Goal: Task Accomplishment & Management: Manage account settings

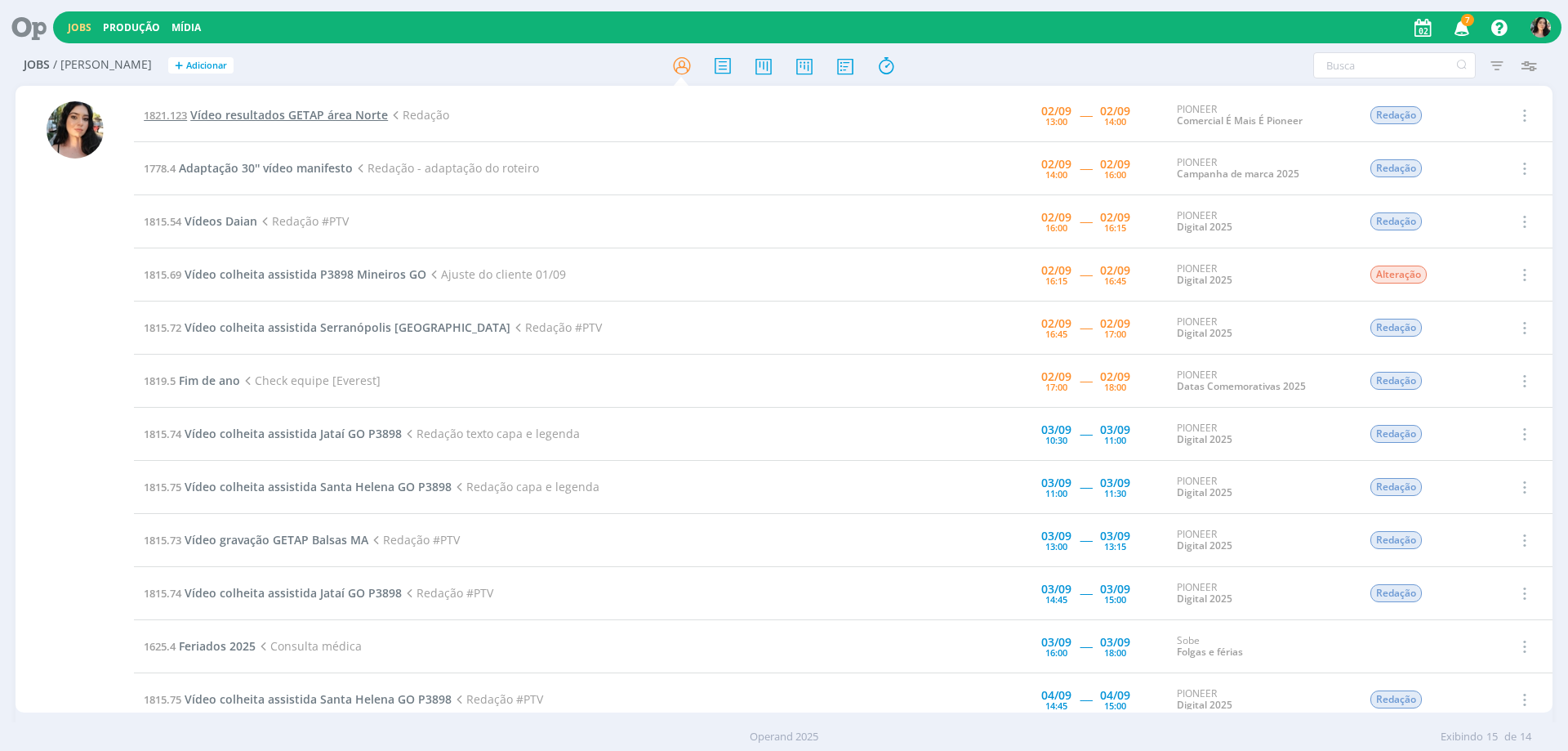
click at [287, 117] on span "Vídeo resultados GETAP área Norte" at bounding box center [289, 115] width 198 height 15
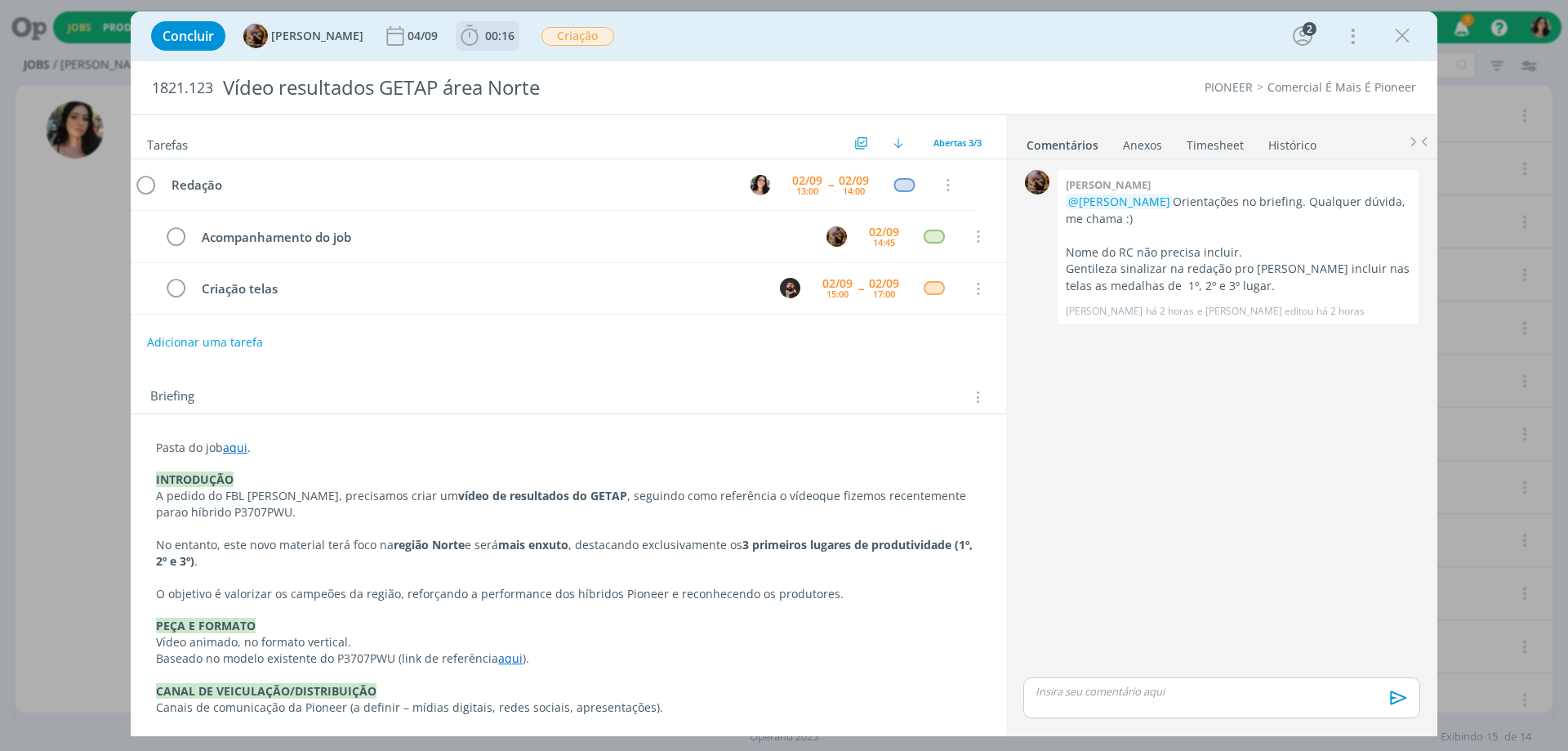
click at [500, 36] on span "00:16" at bounding box center [500, 35] width 30 height 15
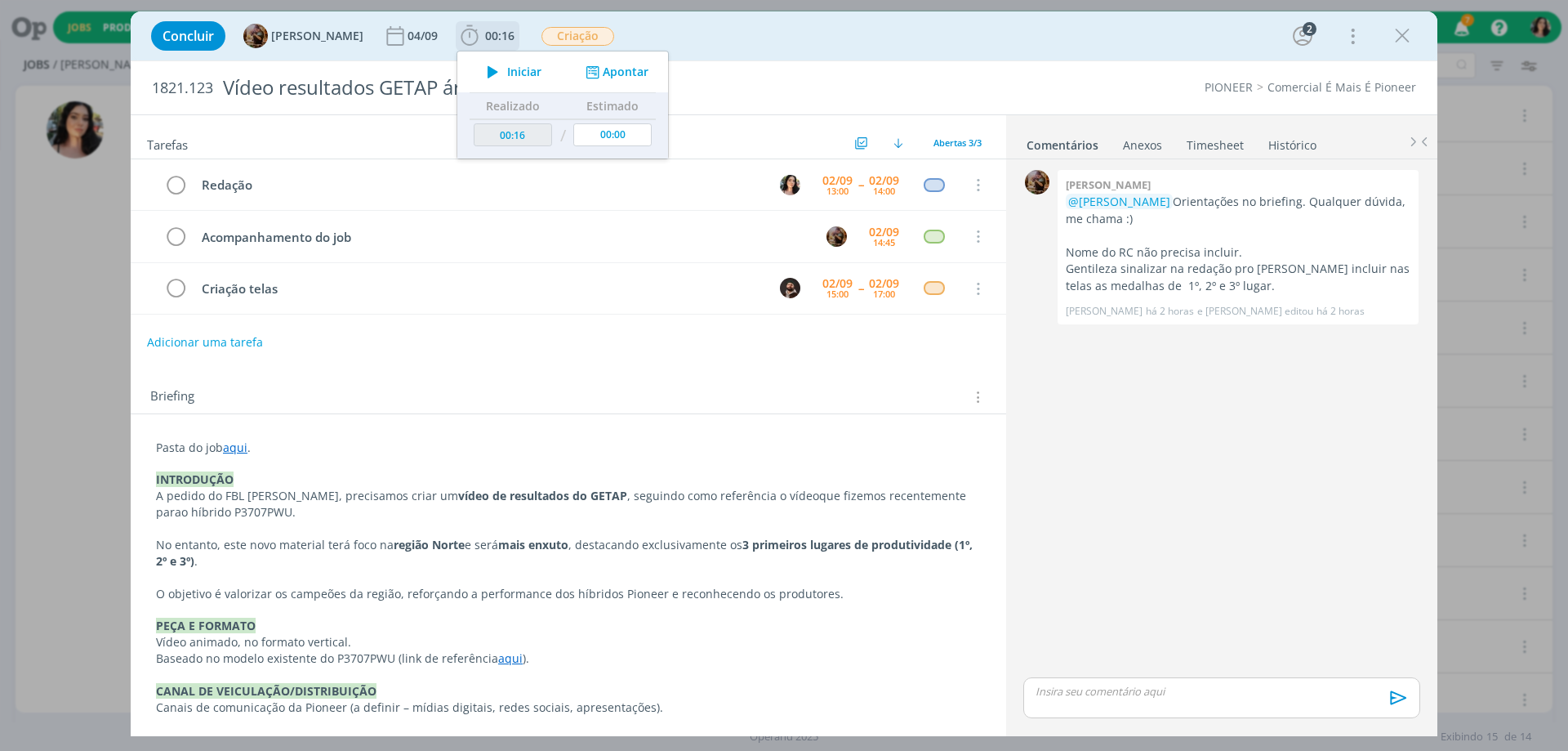
click at [520, 78] on span "Iniciar" at bounding box center [524, 71] width 34 height 12
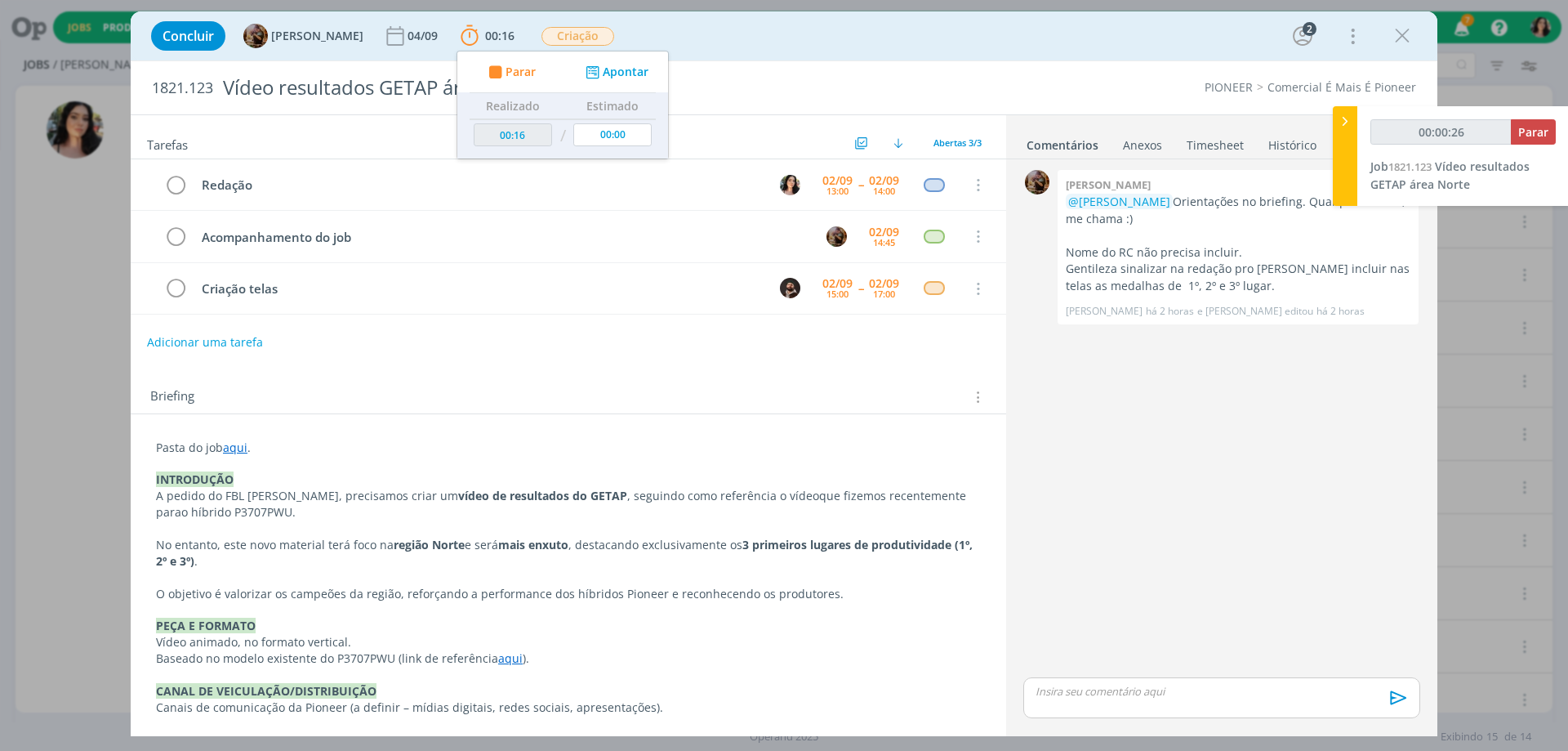
type input "00:00:27"
click at [1338, 134] on div at bounding box center [1344, 156] width 24 height 99
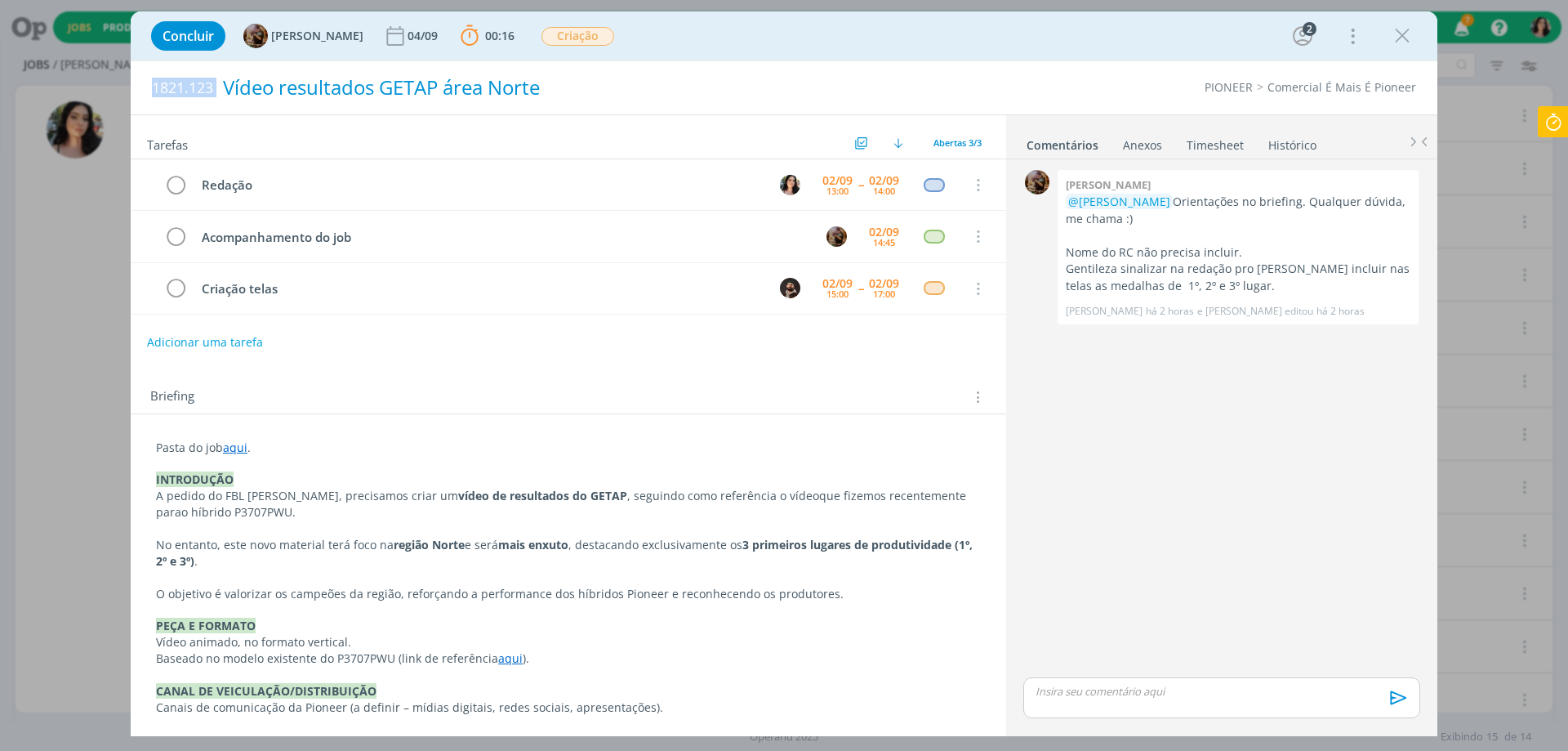
drag, startPoint x: 149, startPoint y: 85, endPoint x: 252, endPoint y: 79, distance: 103.2
click at [252, 79] on div "1821.123 Vídeo resultados GETAP área Norte" at bounding box center [517, 88] width 747 height 53
copy span "1821.123"
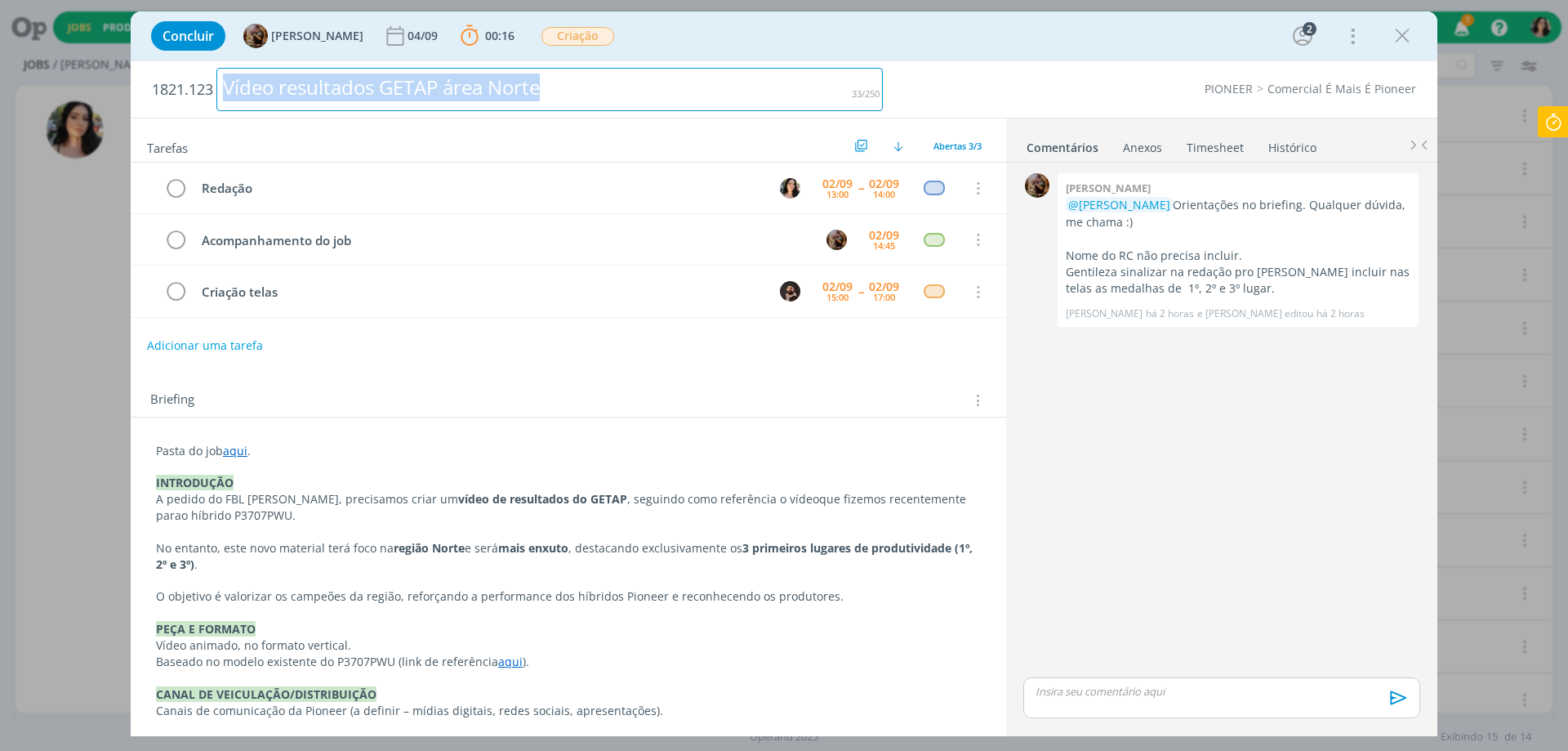
drag, startPoint x: 551, startPoint y: 87, endPoint x: 46, endPoint y: 144, distance: 508.2
click at [46, 144] on div "Concluir [PERSON_NAME] [DATE] 00:16 Parar Apontar Data * [DATE] Horas * 00:00 T…" at bounding box center [784, 376] width 1568 height 751
copy div "Vídeo resultados GETAP área Norte"
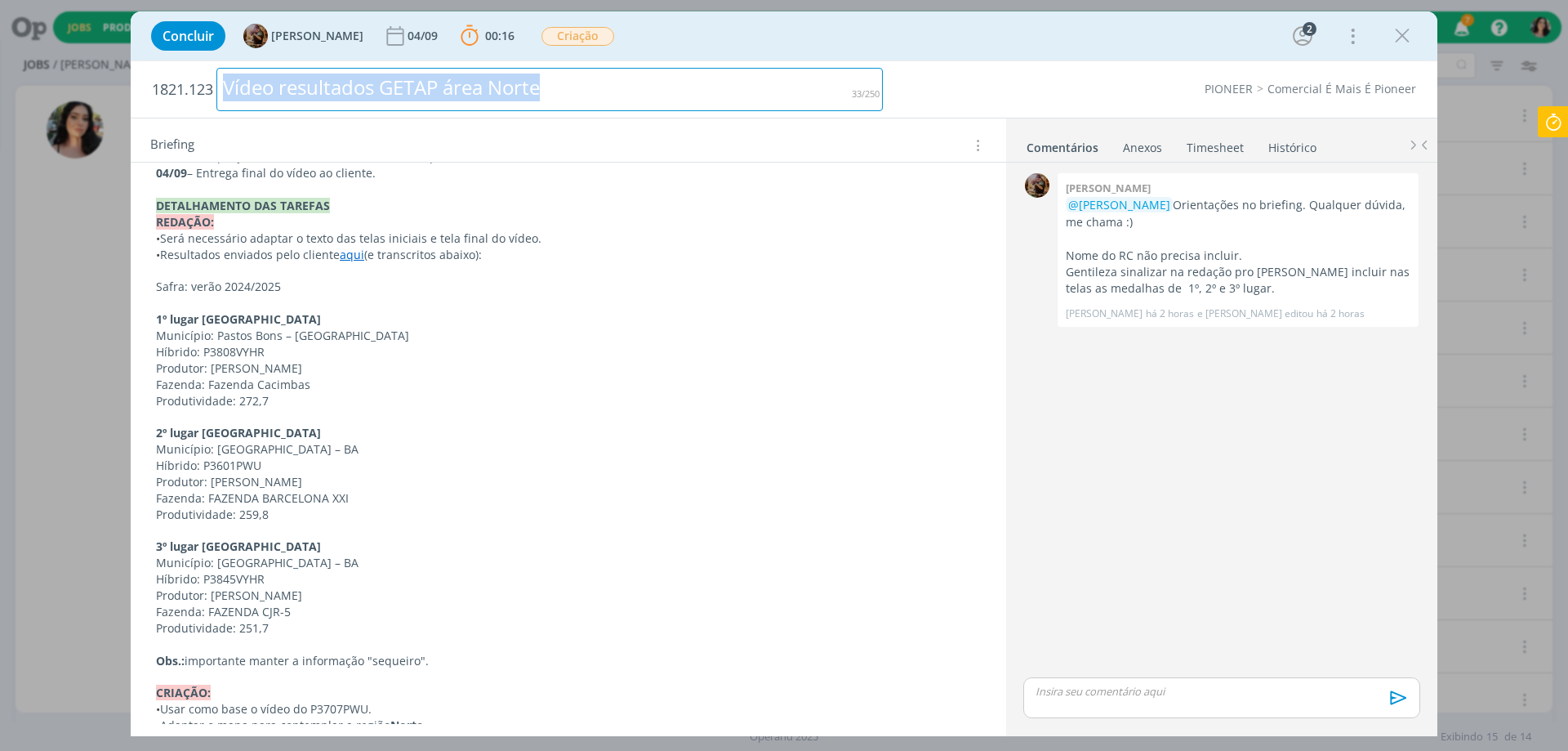
scroll to position [736, 0]
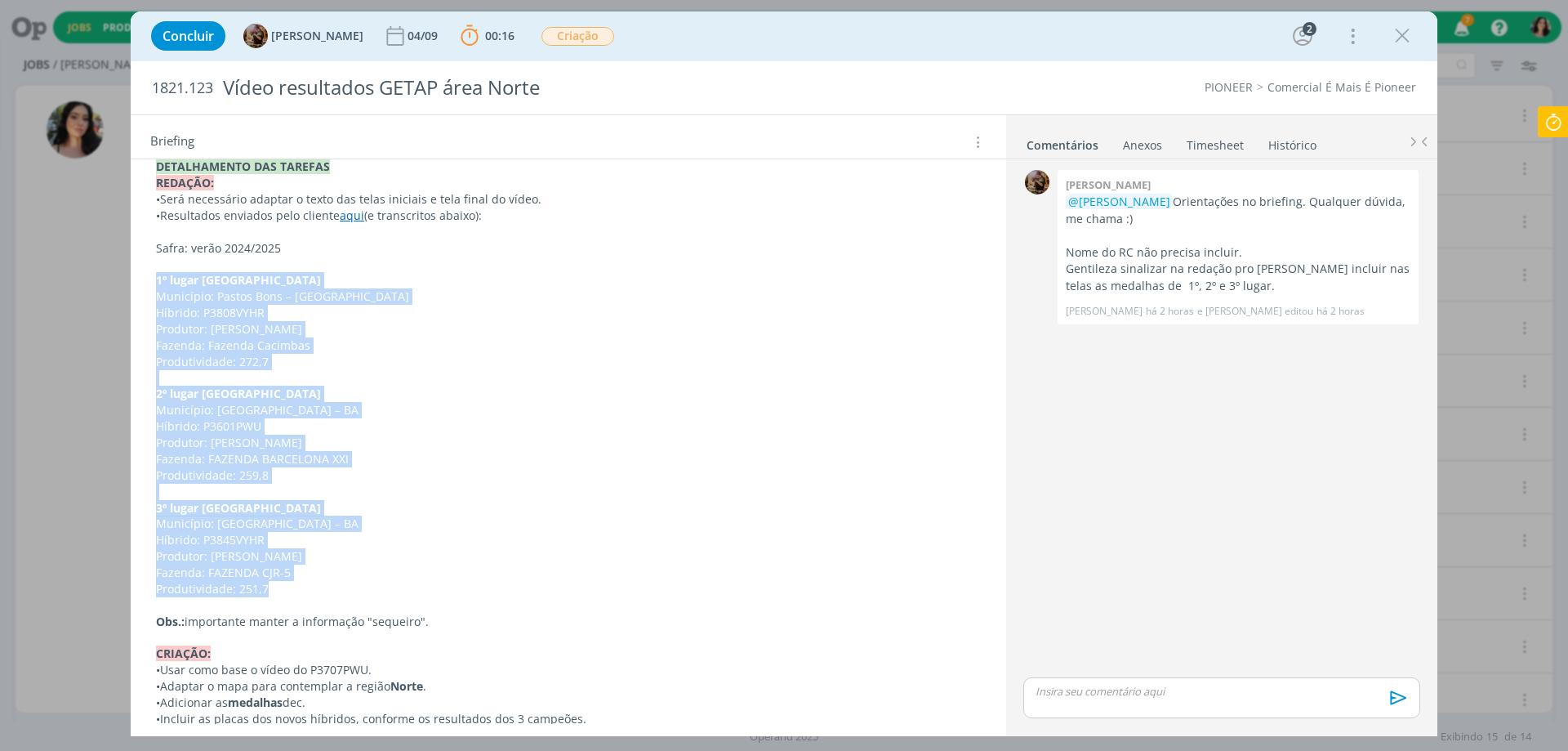
drag, startPoint x: 263, startPoint y: 598, endPoint x: 150, endPoint y: 287, distance: 330.9
click at [150, 287] on div "Pasta do job aqui . INTRODUÇÃO A pedido do FBL [PERSON_NAME], precisamos criar …" at bounding box center [567, 354] width 849 height 1311
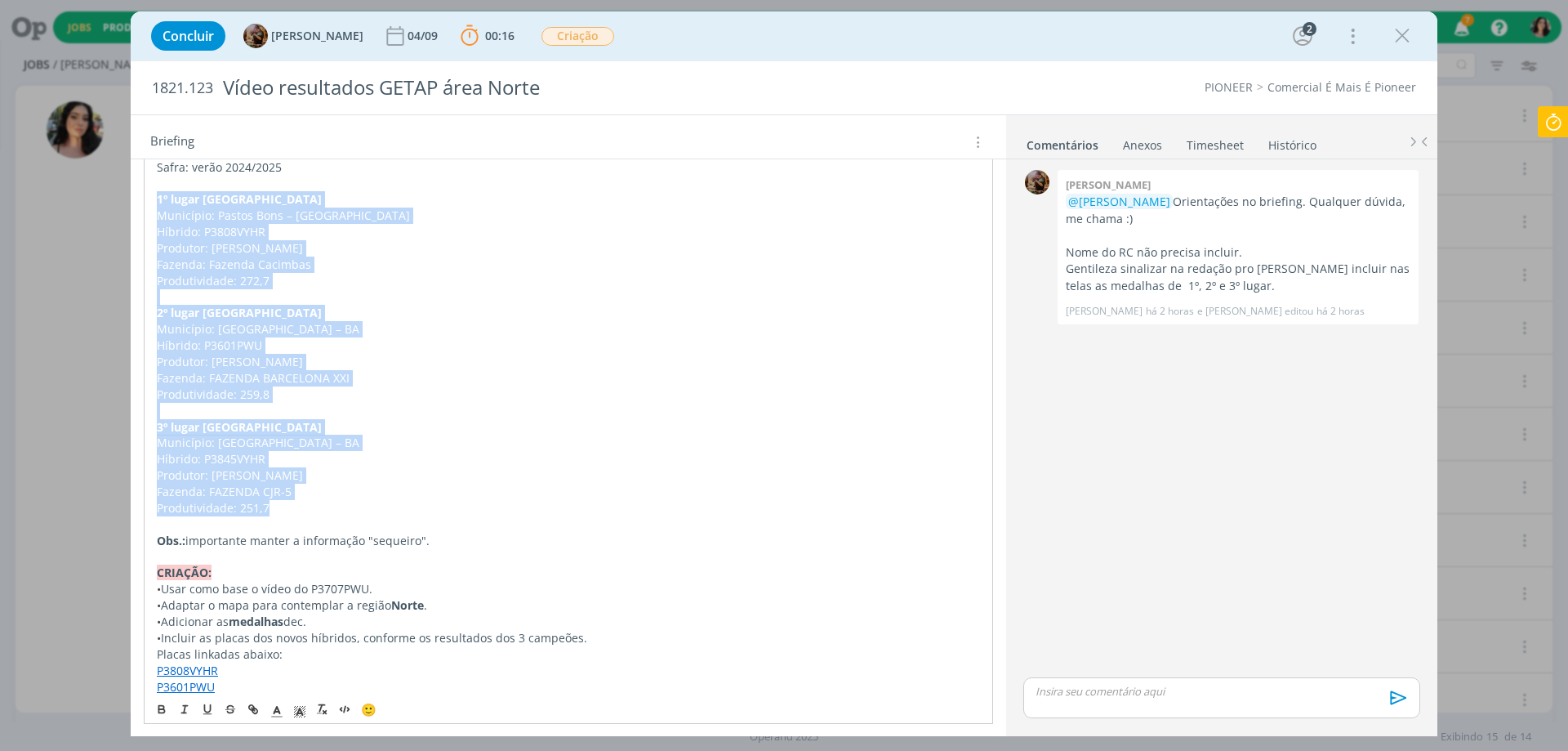
copy div "1º lugar Sequeiro Norte Município: [GEOGRAPHIC_DATA] – [GEOGRAPHIC_DATA] [GEOGR…"
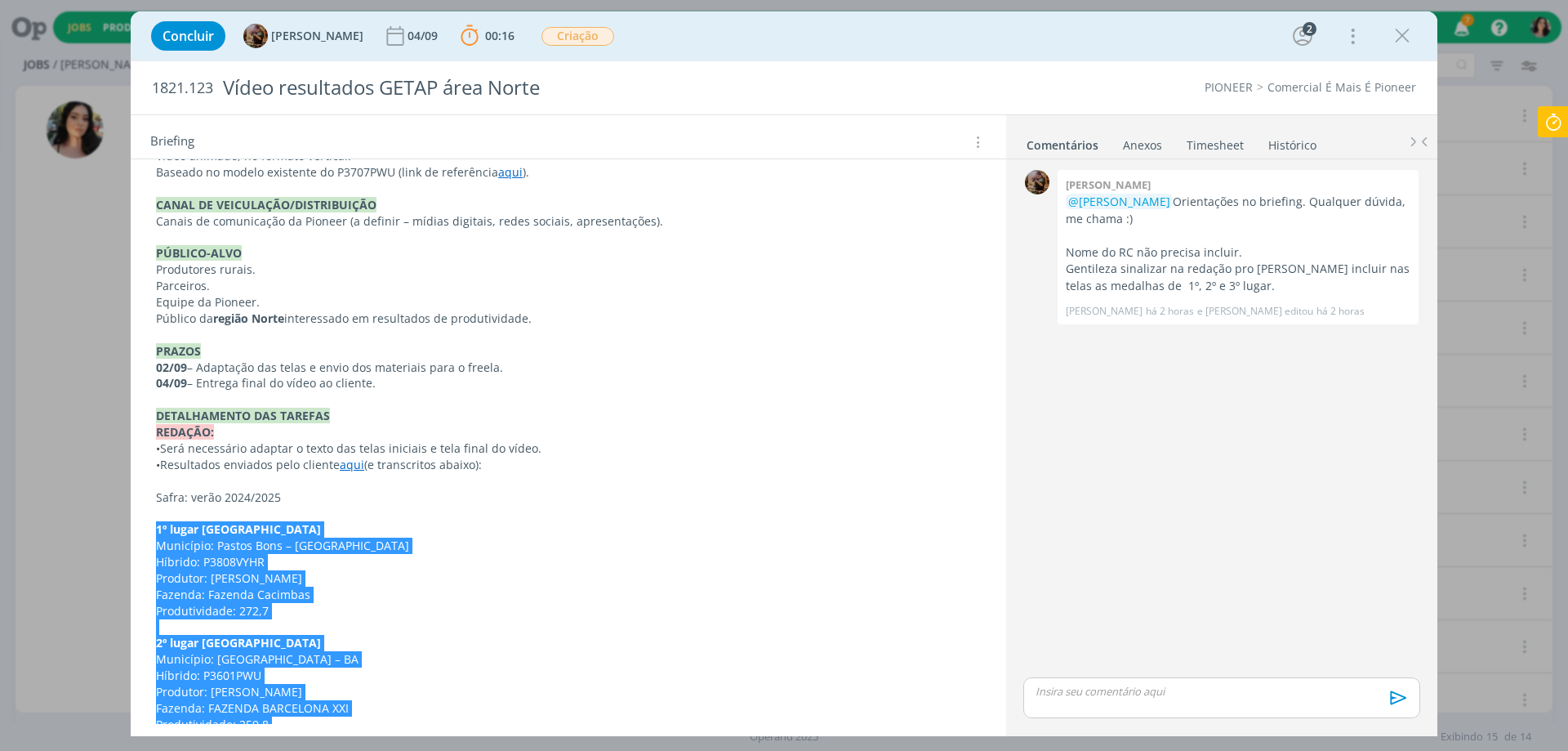
scroll to position [241, 0]
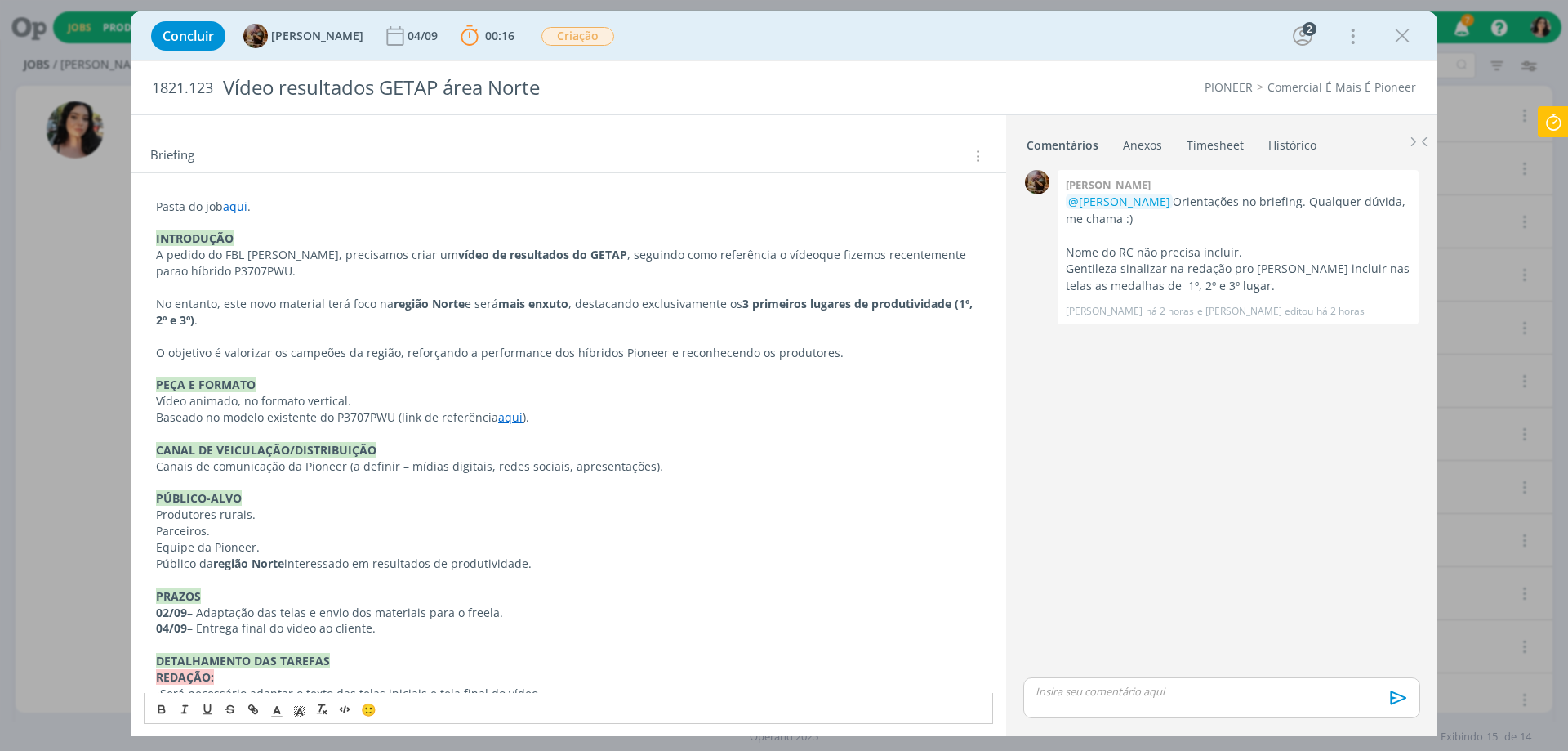
click at [509, 418] on link "aqui" at bounding box center [510, 417] width 24 height 15
click at [460, 452] on link "[URL][DOMAIN_NAME]" at bounding box center [456, 449] width 124 height 22
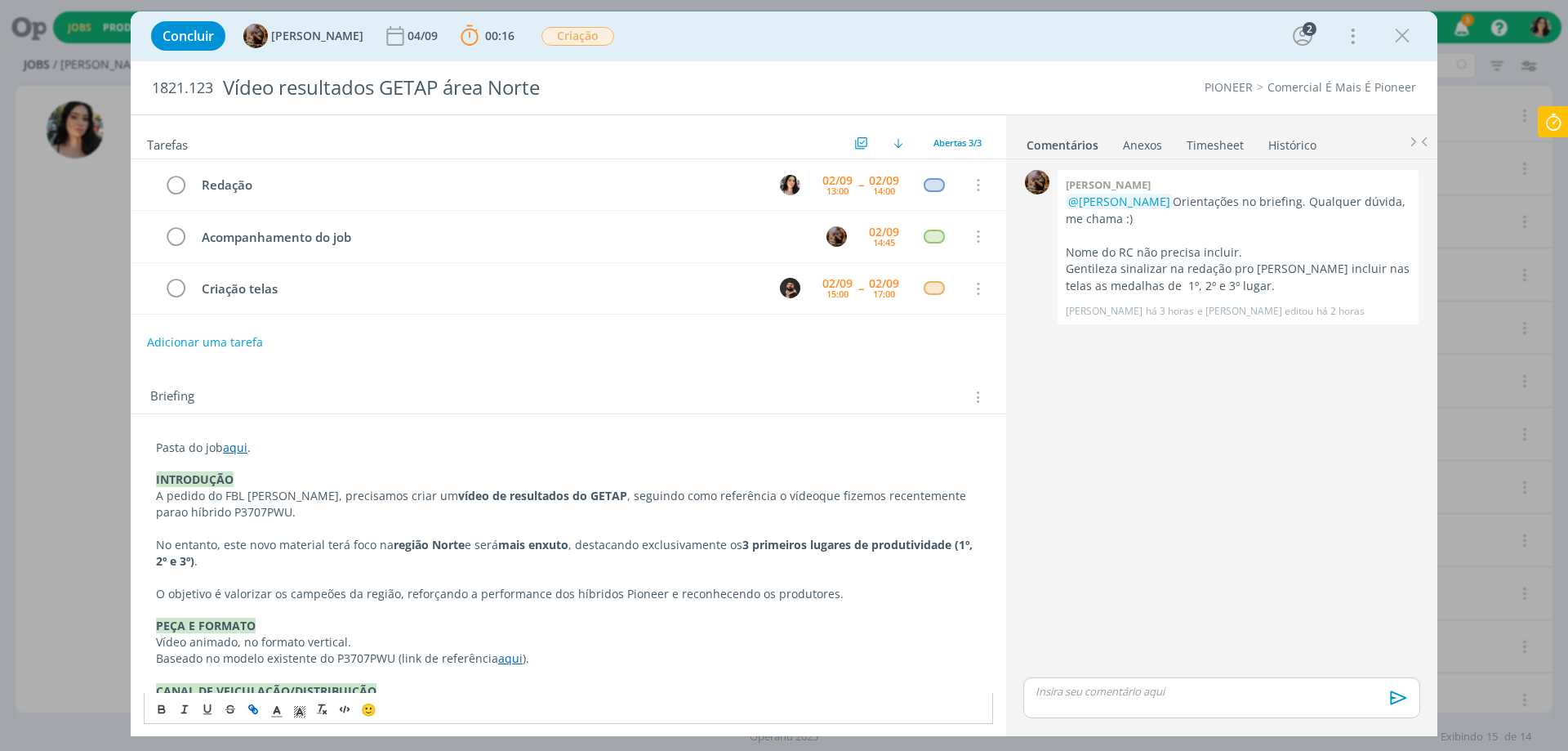
click at [237, 445] on link "aqui" at bounding box center [235, 447] width 24 height 15
click at [251, 480] on link "[URL][DOMAIN_NAME]" at bounding box center [263, 479] width 124 height 22
click at [1093, 700] on div "dialog" at bounding box center [1222, 697] width 397 height 41
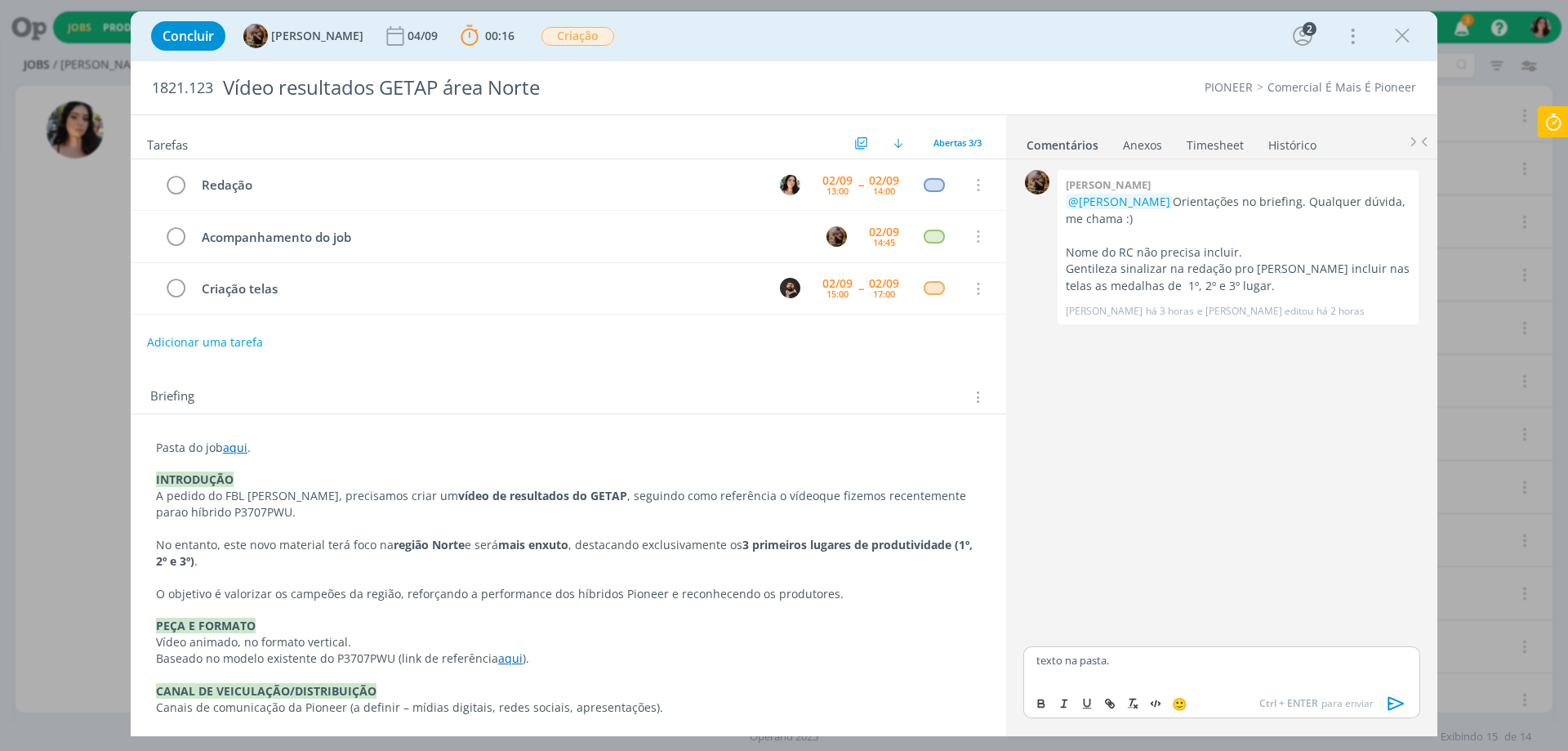
click at [1087, 665] on p "texto na pasta." at bounding box center [1222, 660] width 371 height 14
click at [1116, 702] on icon "dialog" at bounding box center [1110, 703] width 13 height 13
paste input "[URL][DOMAIN_NAME]"
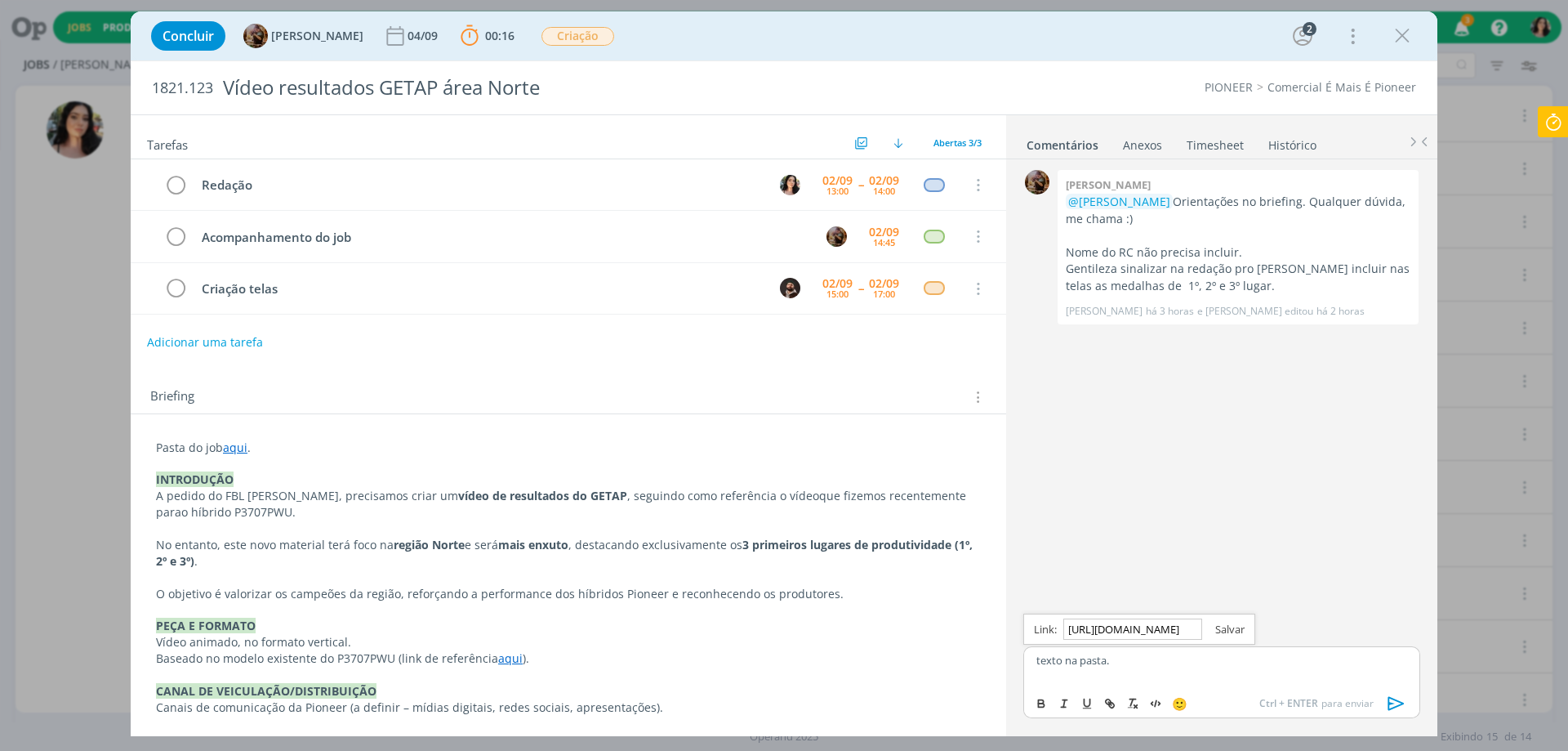
type input "[URL][DOMAIN_NAME]"
click at [1231, 630] on link "dialog" at bounding box center [1222, 629] width 42 height 14
click at [1550, 113] on icon at bounding box center [1553, 122] width 30 height 32
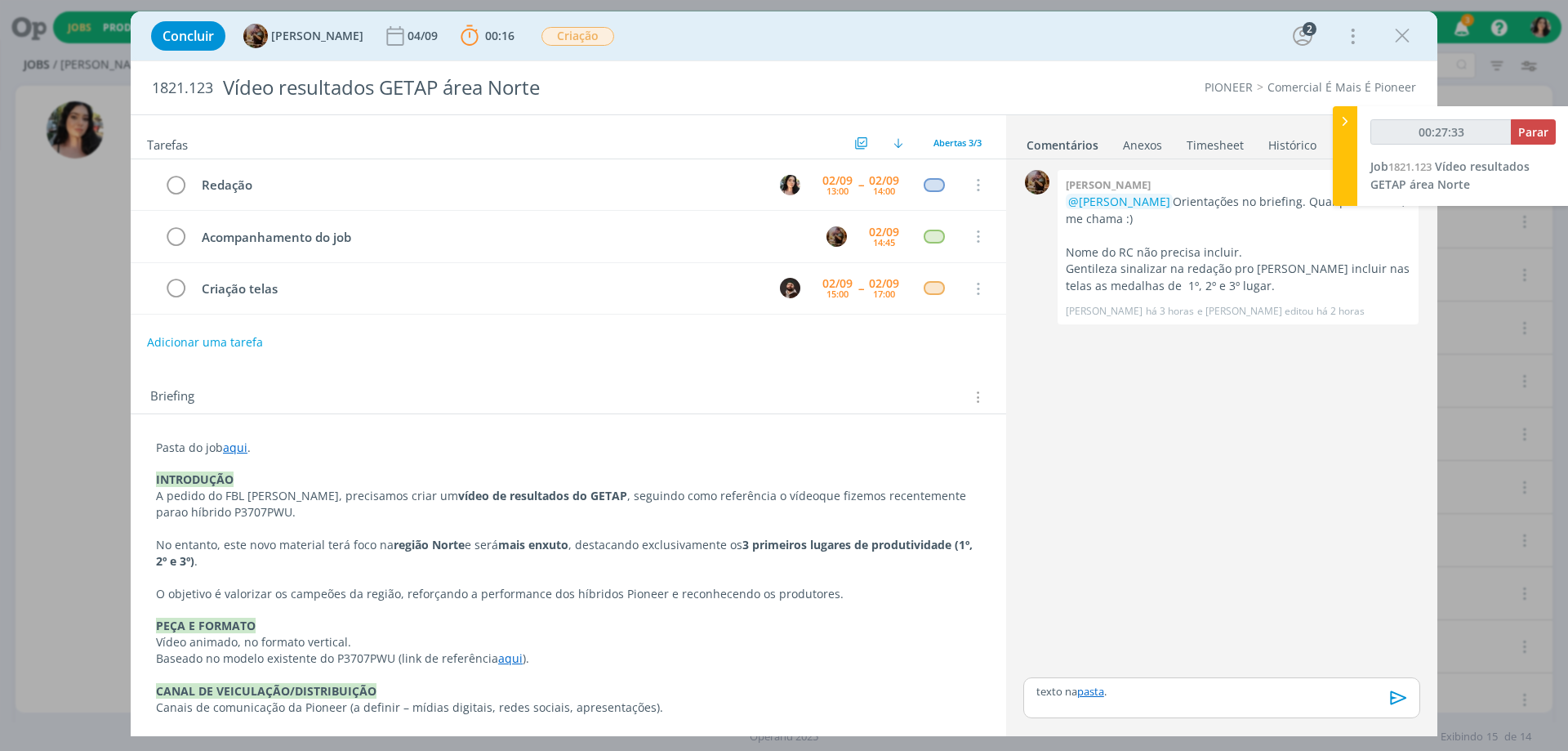
type input "00:27:34"
click at [1345, 147] on div at bounding box center [1344, 156] width 24 height 99
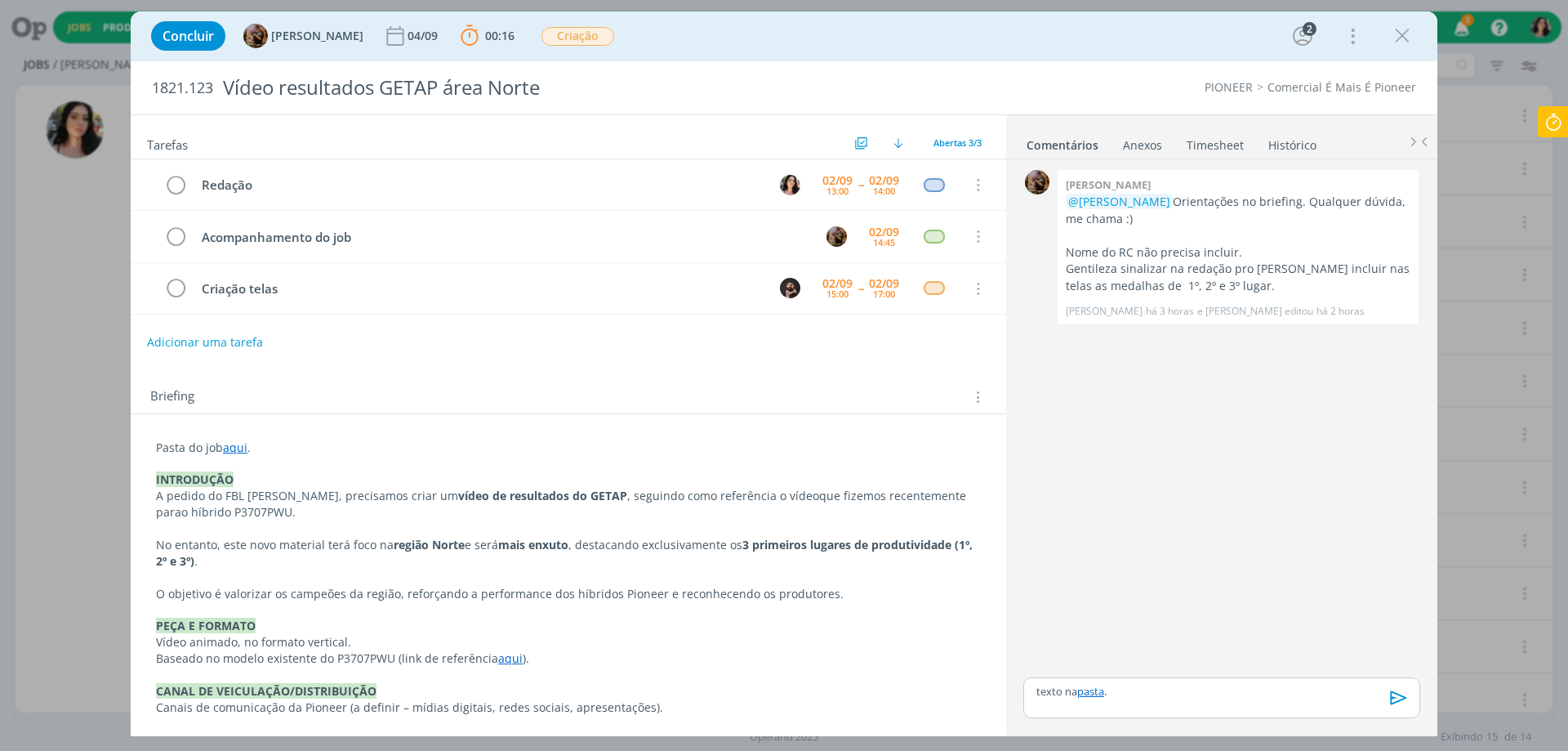
click at [1394, 693] on icon "dialog" at bounding box center [1399, 697] width 16 height 14
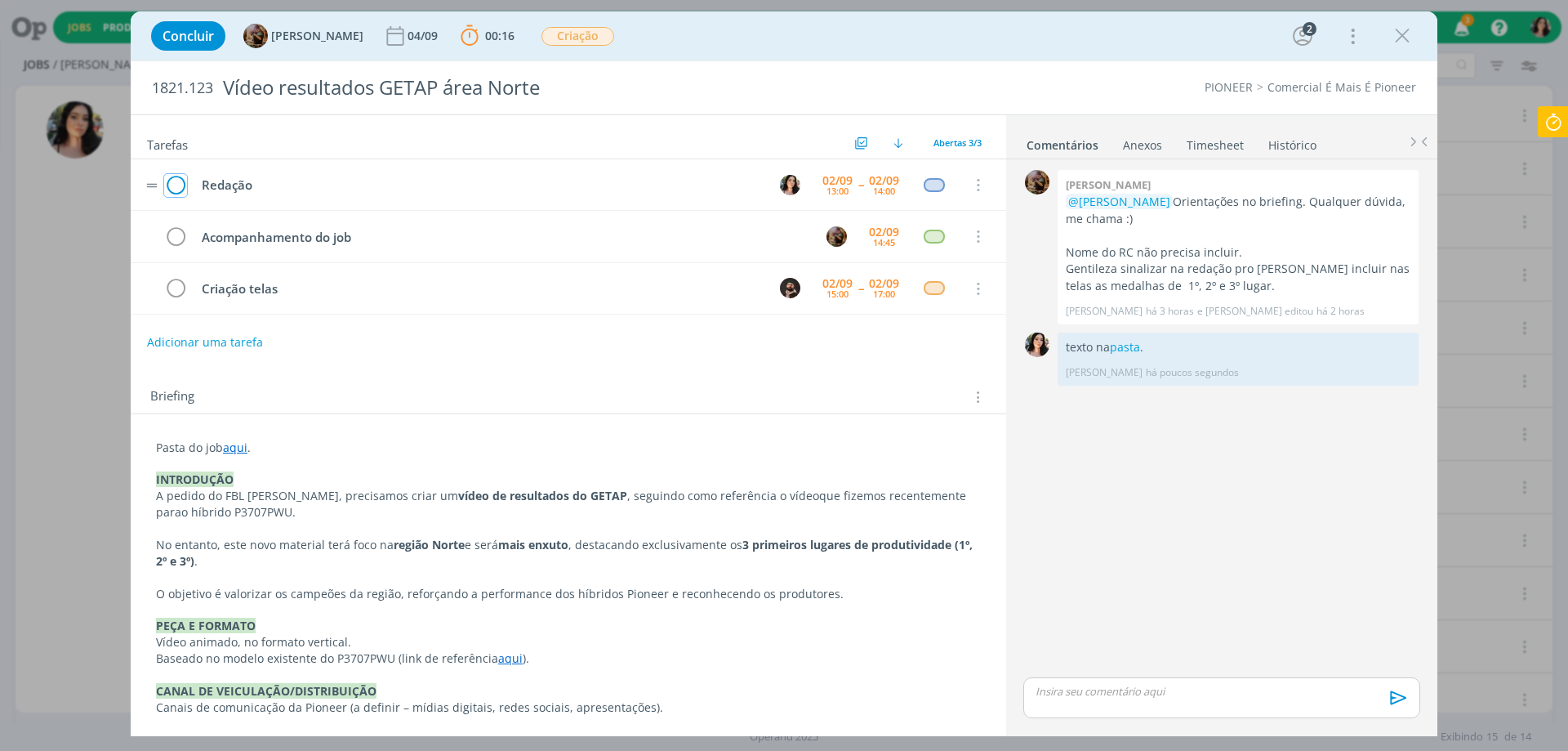
click at [168, 181] on icon "dialog" at bounding box center [175, 185] width 23 height 24
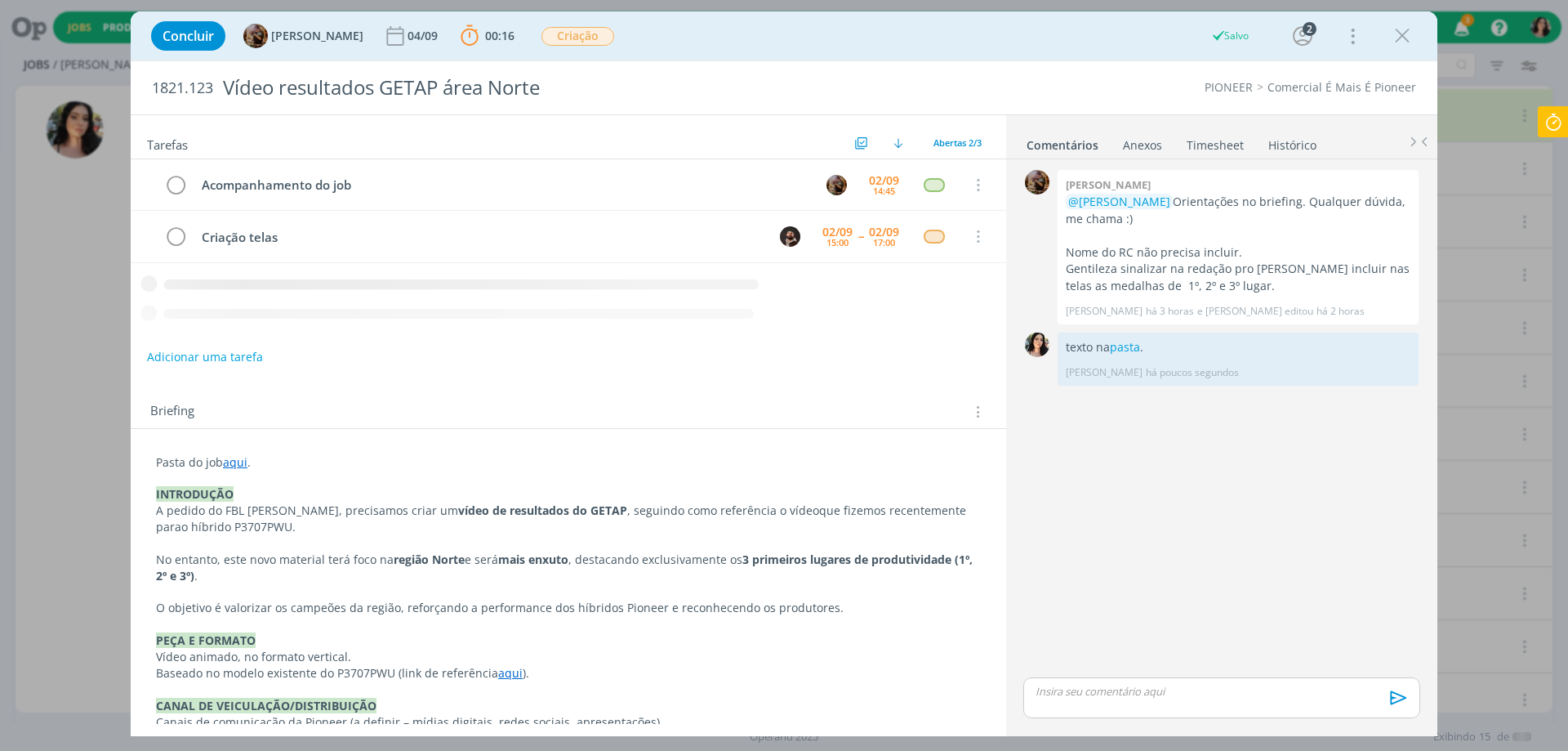
click at [1553, 125] on icon at bounding box center [1553, 122] width 30 height 32
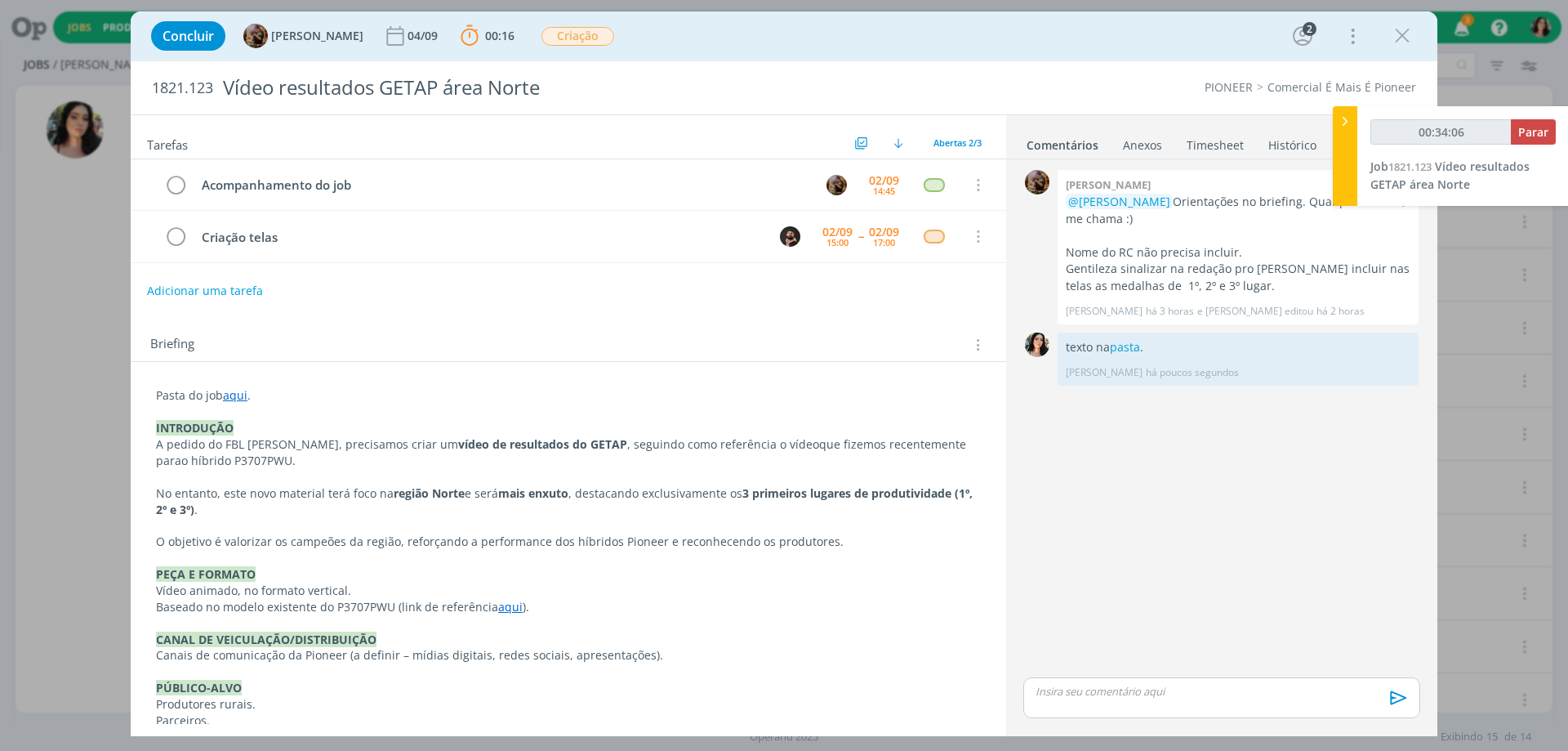
type input "00:34:07"
click at [1527, 134] on span "Parar" at bounding box center [1533, 132] width 30 height 15
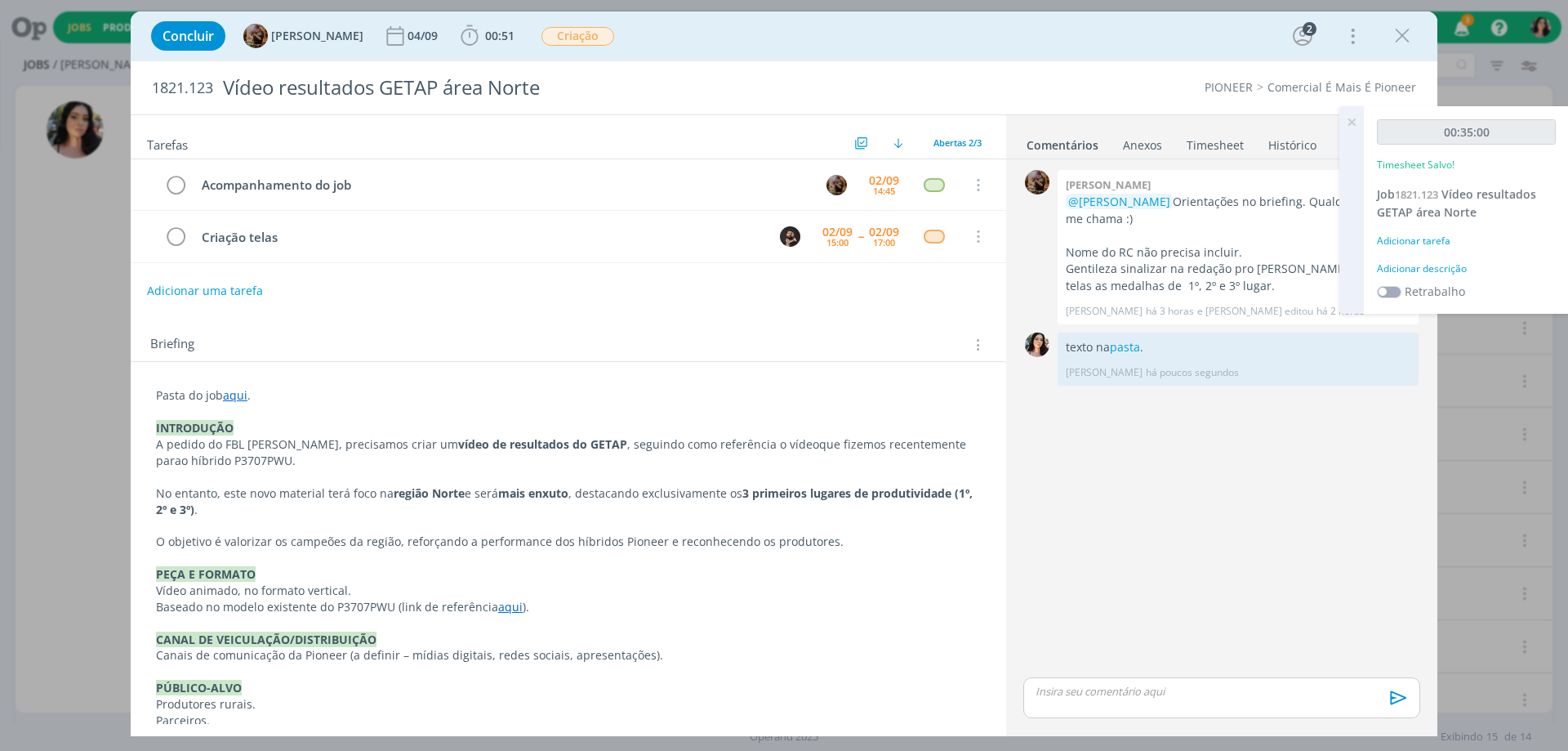
click at [1434, 264] on div "Adicionar descrição" at bounding box center [1466, 269] width 179 height 14
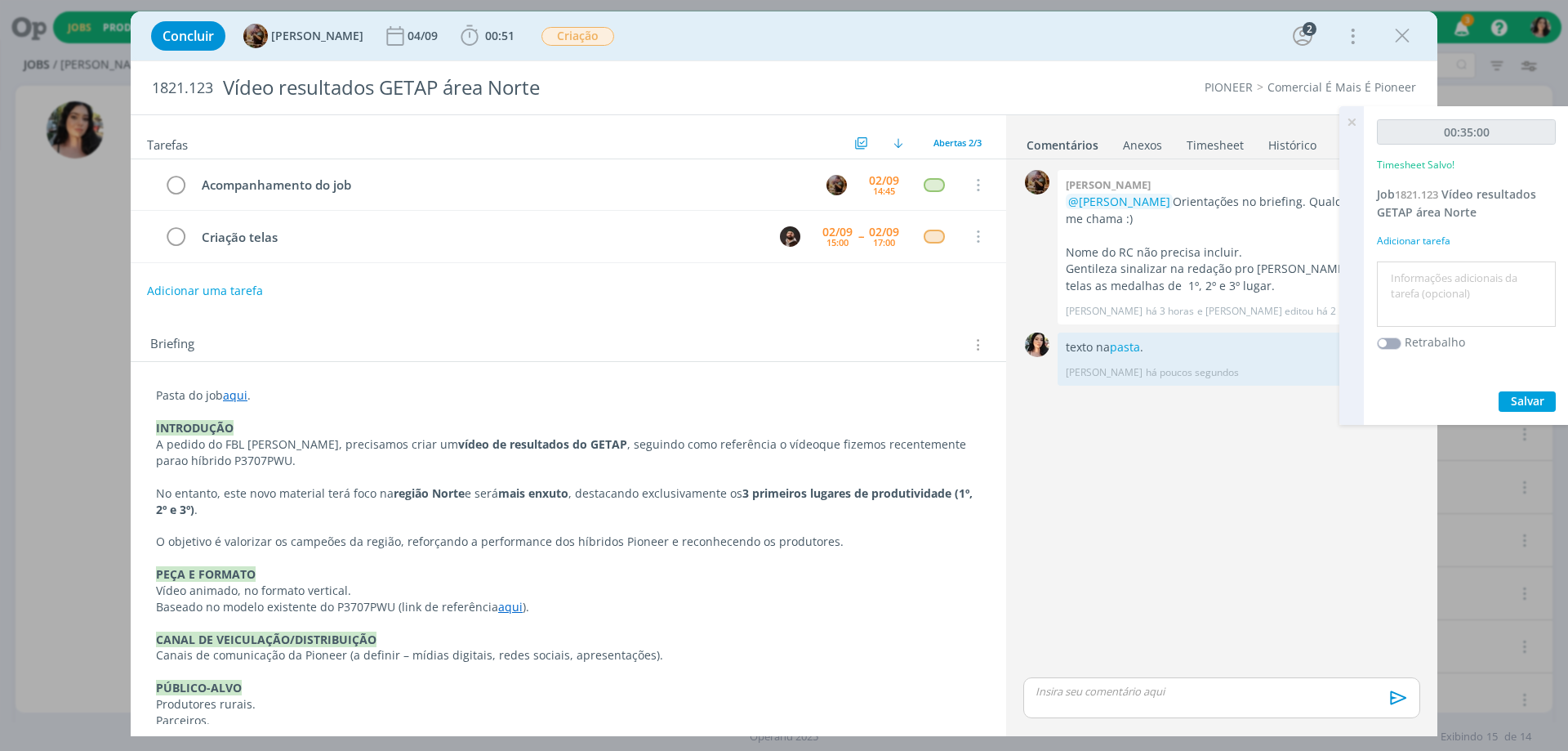
click at [1434, 264] on div at bounding box center [1466, 294] width 179 height 66
click at [1418, 275] on textarea at bounding box center [1466, 294] width 171 height 58
type textarea "Redação."
click at [1548, 401] on button "Salvar" at bounding box center [1526, 402] width 57 height 21
click at [1355, 126] on icon at bounding box center [1351, 122] width 30 height 32
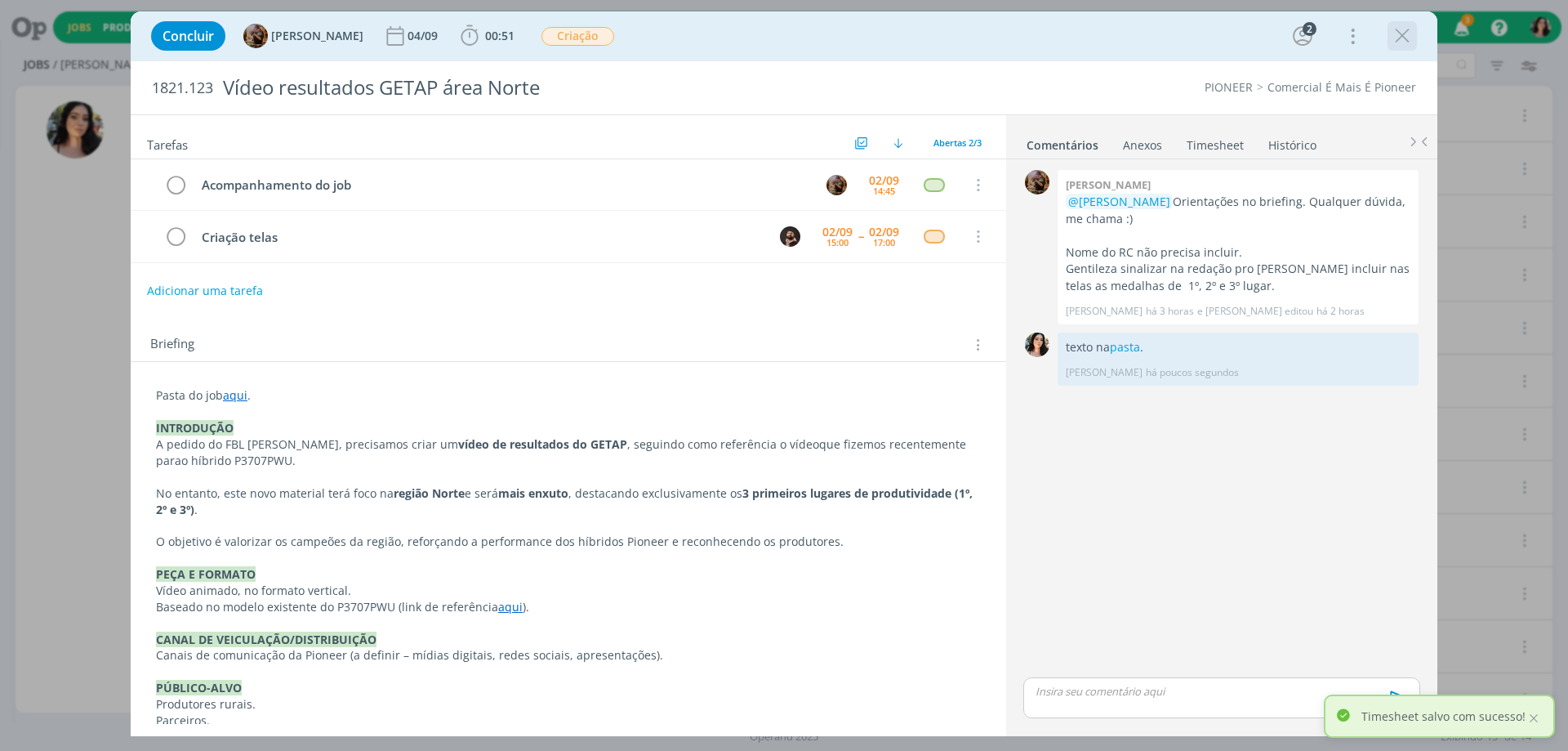
click at [1412, 36] on icon "dialog" at bounding box center [1402, 35] width 24 height 24
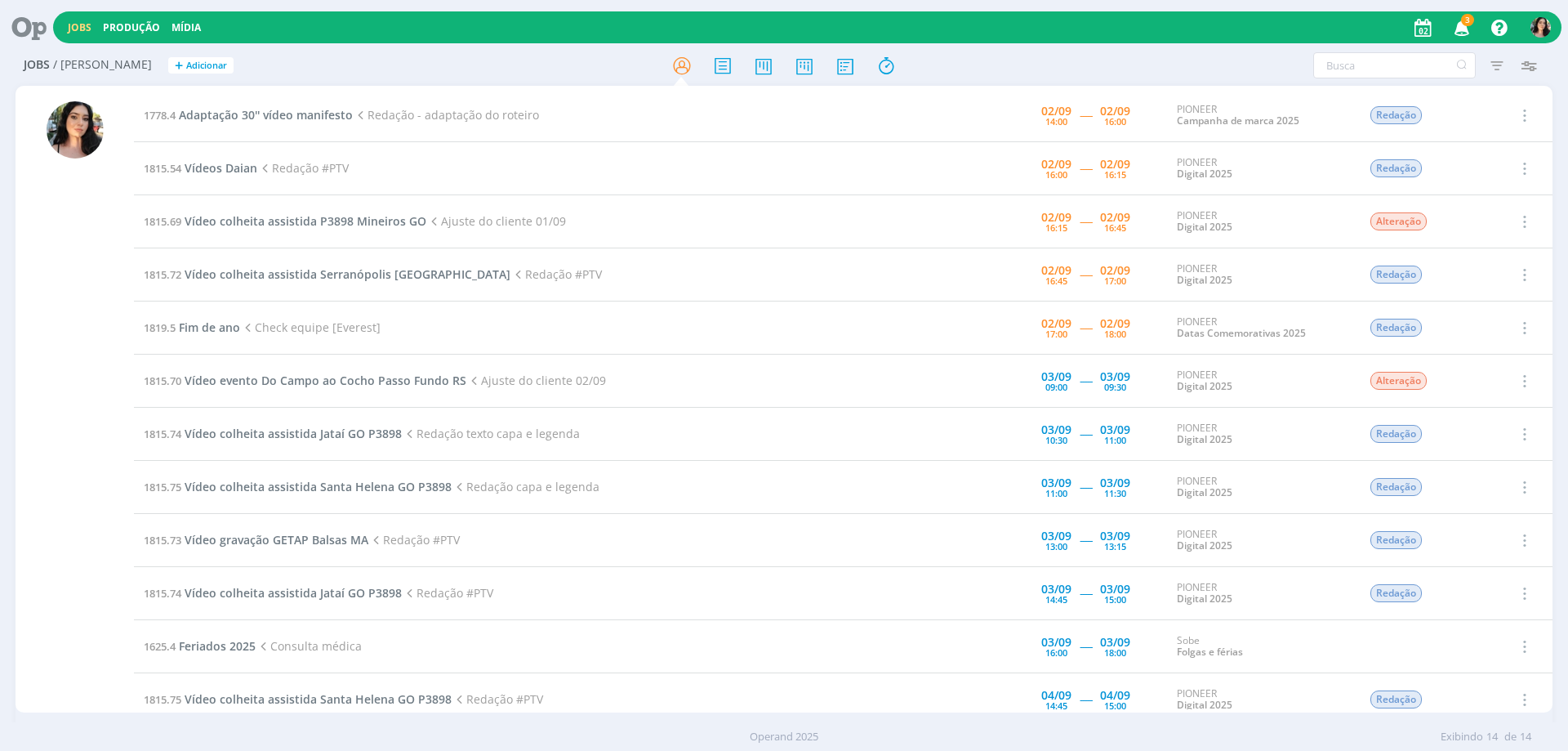
click at [78, 400] on div at bounding box center [75, 406] width 57 height 611
click at [233, 168] on span "Vídeos Daian" at bounding box center [221, 167] width 73 height 15
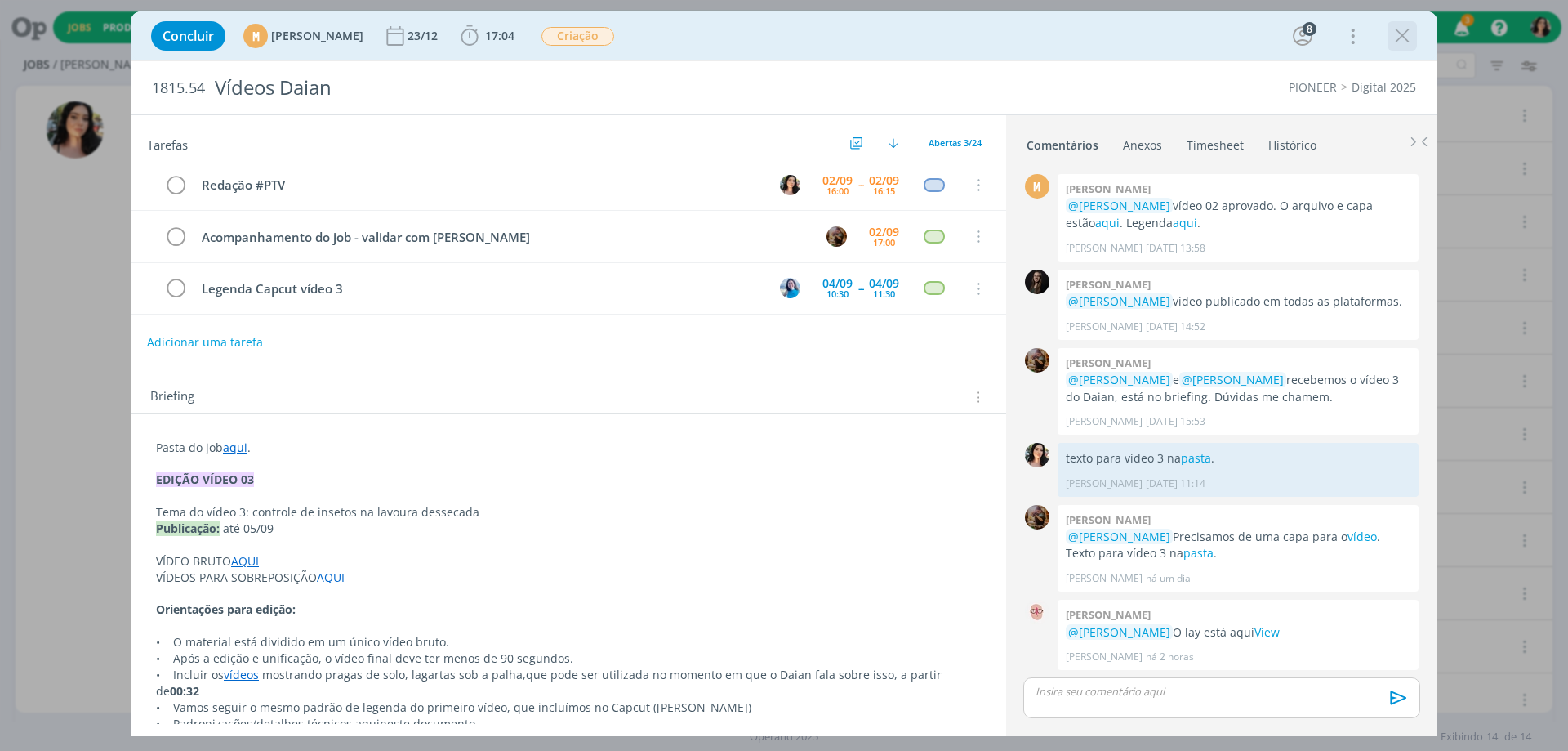
click at [1404, 30] on icon "dialog" at bounding box center [1402, 35] width 24 height 24
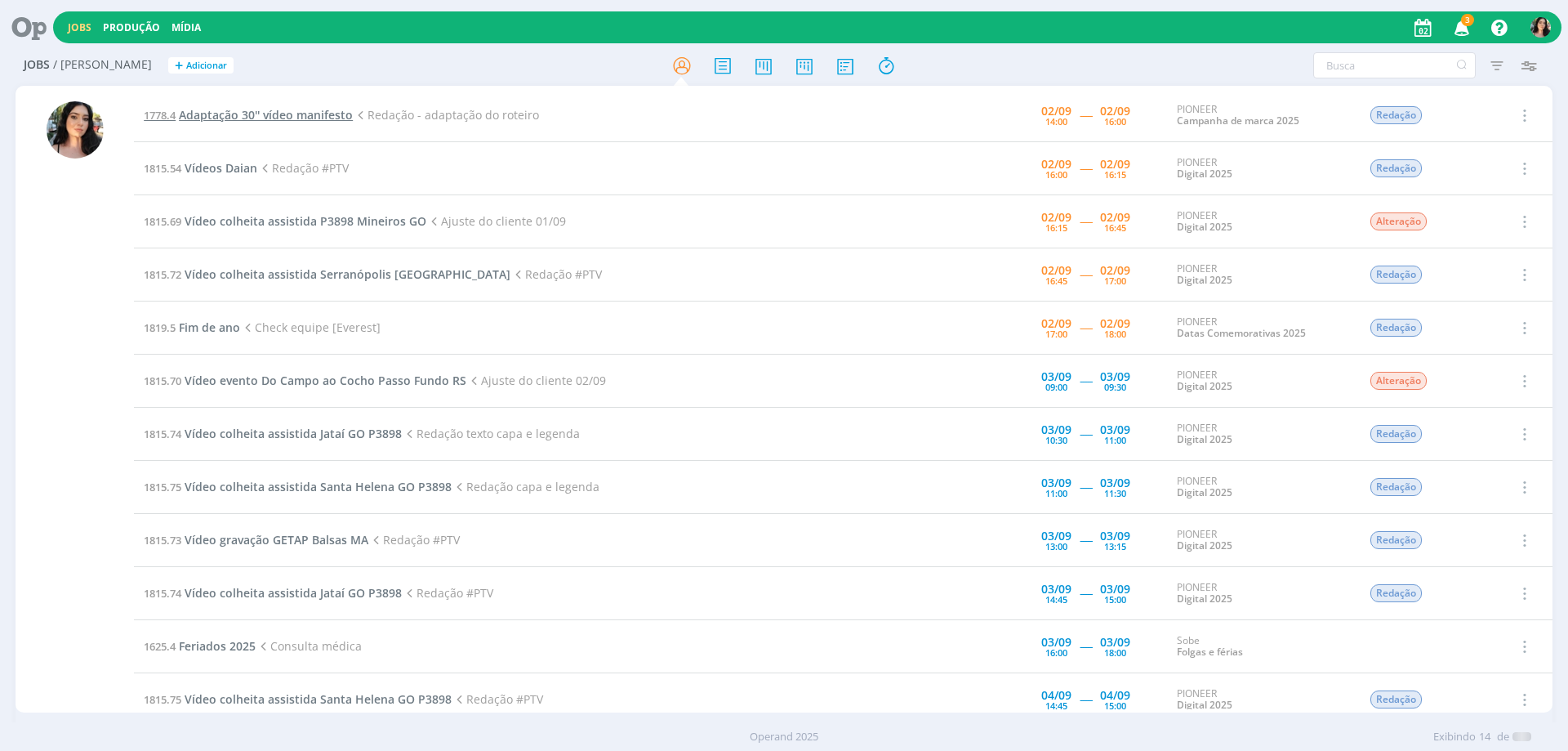
click at [320, 114] on span "Adaptação 30'' vídeo manifesto" at bounding box center [265, 115] width 174 height 15
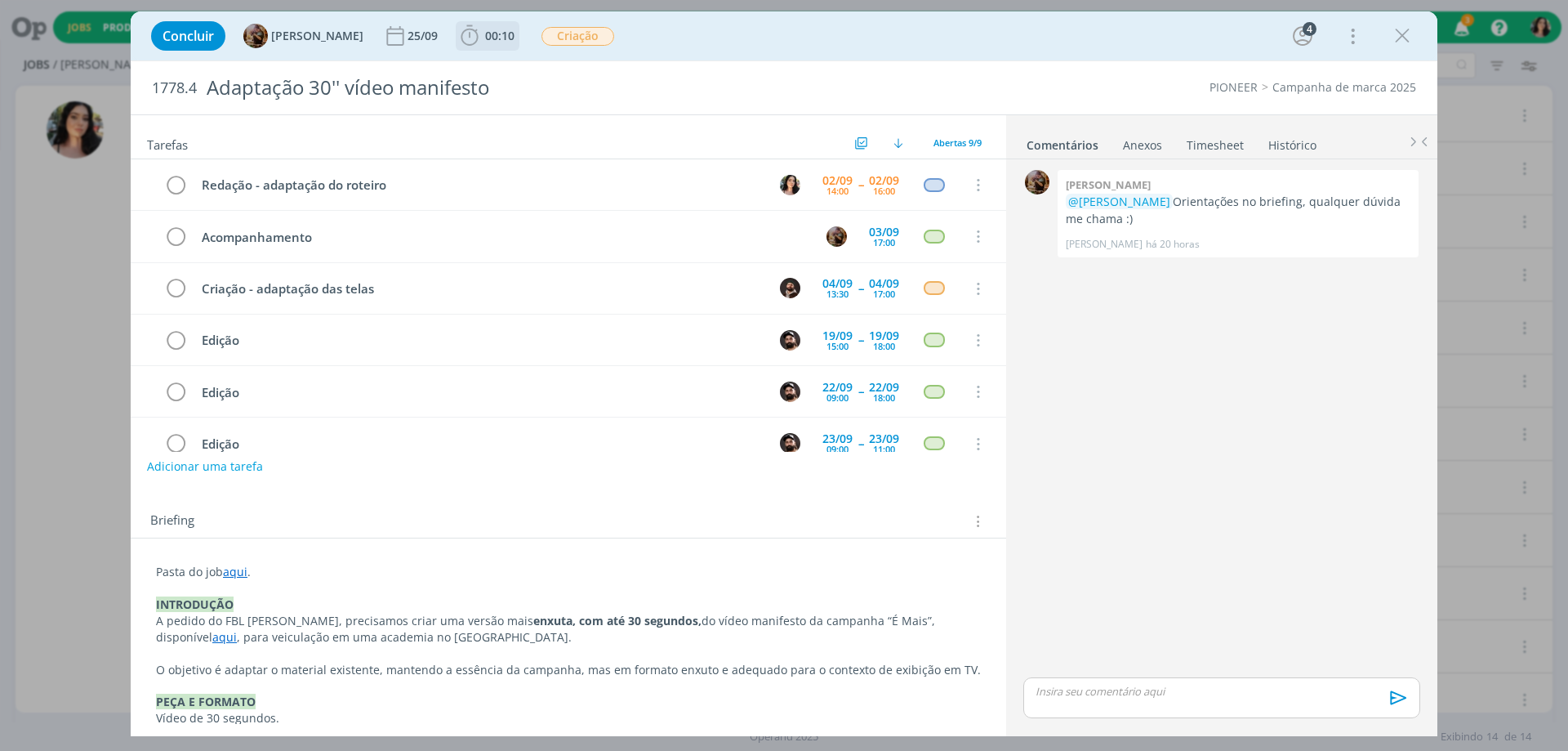
click at [514, 36] on span "00:10" at bounding box center [500, 35] width 30 height 15
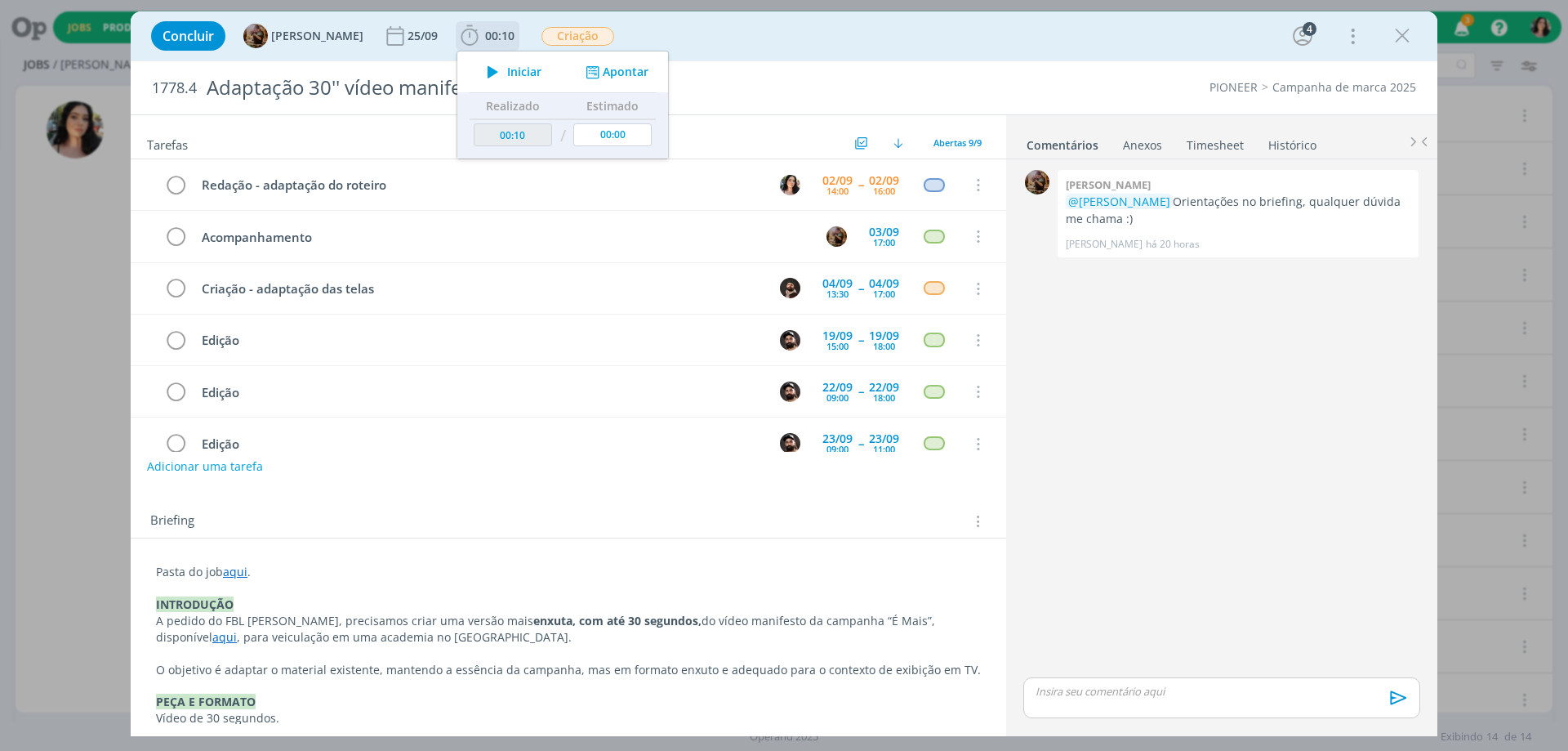
click at [507, 62] on icon "dialog" at bounding box center [493, 72] width 29 height 22
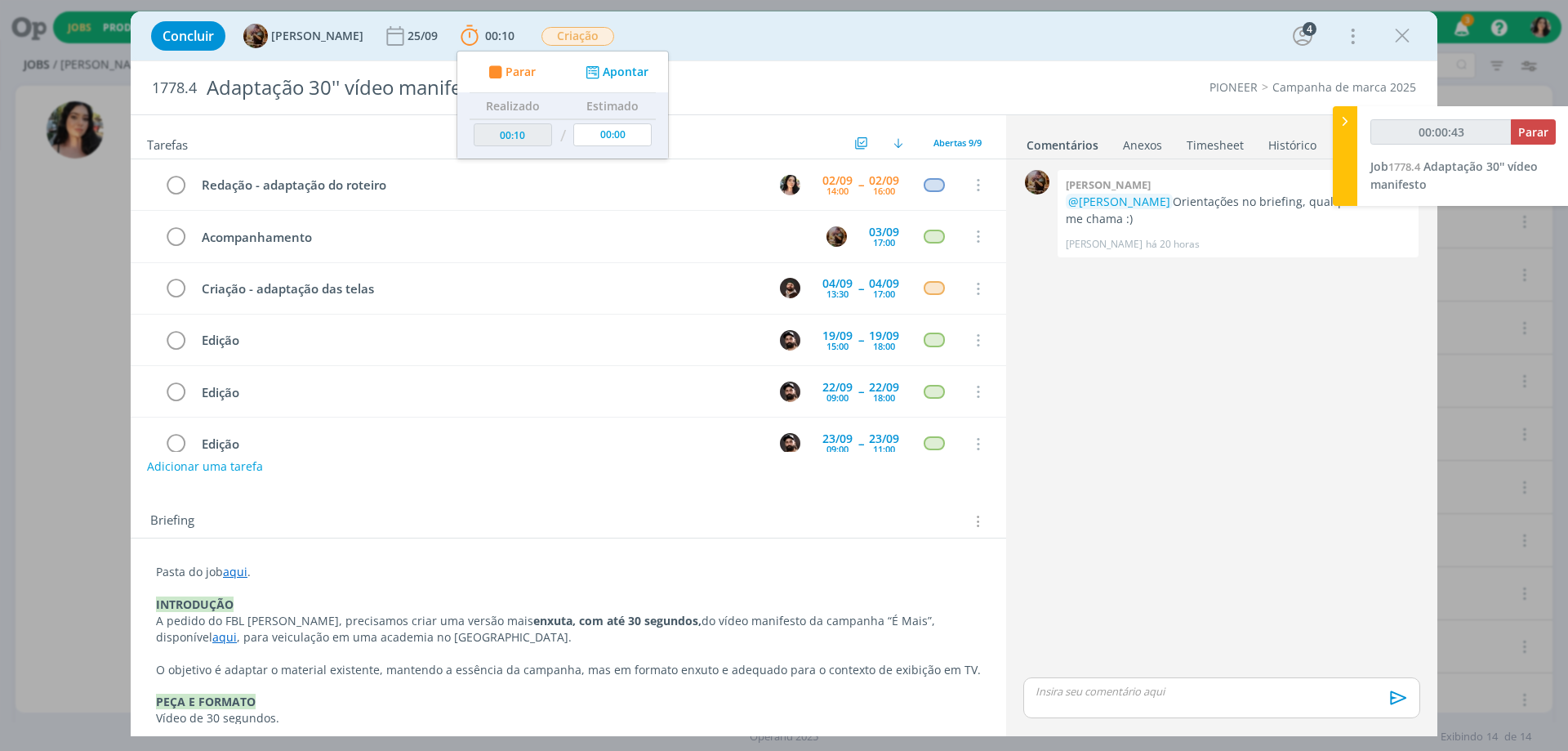
type input "00:00:44"
click at [1340, 150] on div at bounding box center [1344, 156] width 24 height 99
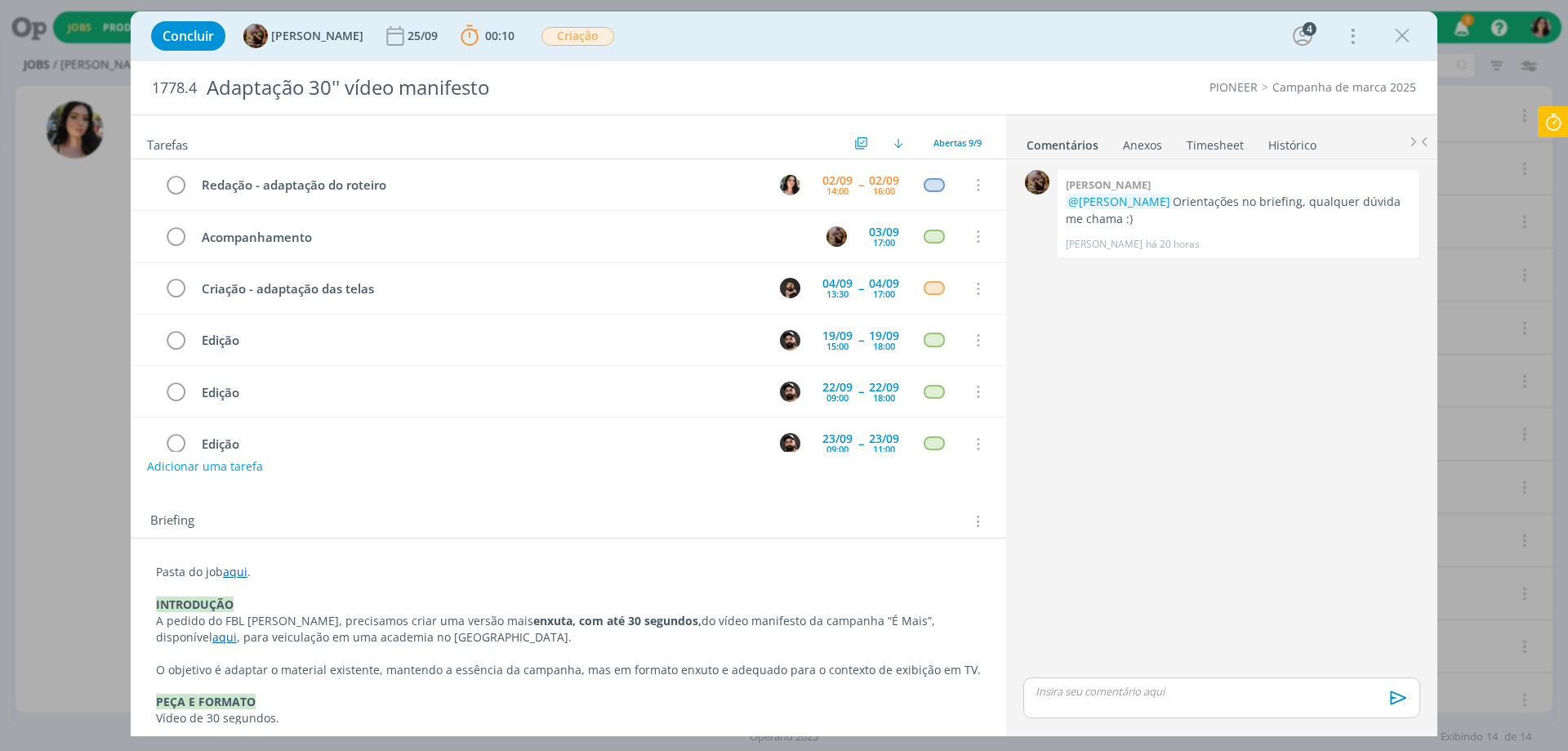
click at [237, 575] on link "aqui" at bounding box center [235, 571] width 24 height 15
click at [244, 604] on link "[URL][DOMAIN_NAME]" at bounding box center [263, 603] width 124 height 22
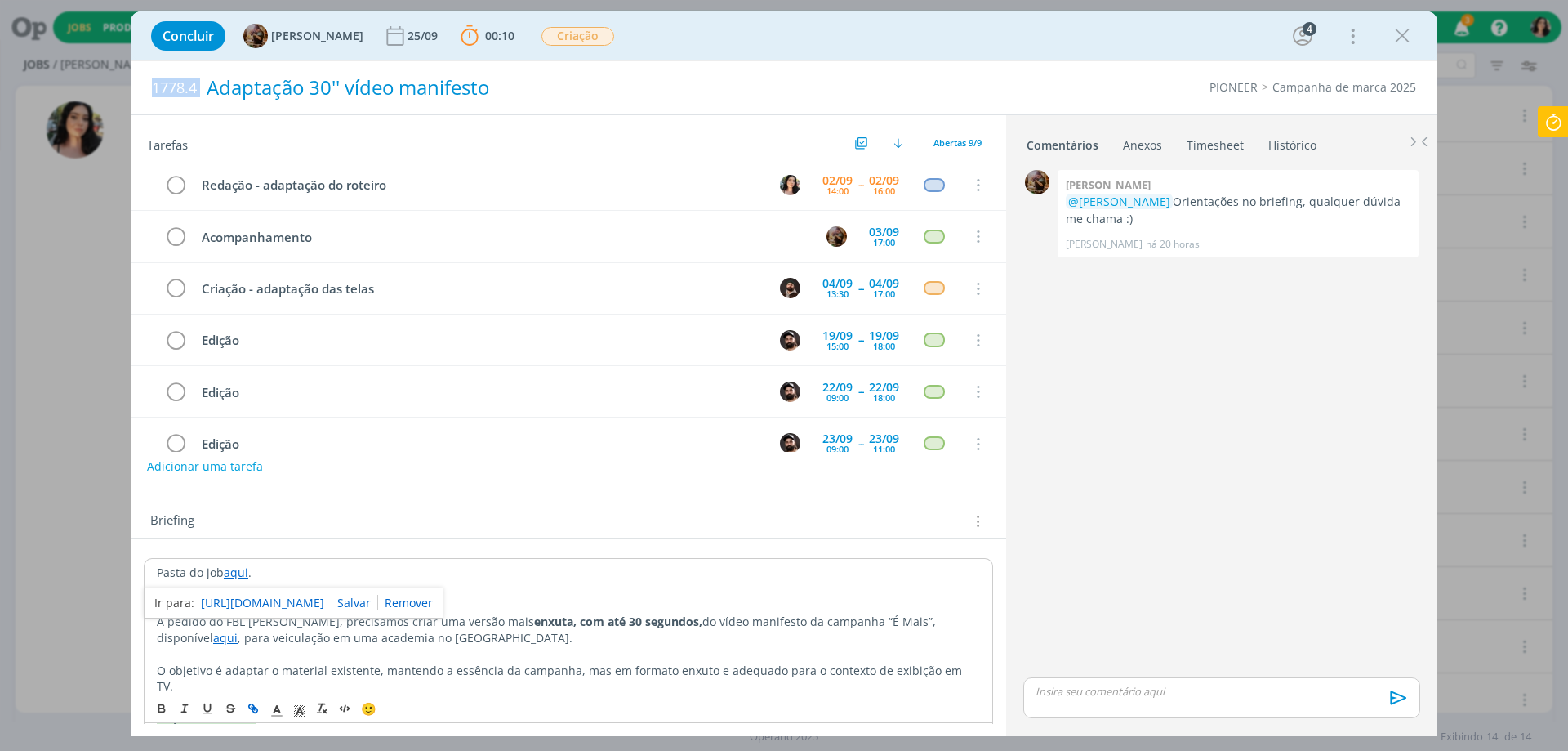
drag, startPoint x: 143, startPoint y: 83, endPoint x: 202, endPoint y: 89, distance: 59.3
click at [202, 89] on div "1778.4 Adaptação 30'' vídeo manifesto PIONEER Campanha de marca 2025" at bounding box center [784, 88] width 1306 height 53
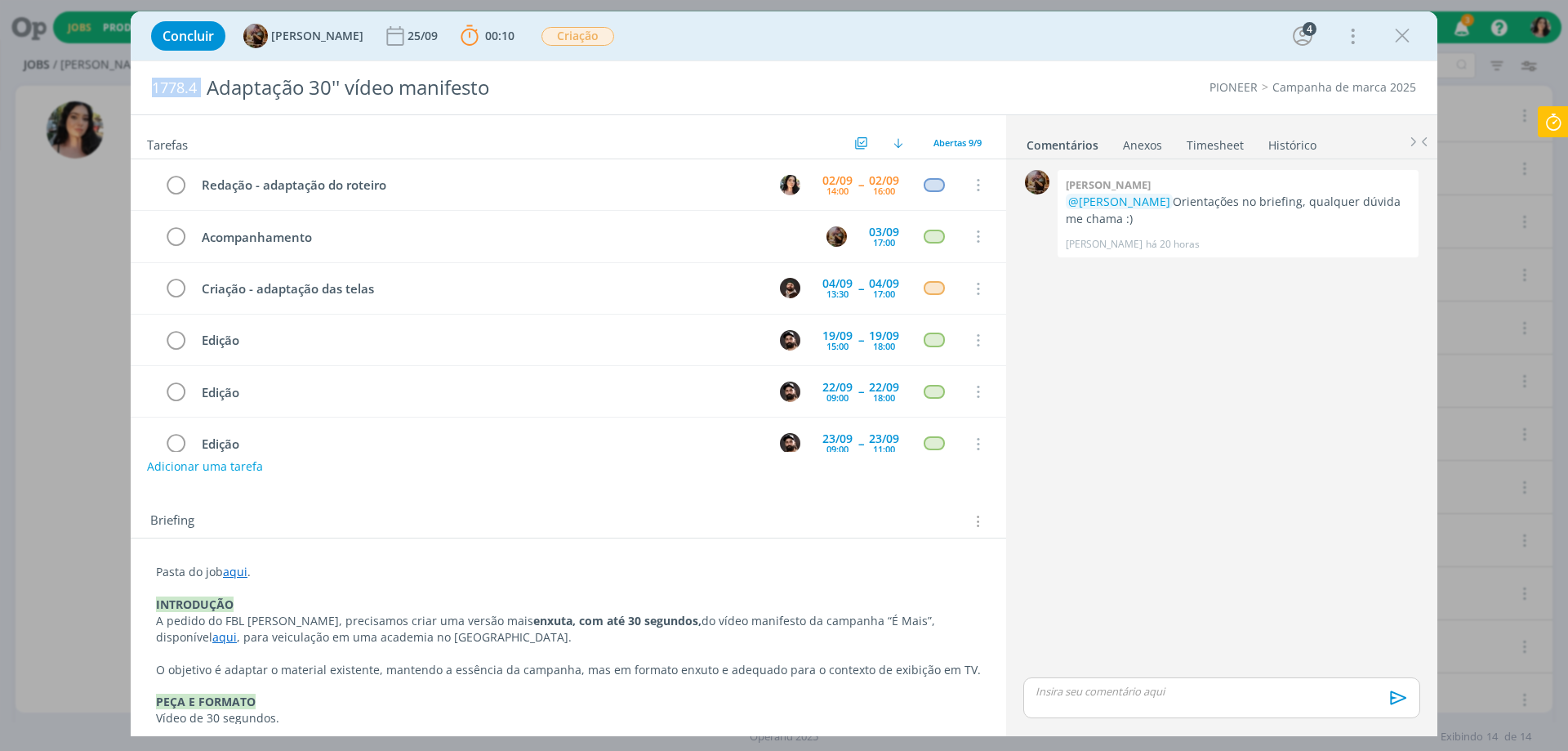
copy span "1778.4"
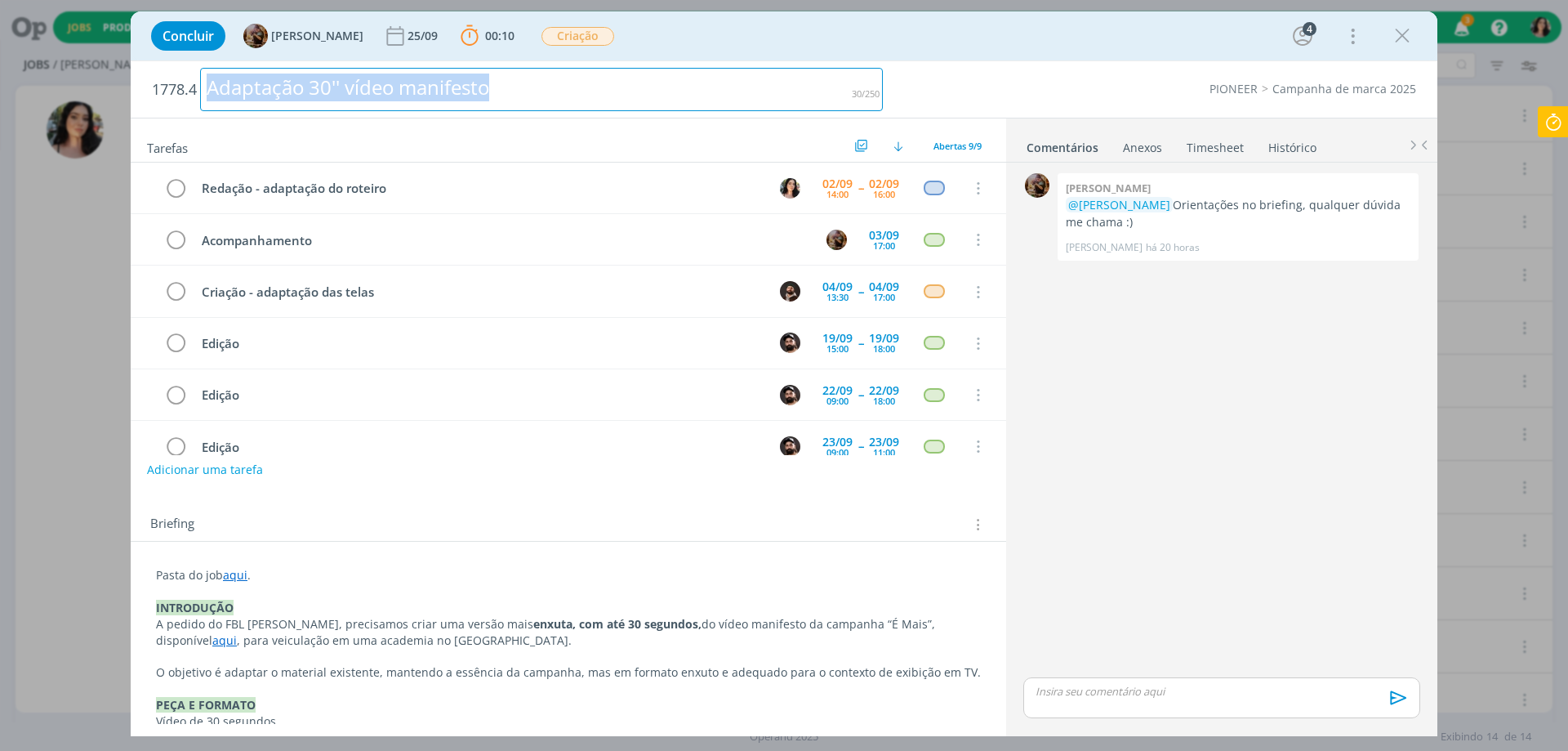
drag, startPoint x: 524, startPoint y: 84, endPoint x: 0, endPoint y: 134, distance: 526.4
click at [0, 134] on div "Concluir [PERSON_NAME] [DATE] 00:10 Parar Apontar Data * [DATE] Horas * 00:00 T…" at bounding box center [784, 376] width 1568 height 751
copy div "Adaptação 30'' vídeo manifesto"
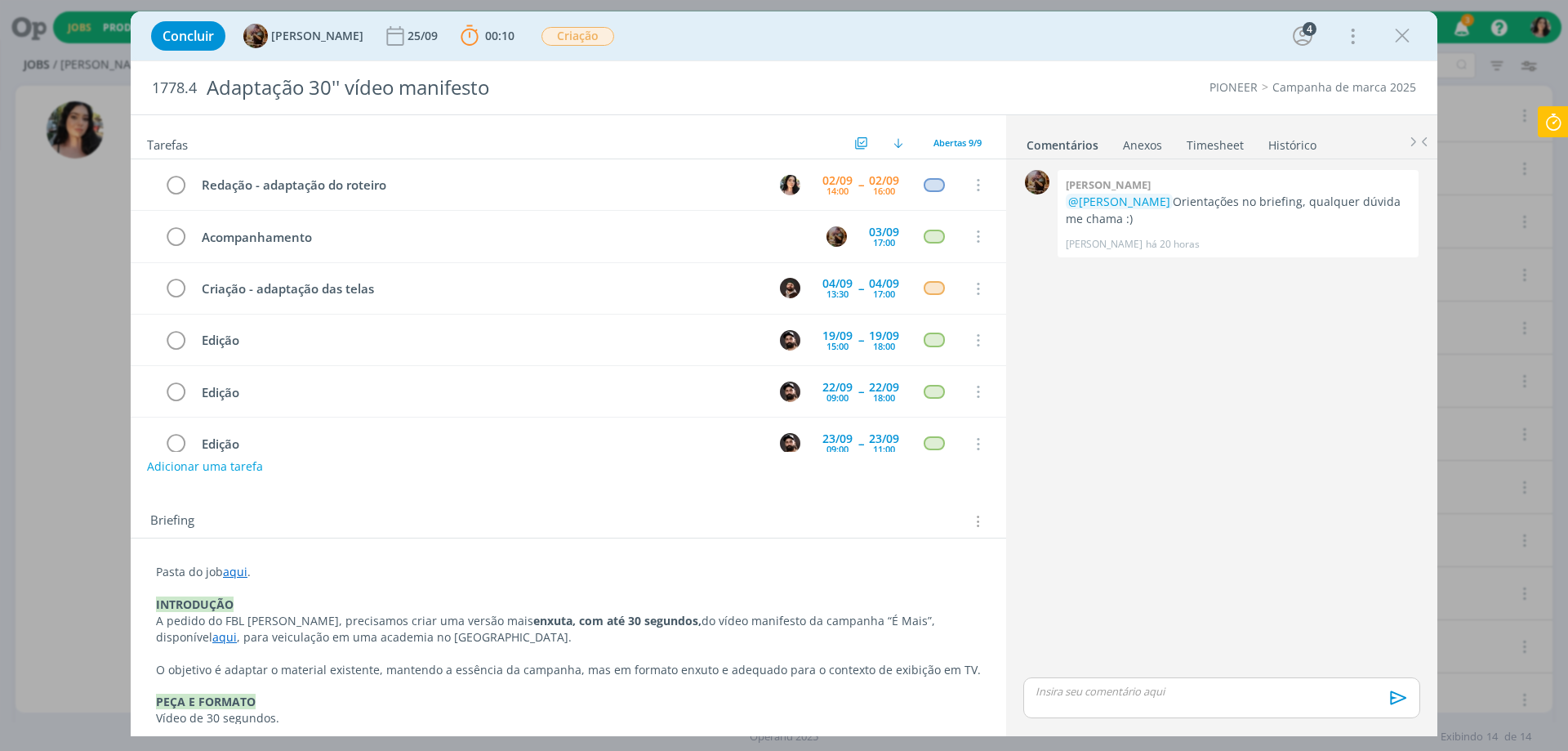
click at [237, 629] on link "aqui" at bounding box center [224, 636] width 24 height 15
click at [802, 640] on div "[URL][DOMAIN_NAME]" at bounding box center [799, 652] width 300 height 31
click at [797, 642] on link "[URL][DOMAIN_NAME]" at bounding box center [768, 653] width 124 height 22
click at [1562, 122] on icon at bounding box center [1553, 122] width 30 height 32
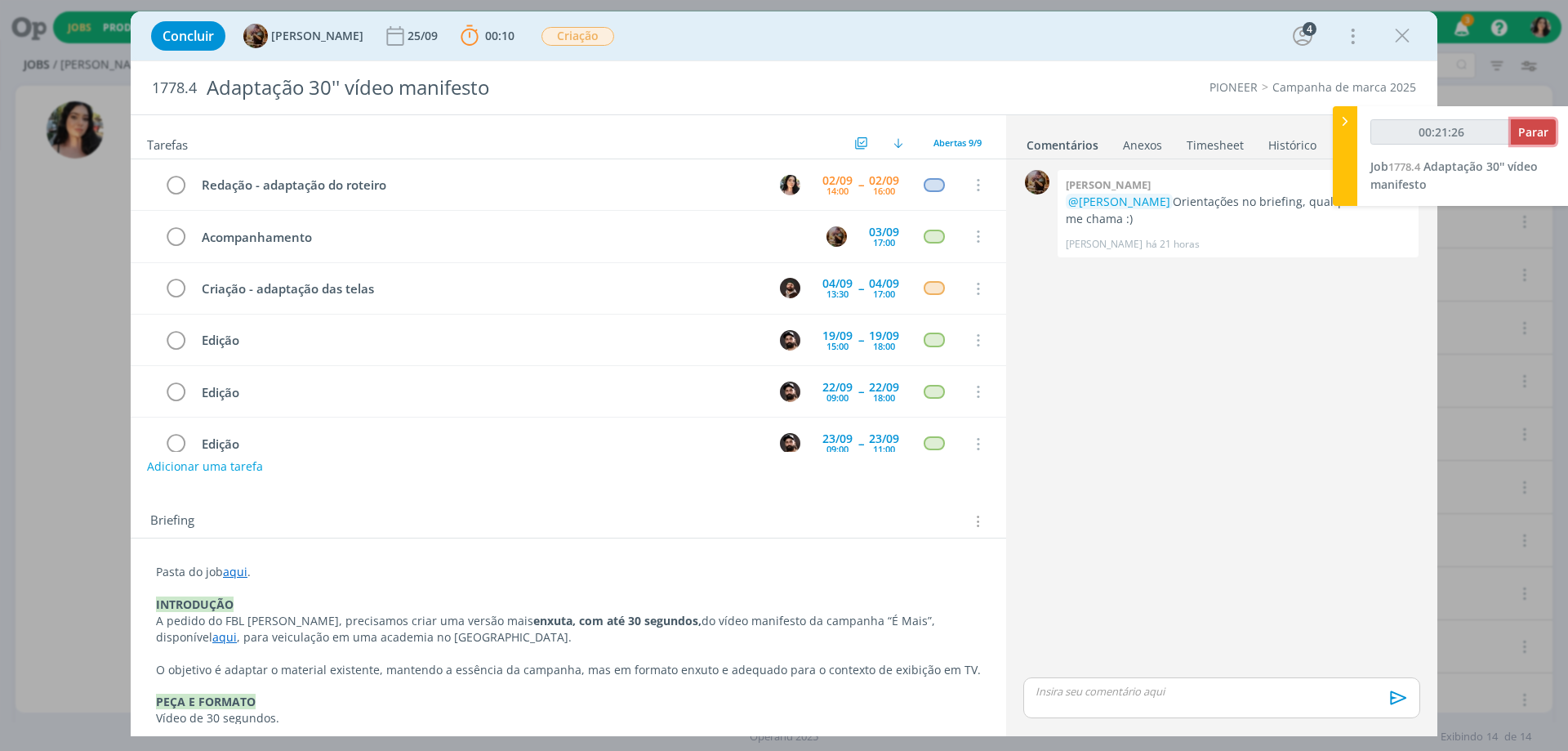
click at [1535, 124] on button "Parar" at bounding box center [1534, 132] width 45 height 25
type input "00:22:00"
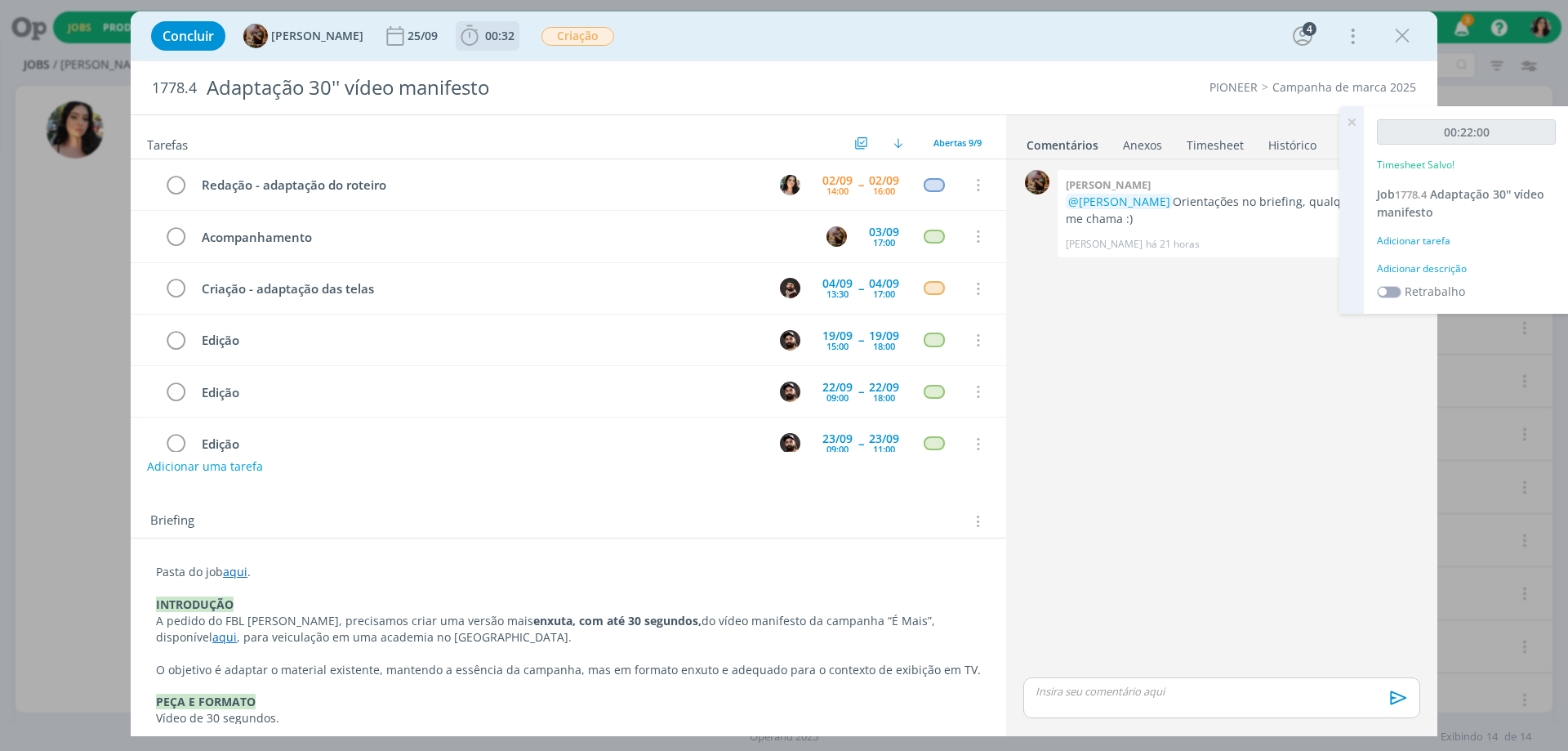
click at [507, 43] on span "00:32" at bounding box center [487, 35] width 60 height 24
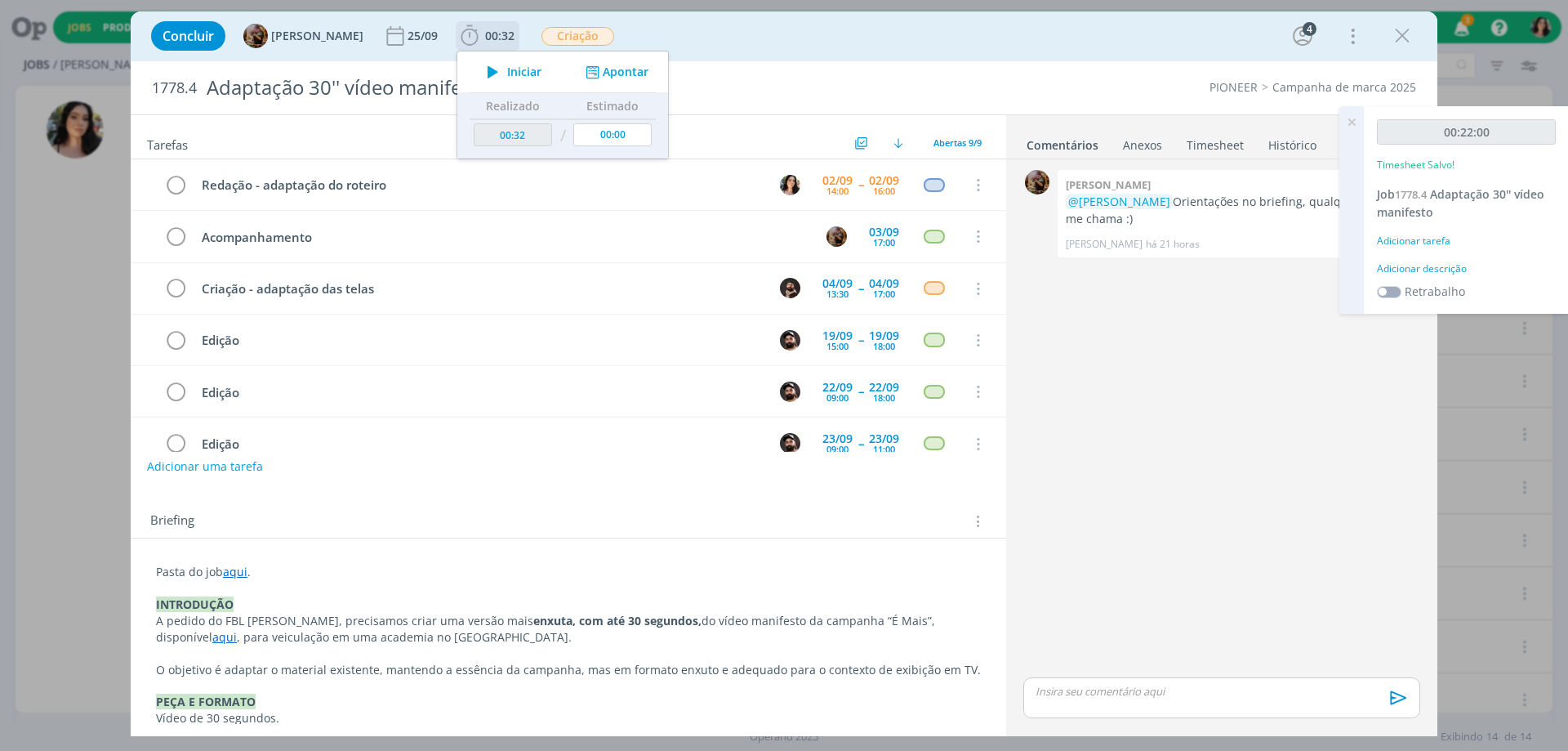
click at [525, 66] on span "Iniciar" at bounding box center [524, 71] width 34 height 12
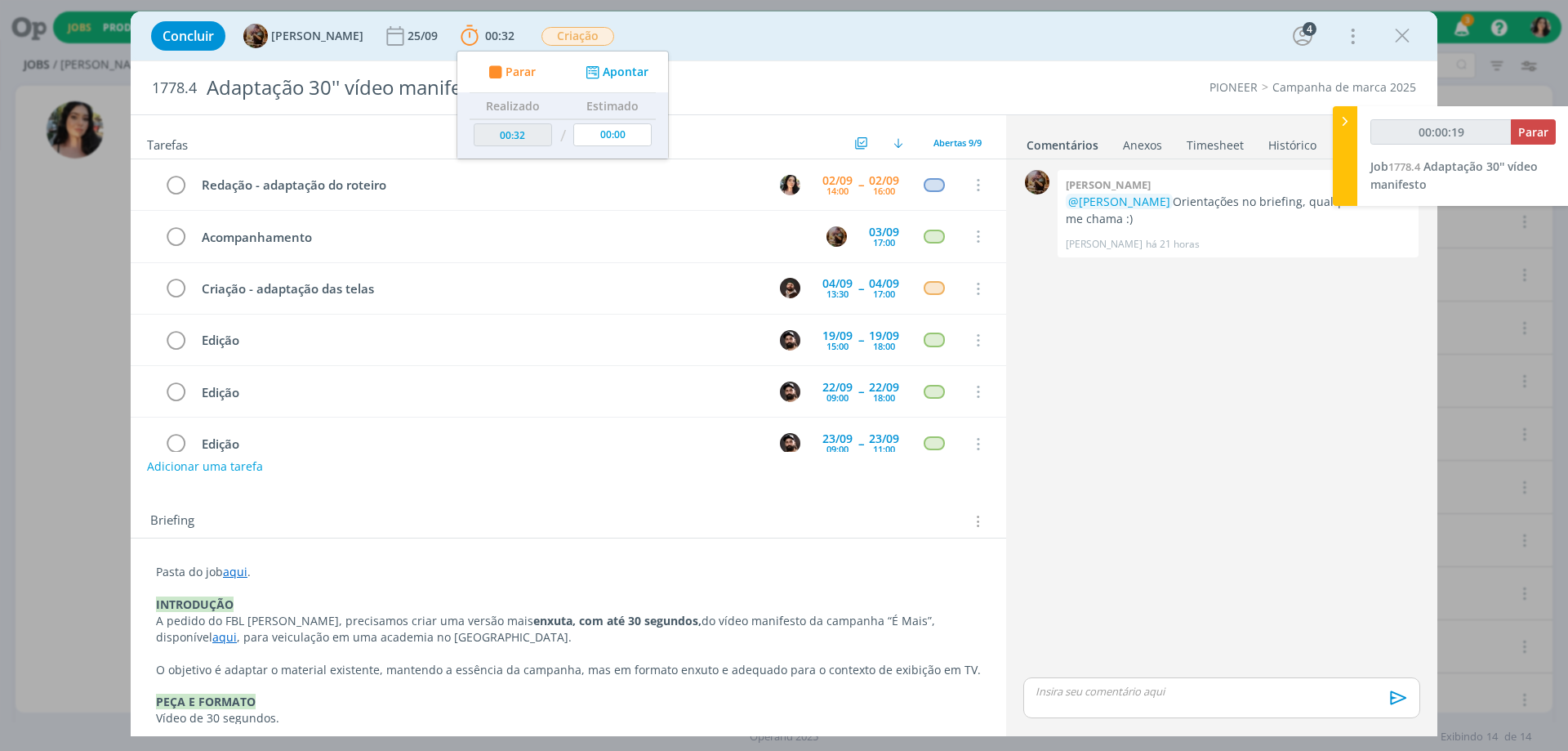
click at [1228, 143] on link "Timesheet" at bounding box center [1214, 142] width 59 height 23
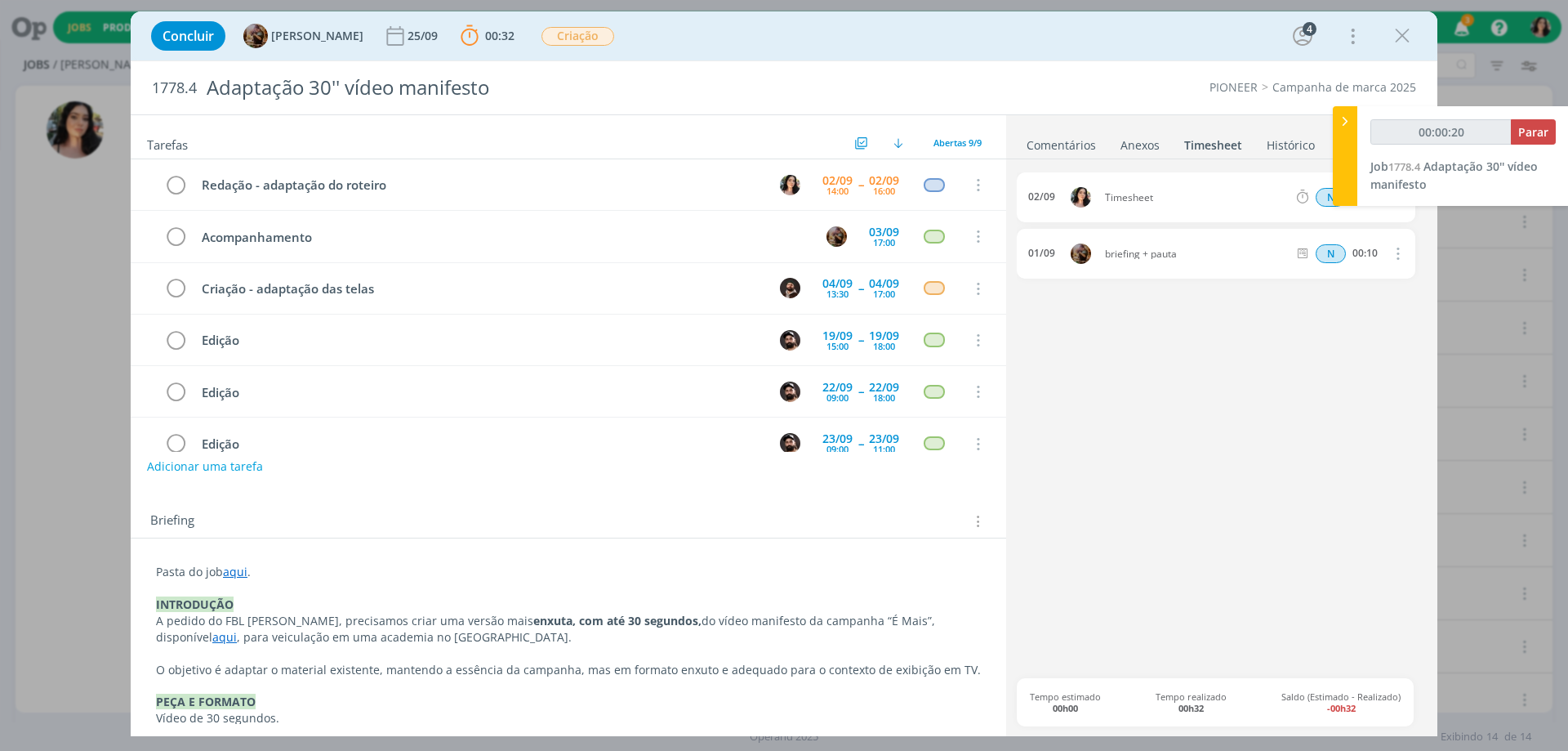
type input "00:00:21"
click at [1338, 174] on div at bounding box center [1344, 156] width 24 height 99
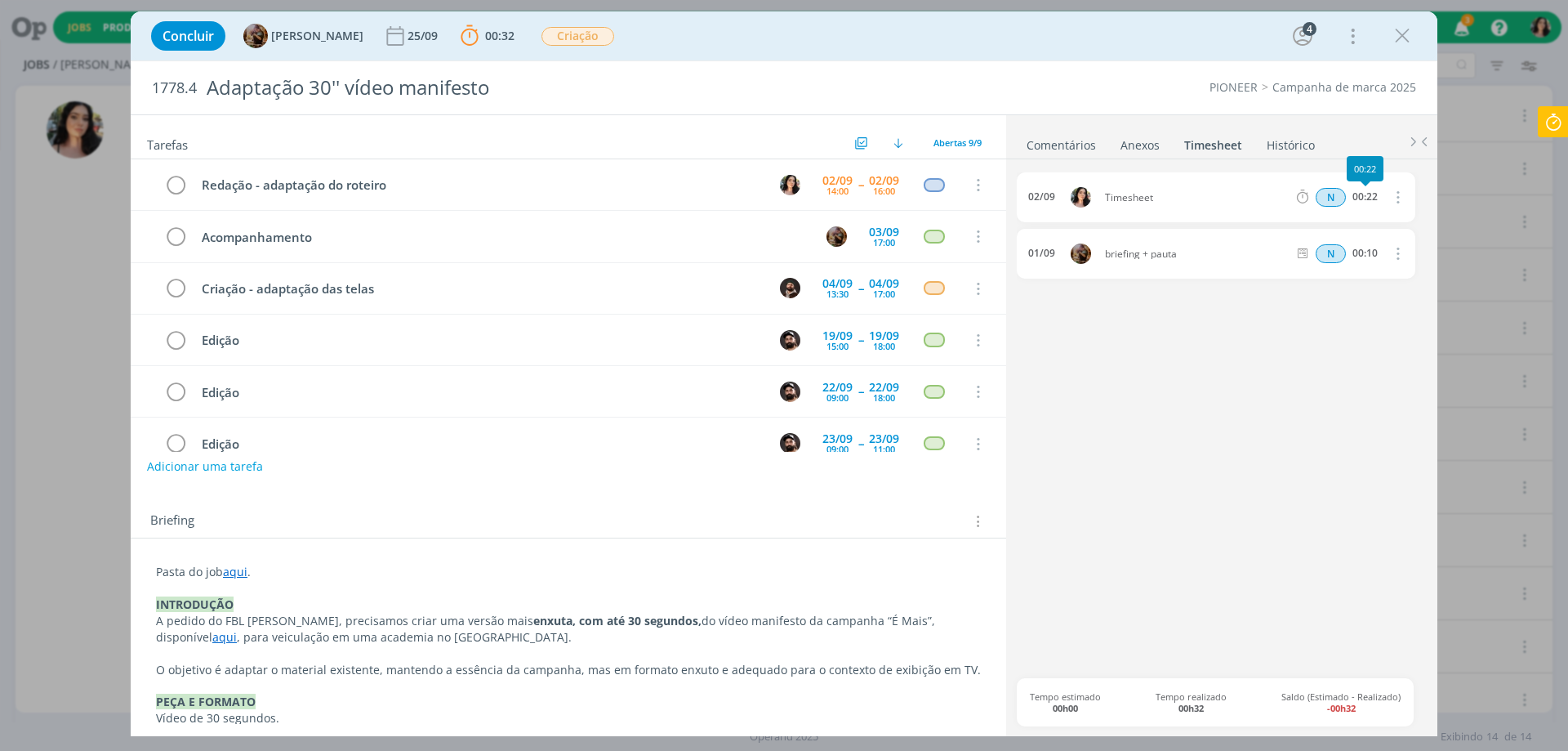
click at [1176, 199] on span "Timesheet" at bounding box center [1196, 198] width 195 height 10
click at [1400, 197] on icon "dialog" at bounding box center [1397, 197] width 18 height 20
click at [1348, 248] on link "Editar" at bounding box center [1351, 252] width 129 height 26
click at [1178, 195] on div "Timesheet" at bounding box center [1149, 198] width 88 height 18
drag, startPoint x: 1178, startPoint y: 195, endPoint x: 1059, endPoint y: 190, distance: 119.1
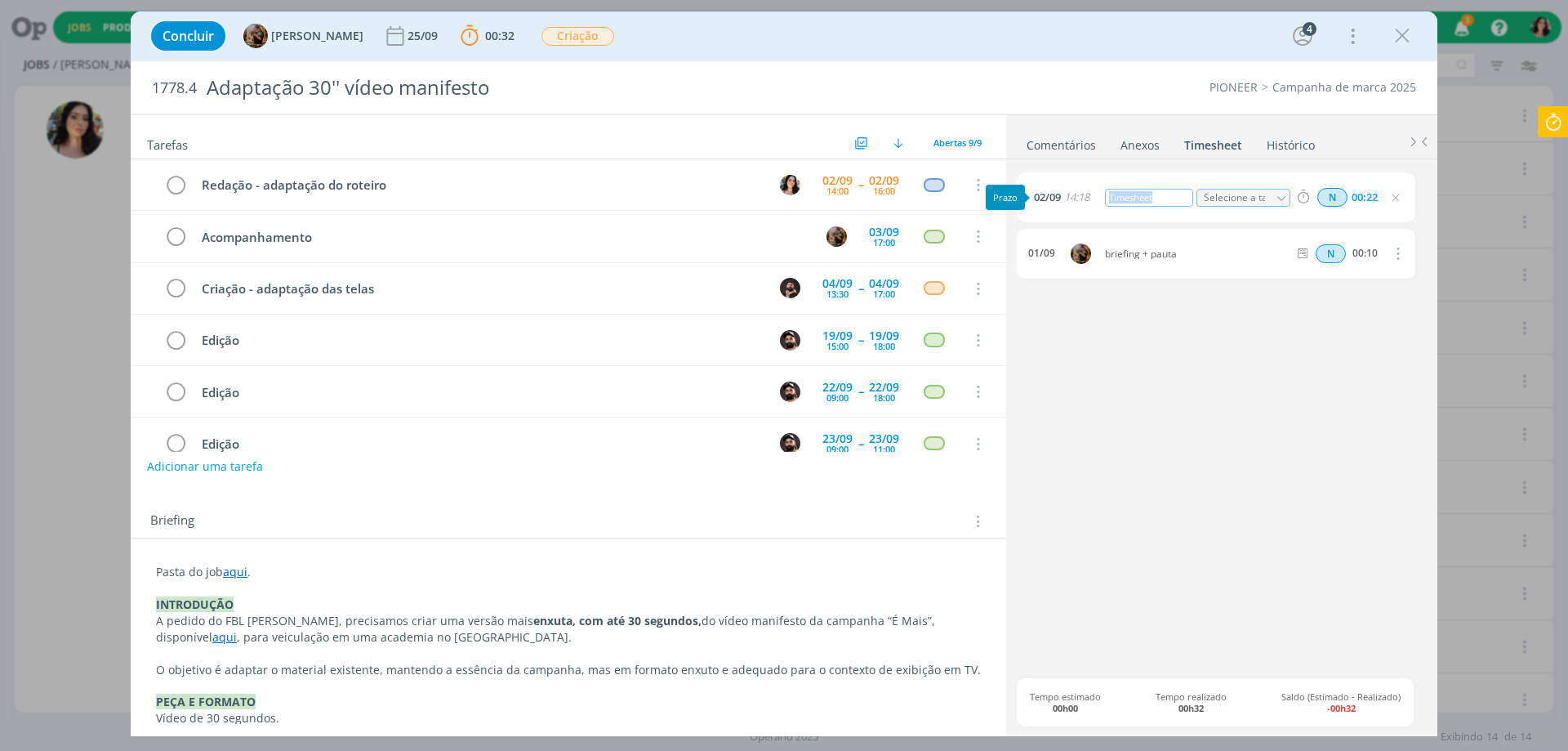
click at [1059, 190] on div "[DATE] 14:18 Timesheet Selecione a tarefa N 00:22" at bounding box center [1216, 197] width 399 height 50
drag, startPoint x: 1170, startPoint y: 199, endPoint x: 1097, endPoint y: 202, distance: 73.1
click at [1097, 202] on div "[DATE] 14:18 Redação Selecione a tarefa N 00:22" at bounding box center [1216, 197] width 399 height 50
click at [946, 23] on div "Concluir [PERSON_NAME] [DATE] 00:32 Parar Apontar Data * [DATE] Horas * 00:00 […" at bounding box center [783, 35] width 1282 height 39
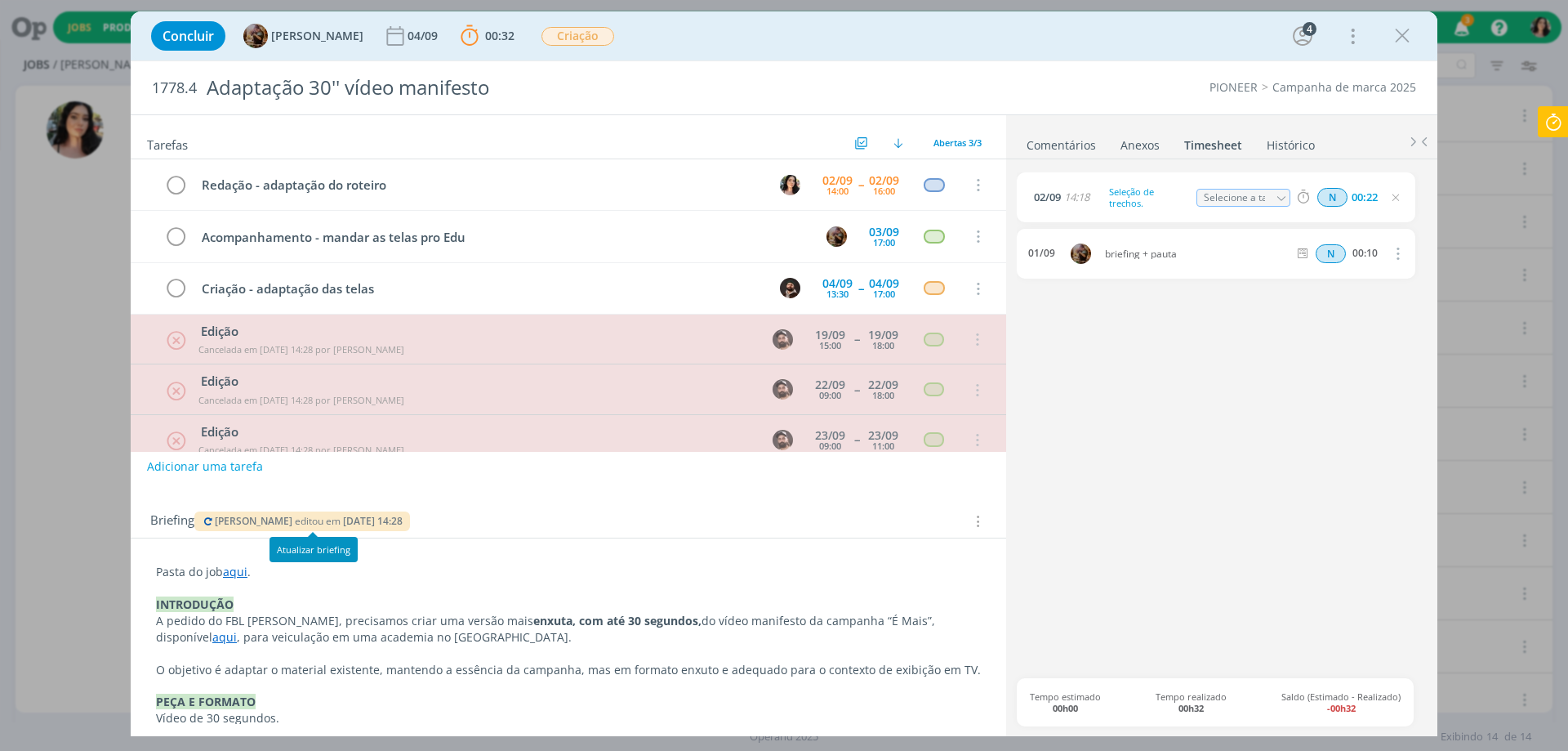
click at [267, 523] on span "[PERSON_NAME]" at bounding box center [254, 520] width 78 height 14
click at [1083, 140] on link "Comentários" at bounding box center [1061, 142] width 71 height 23
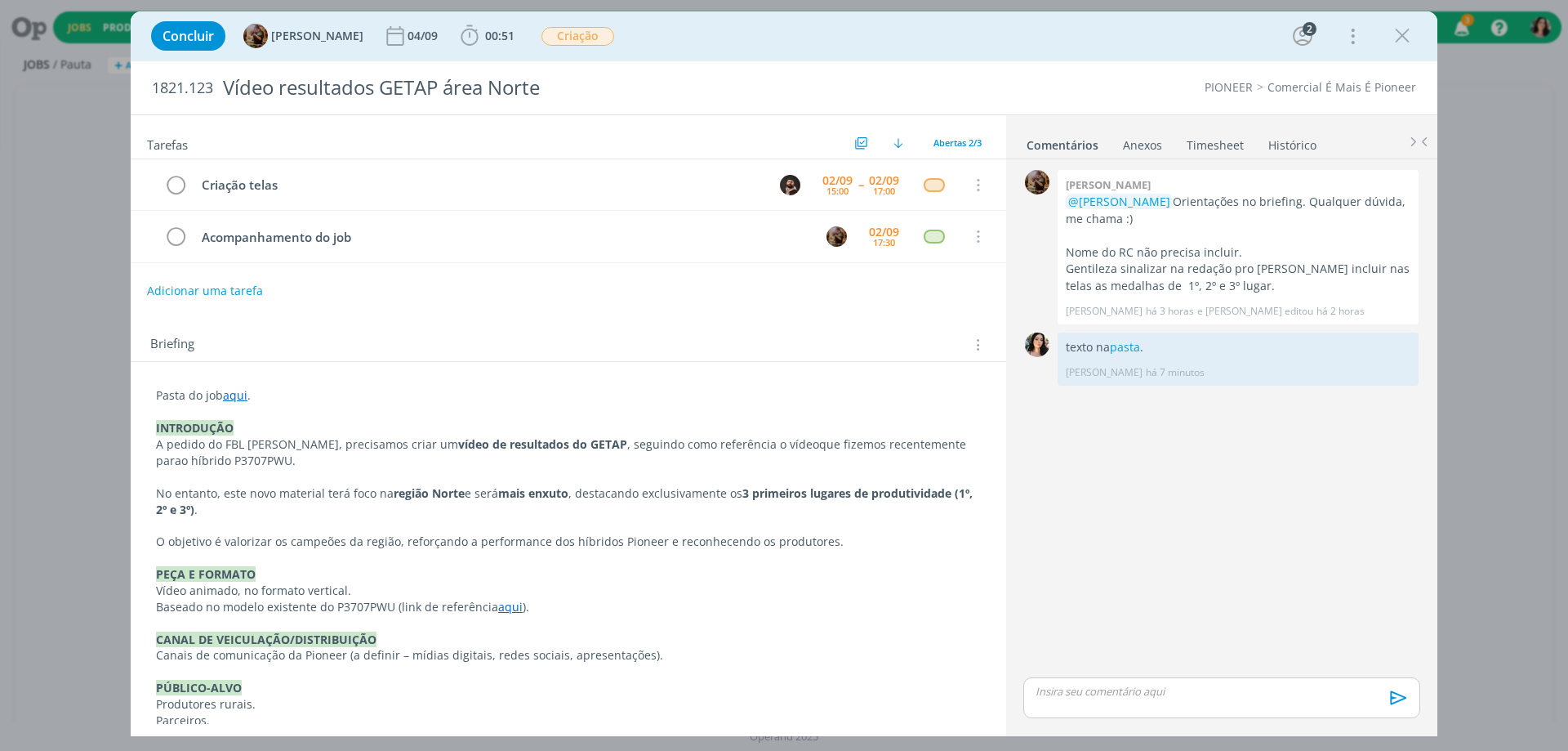
drag, startPoint x: 786, startPoint y: 29, endPoint x: 676, endPoint y: 42, distance: 110.8
click at [784, 27] on div "Concluir Amanda Rodrigues 04/09 00:51 Iniciar Apontar Data * 02/09/2025 Horas *…" at bounding box center [783, 35] width 1282 height 39
click at [501, 42] on span "00:51" at bounding box center [500, 35] width 30 height 15
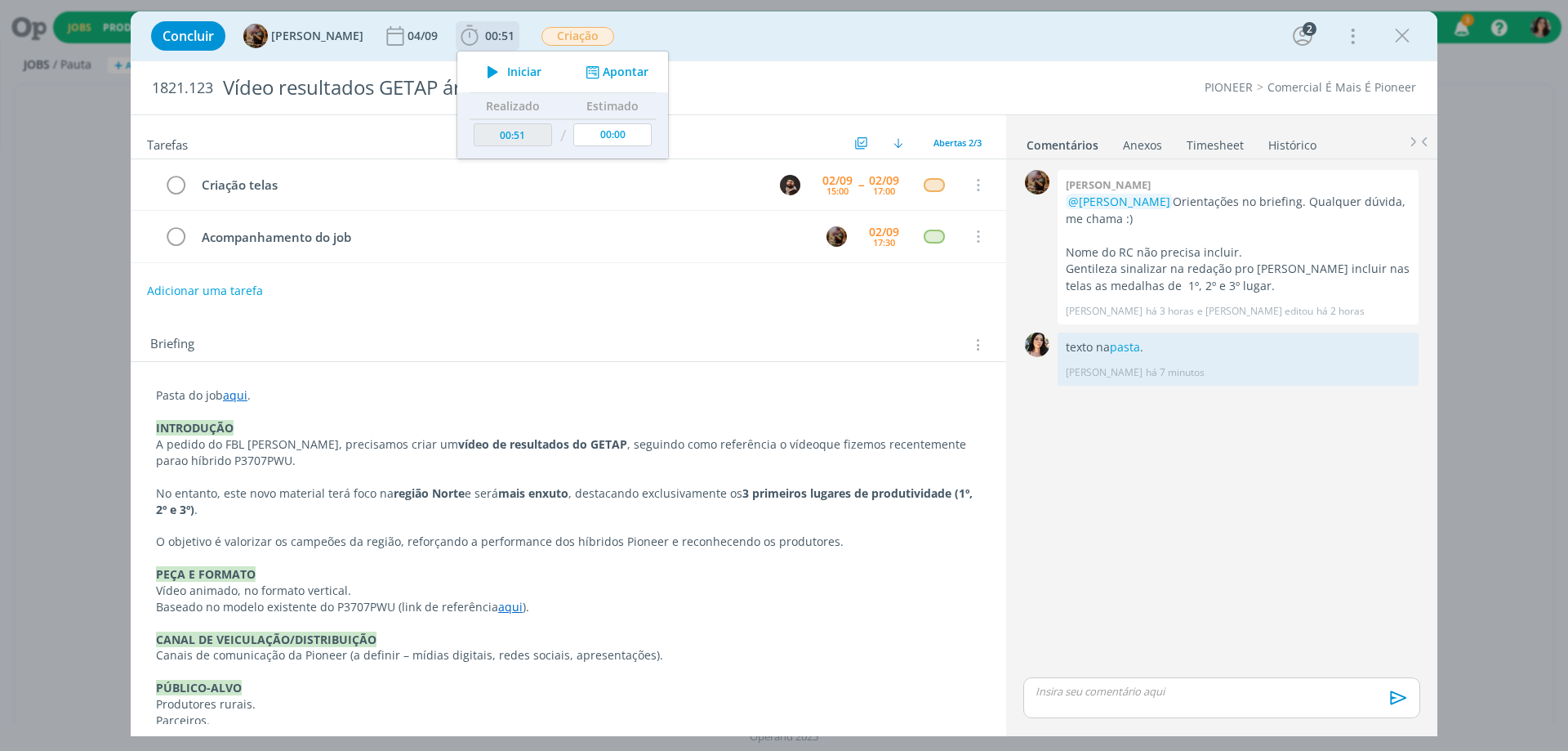
click at [507, 65] on icon "dialog" at bounding box center [493, 72] width 29 height 22
click at [1124, 353] on link "pasta" at bounding box center [1124, 347] width 30 height 15
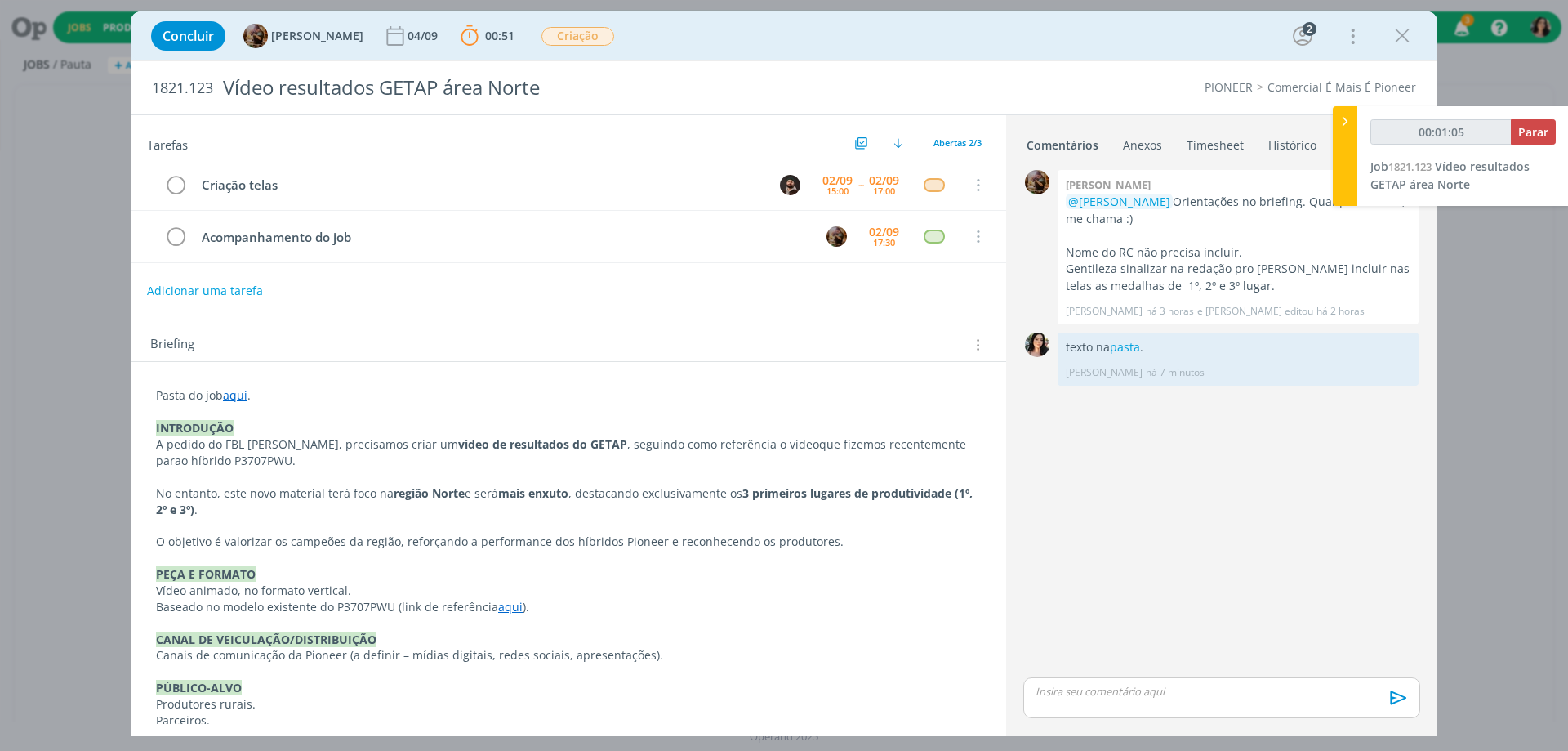
type input "00:01:06"
click at [1537, 132] on span "Parar" at bounding box center [1533, 132] width 30 height 15
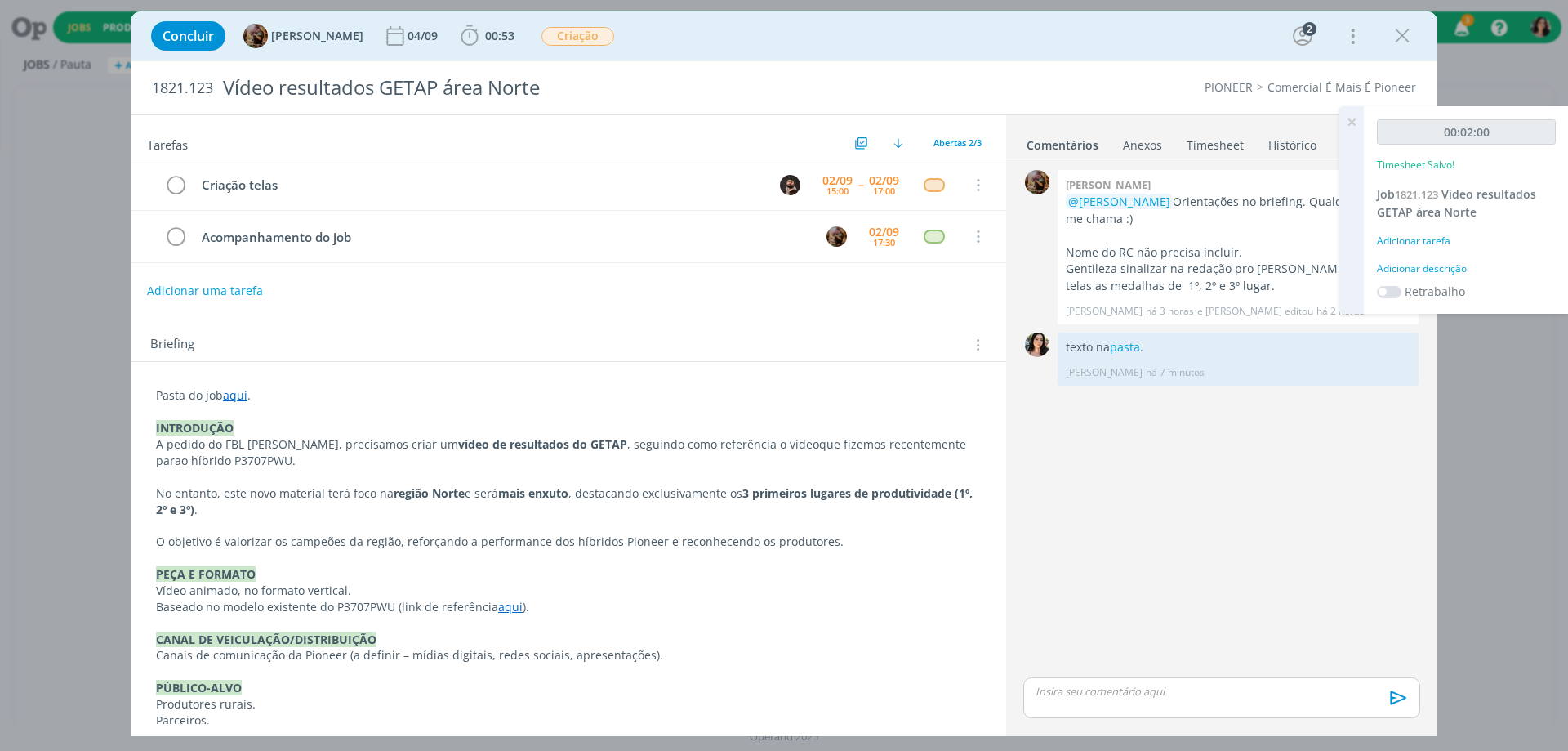
click at [1419, 272] on div "Adicionar descrição" at bounding box center [1466, 269] width 179 height 14
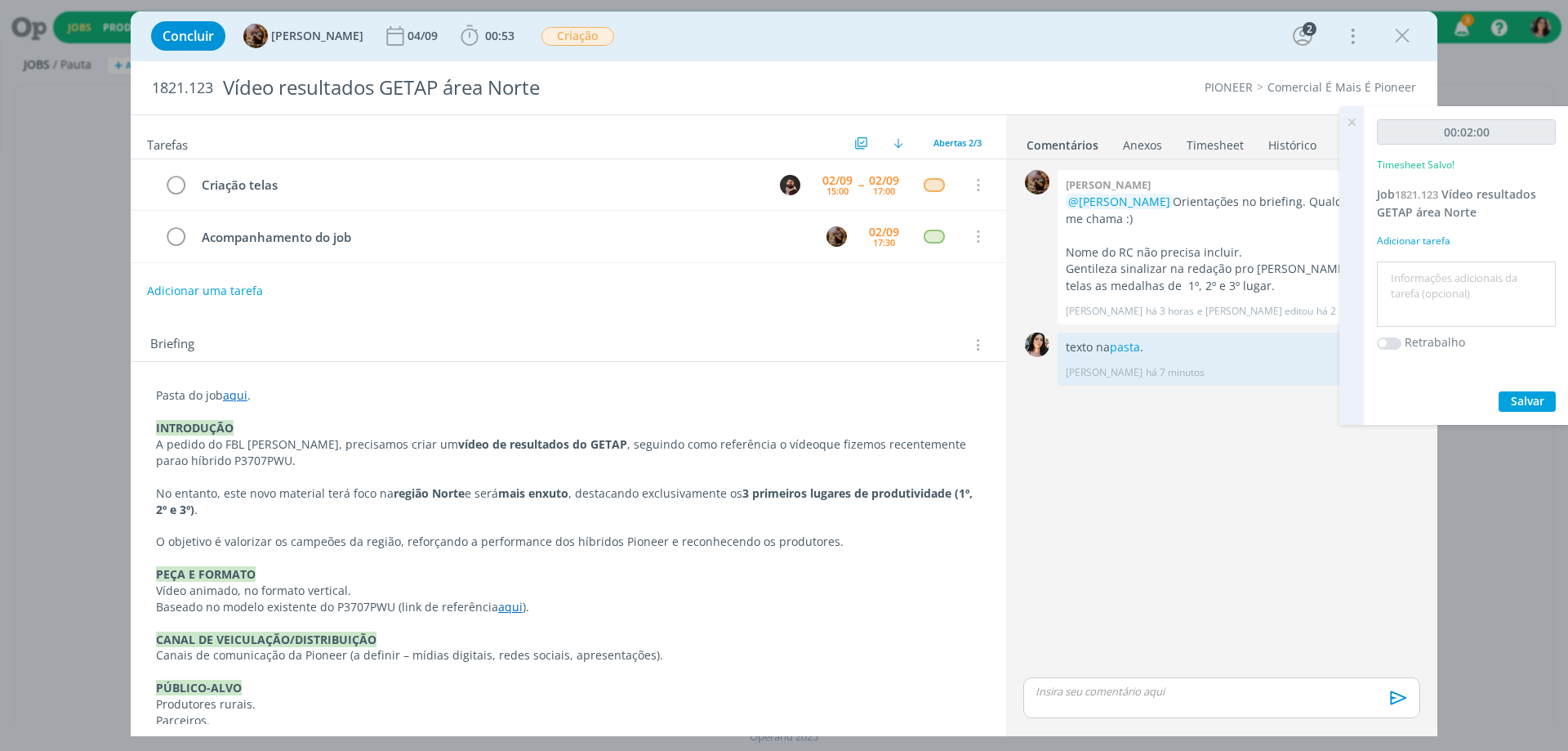
click at [1420, 274] on textarea at bounding box center [1466, 294] width 171 height 58
type textarea "Ajustes."
click at [1513, 401] on span "Salvar" at bounding box center [1527, 400] width 33 height 15
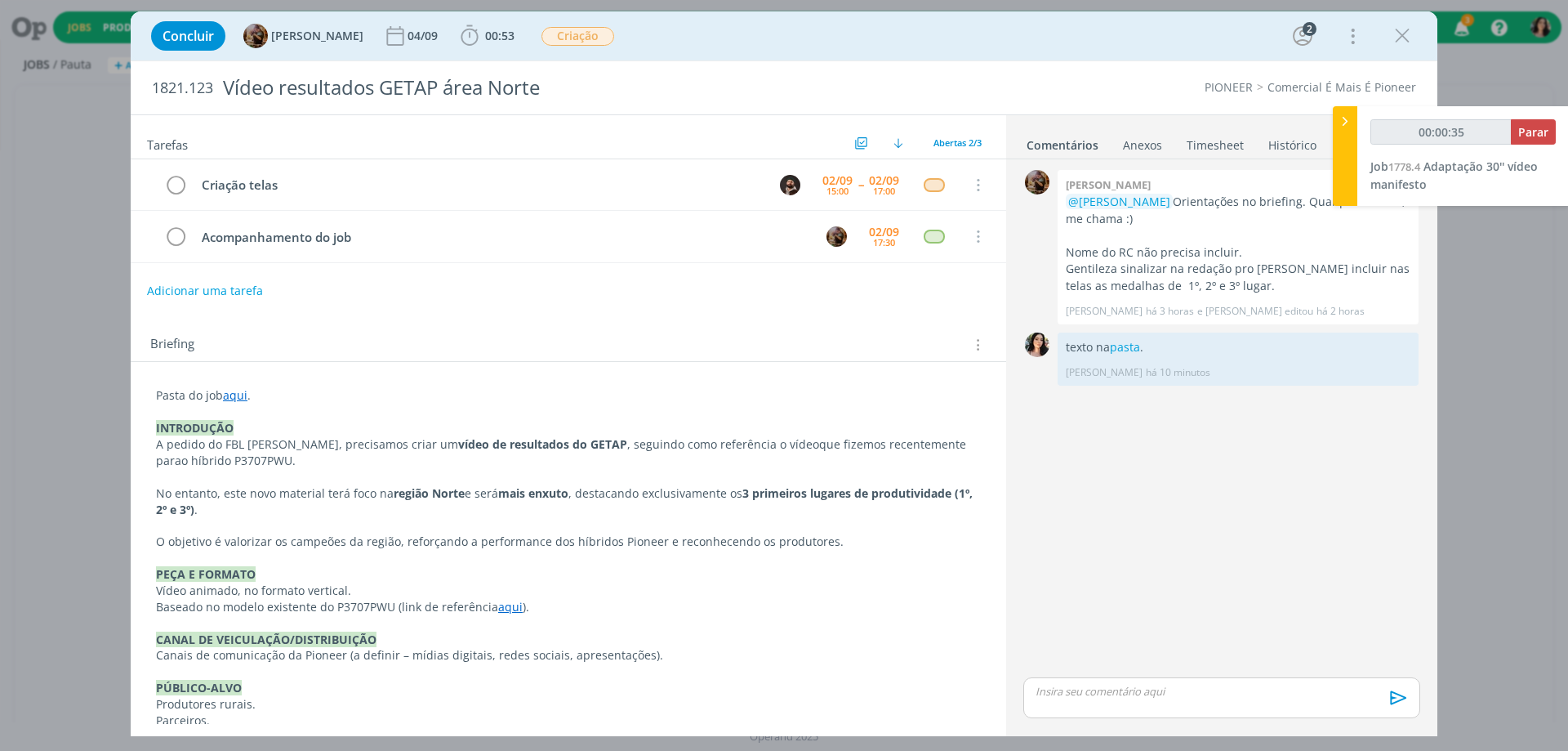
type input "00:00:36"
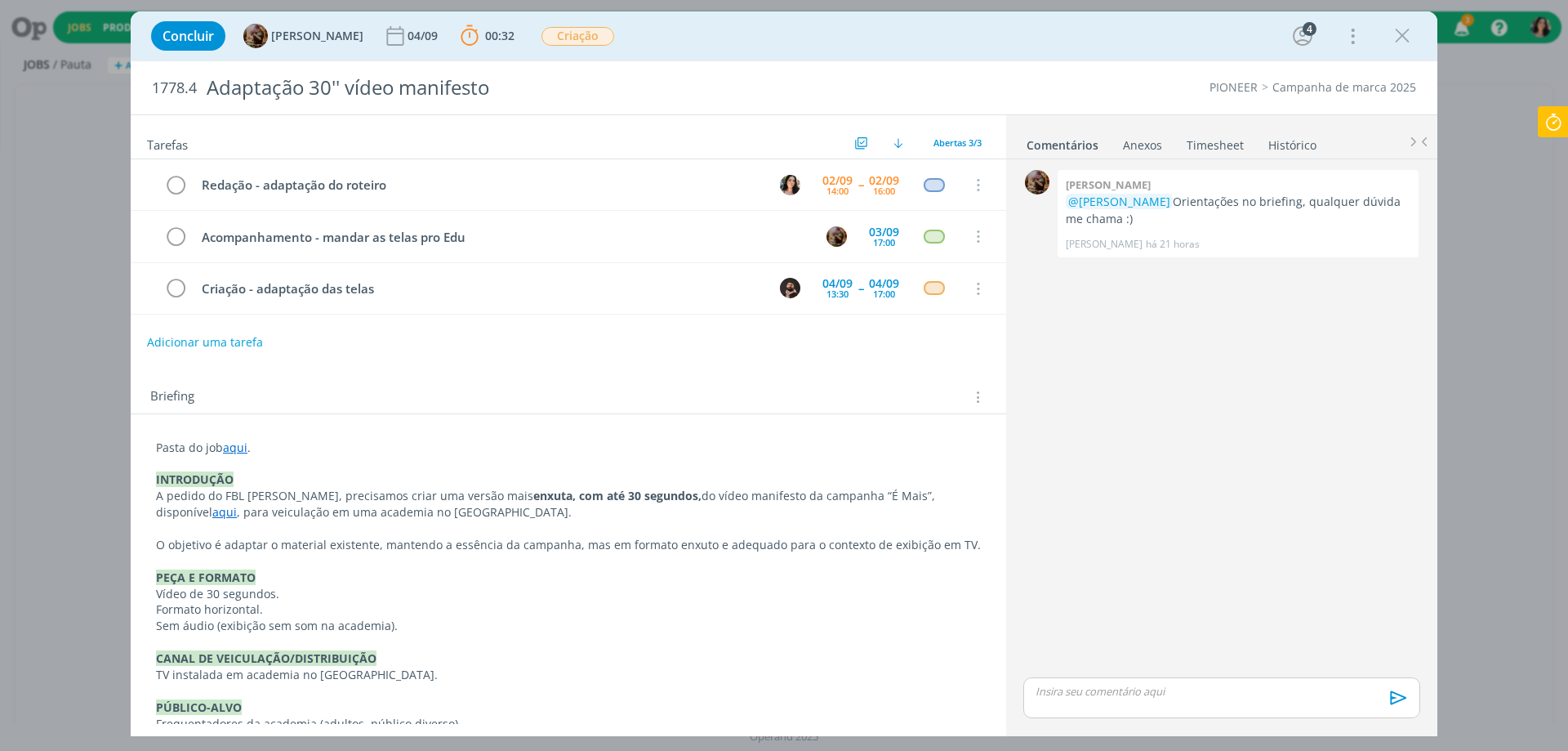
click at [234, 453] on link "aqui" at bounding box center [235, 447] width 24 height 15
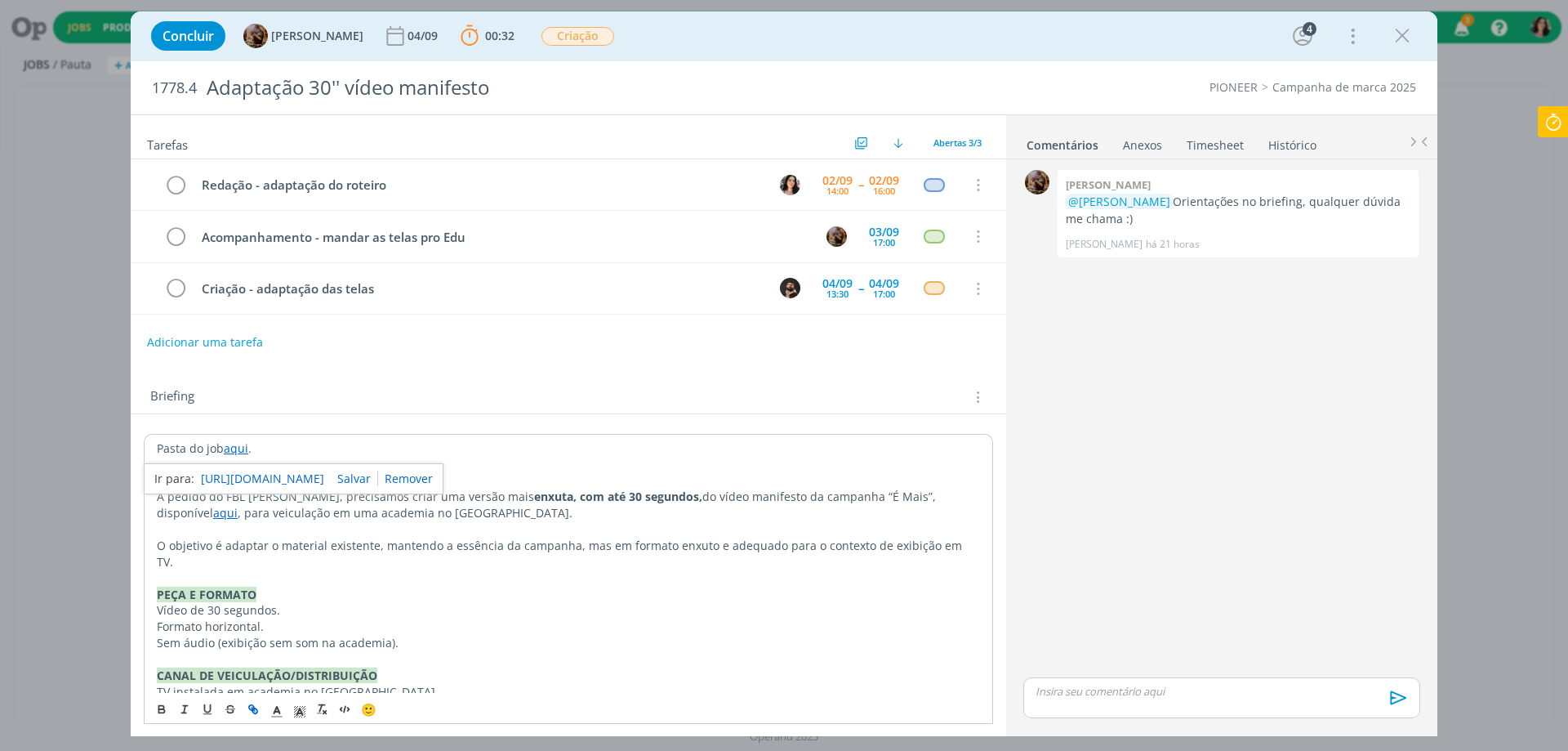
click at [248, 477] on link "[URL][DOMAIN_NAME]" at bounding box center [263, 479] width 124 height 22
click at [1077, 556] on div "0 Amanda rodrigues @Tamiris Soares Orientações no briefing, qualquer dúvida me …" at bounding box center [1222, 420] width 410 height 508
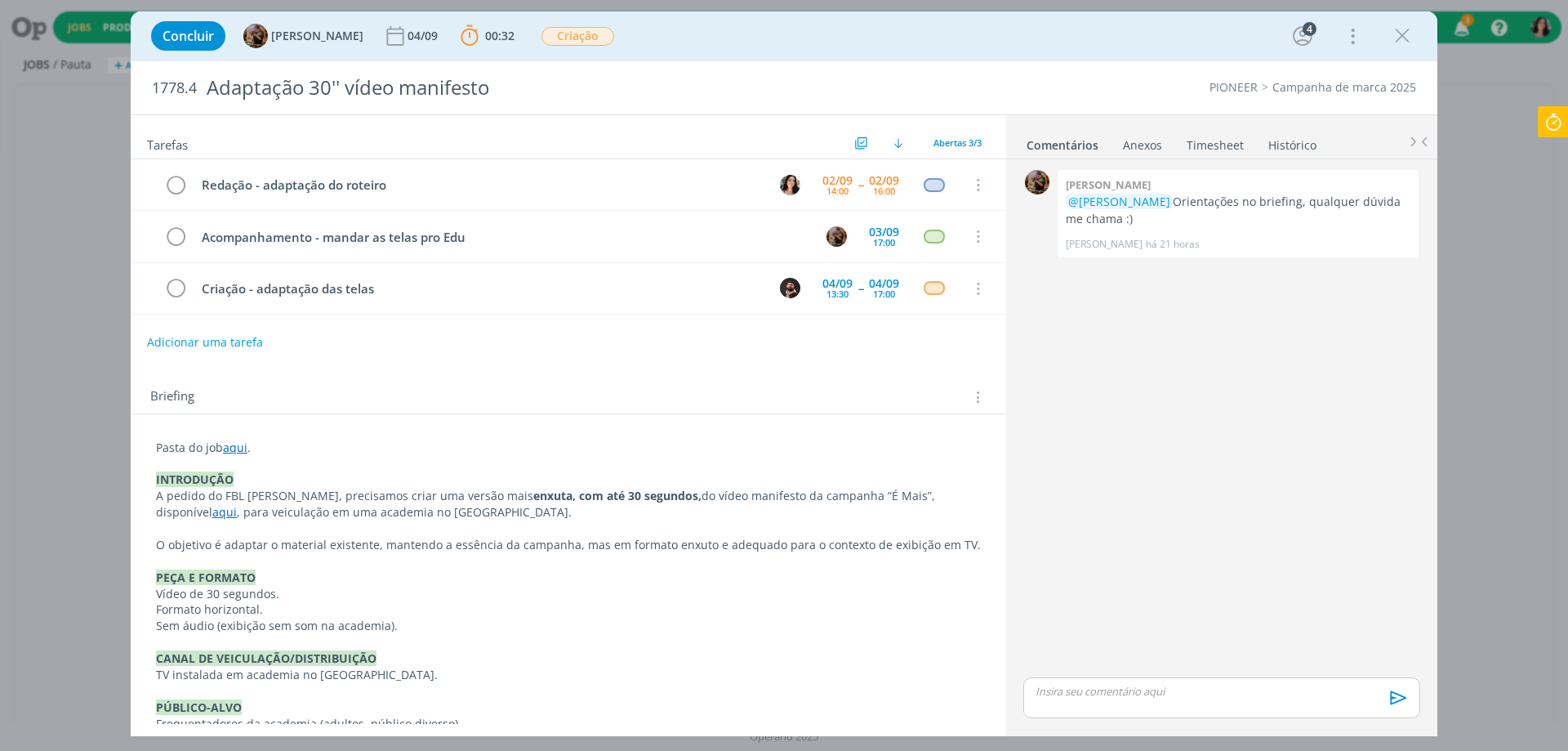
click at [1112, 708] on div "dialog" at bounding box center [1222, 697] width 397 height 41
click at [1157, 656] on p "seleção de trechos na pasta." at bounding box center [1222, 660] width 371 height 14
click at [1113, 703] on icon "dialog" at bounding box center [1111, 704] width 5 height 5
paste input "https://sobeae.sharepoint.com/sites/SOBEAE/Documentos%20Compartilhados/Forms/Al…"
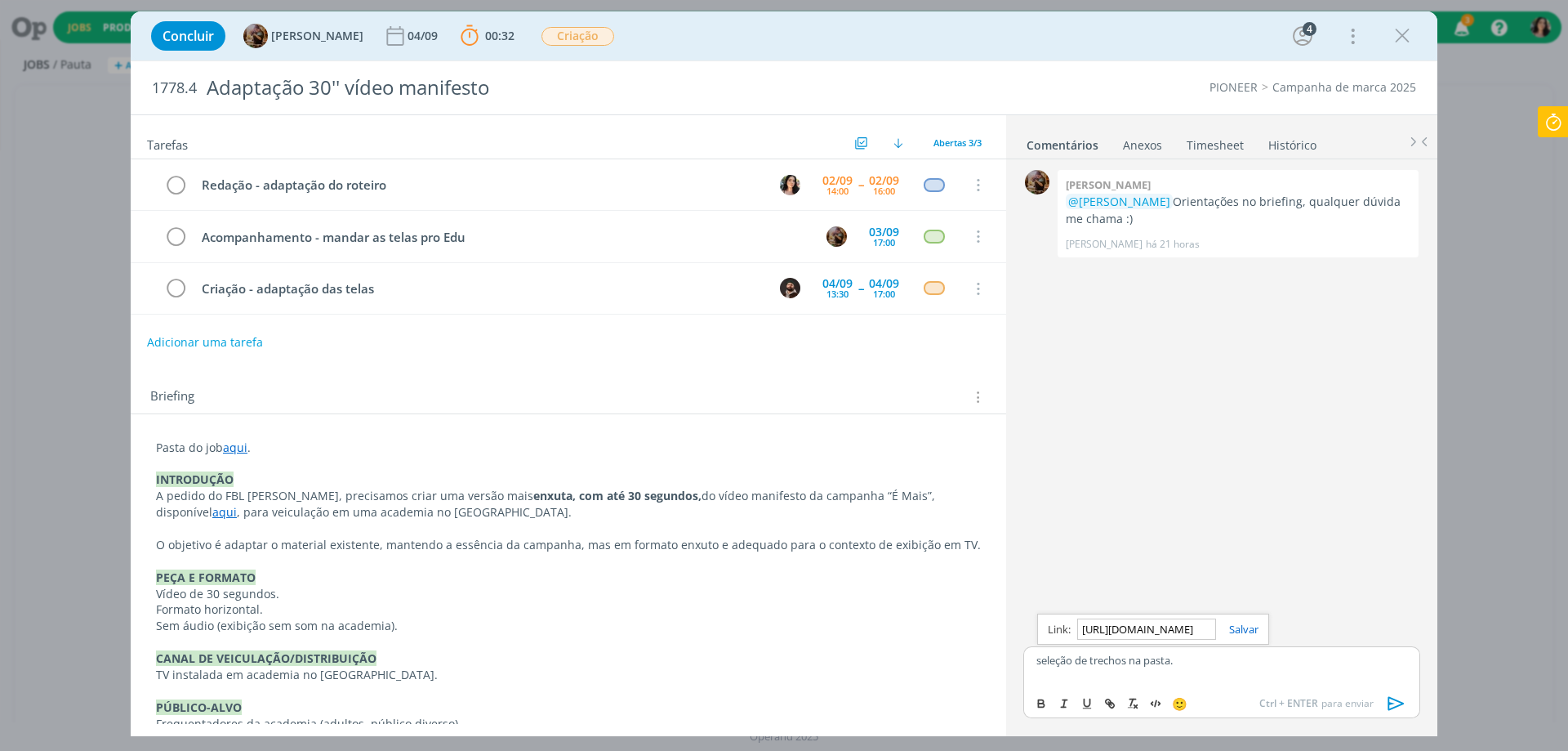
scroll to position [0, 2374]
type input "https://sobeae.sharepoint.com/sites/SOBEAE/Documentos%20Compartilhados/Forms/Al…"
click at [1252, 626] on link "dialog" at bounding box center [1237, 629] width 42 height 14
click at [1557, 125] on icon at bounding box center [1553, 122] width 30 height 32
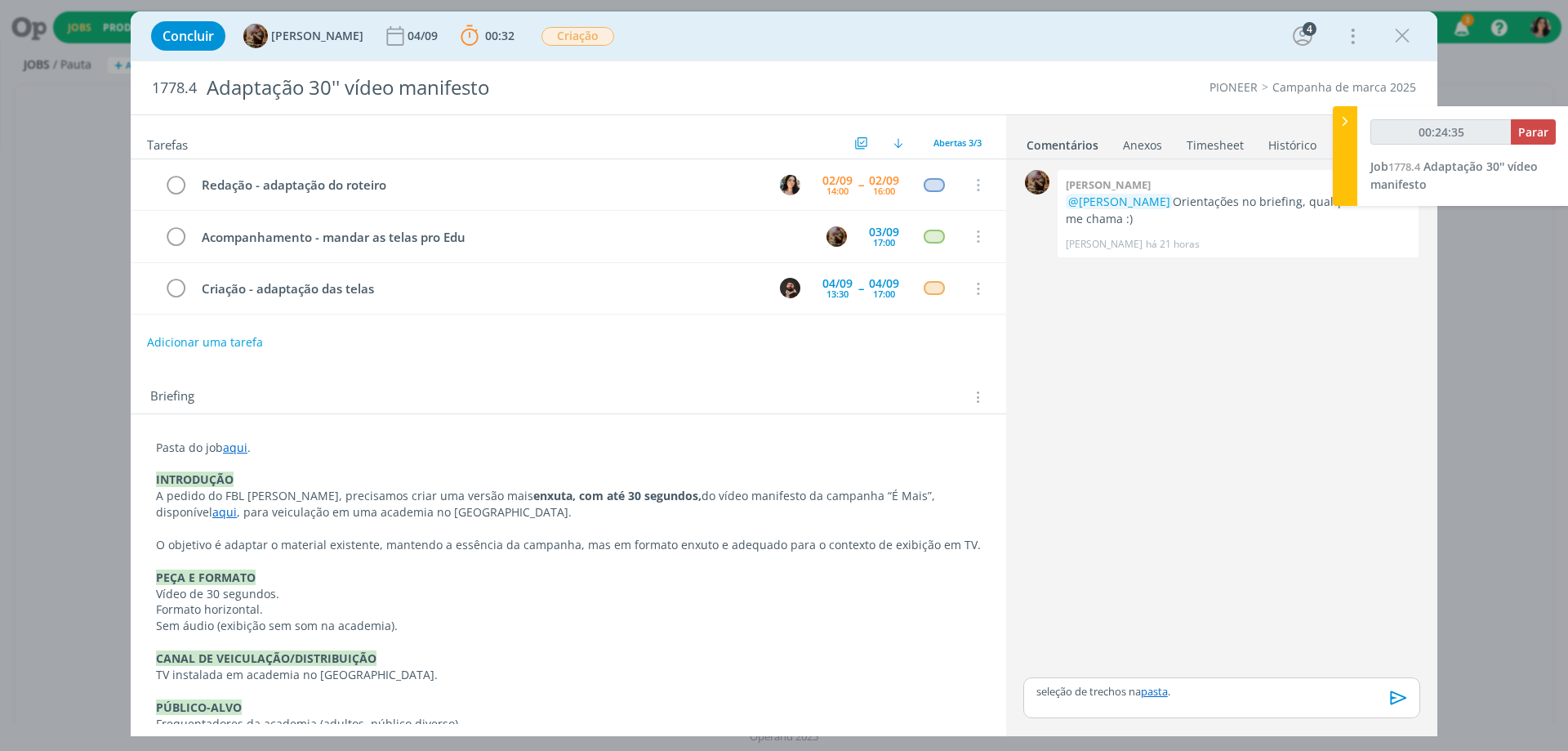
type input "00:24:36"
click at [1530, 134] on span "Parar" at bounding box center [1533, 132] width 30 height 15
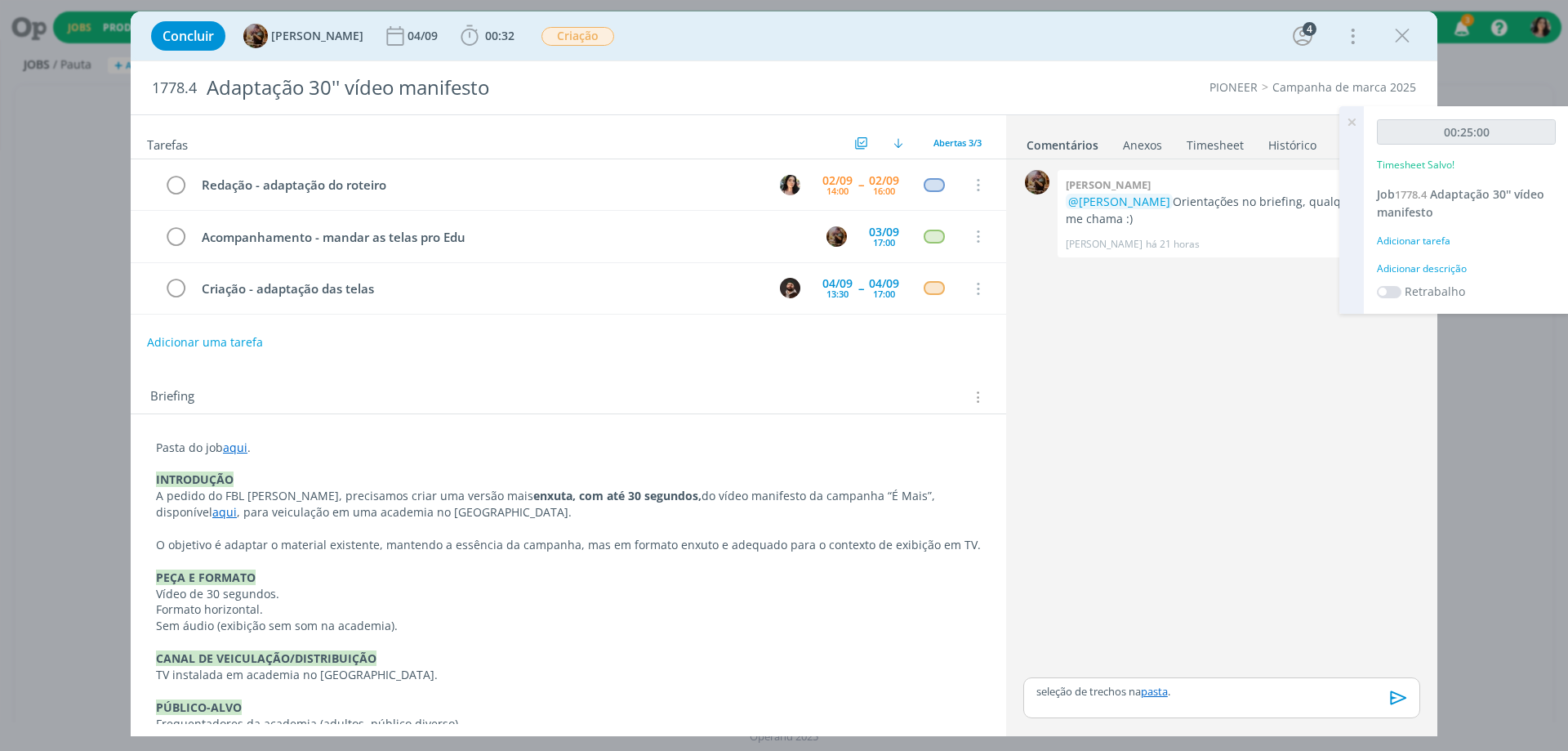
click at [1213, 142] on link "Timesheet" at bounding box center [1214, 142] width 59 height 23
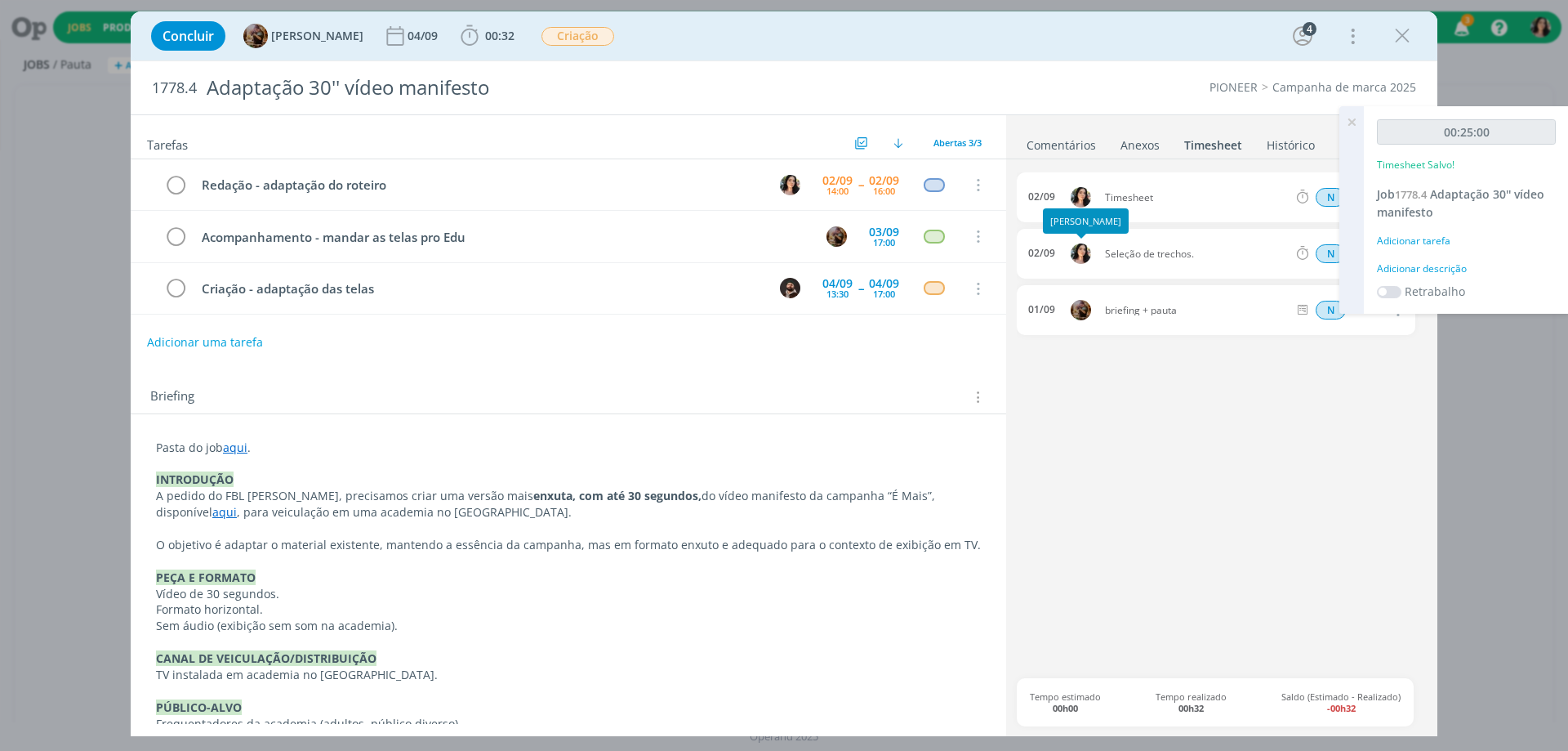
drag, startPoint x: 1214, startPoint y: 254, endPoint x: 1089, endPoint y: 257, distance: 125.0
click at [1089, 257] on div "02/09 Seleção de trechos. N 00:22 Excluir Editar" at bounding box center [1216, 253] width 399 height 50
copy div "Seleção de trechos."
click at [1428, 270] on div "Adicionar descrição" at bounding box center [1466, 269] width 179 height 14
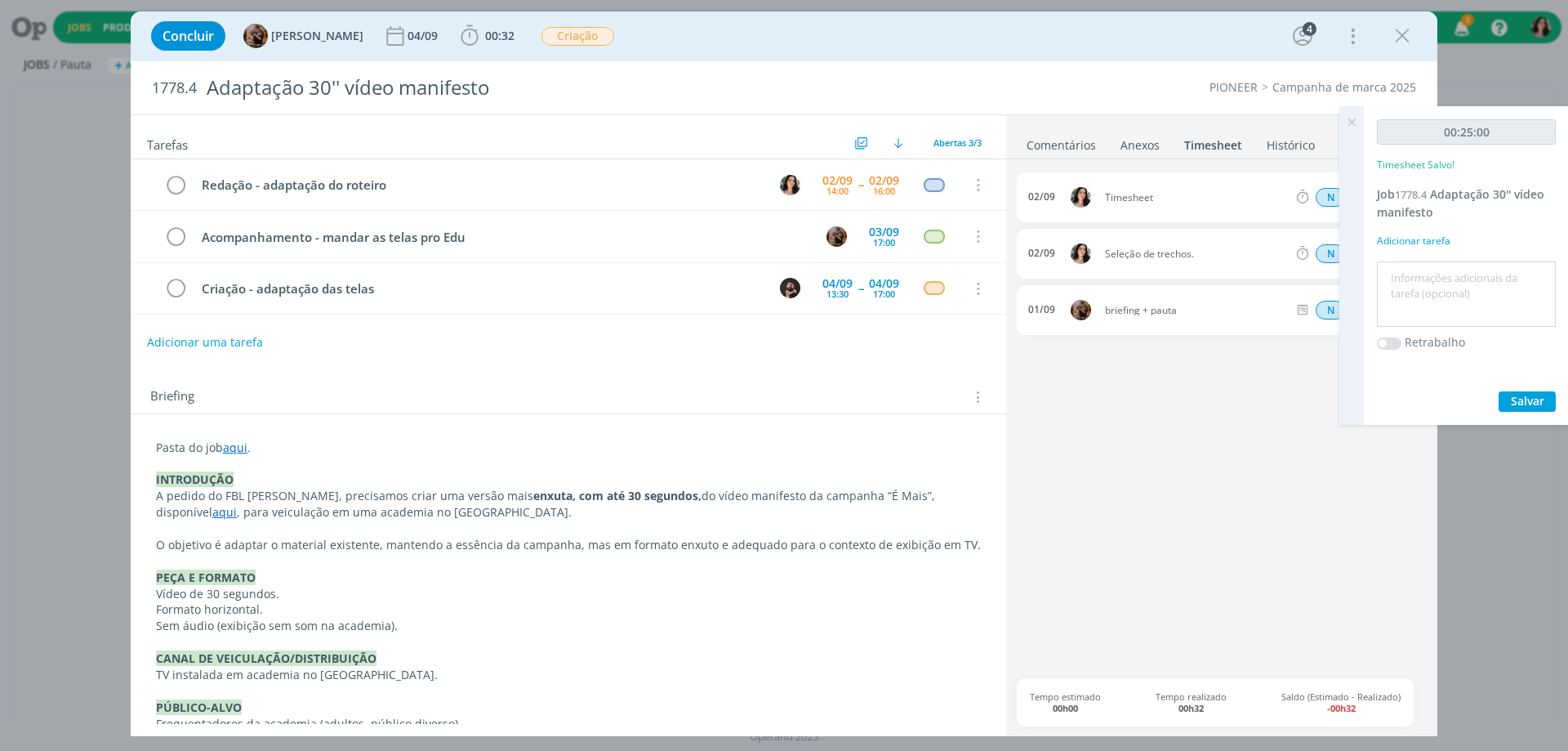
click at [1432, 279] on textarea at bounding box center [1466, 294] width 171 height 58
click at [1441, 268] on textarea "Seleção de trechos." at bounding box center [1466, 294] width 171 height 58
type textarea "Seleção de trechos."
click at [1542, 398] on span "Salvar" at bounding box center [1527, 400] width 33 height 15
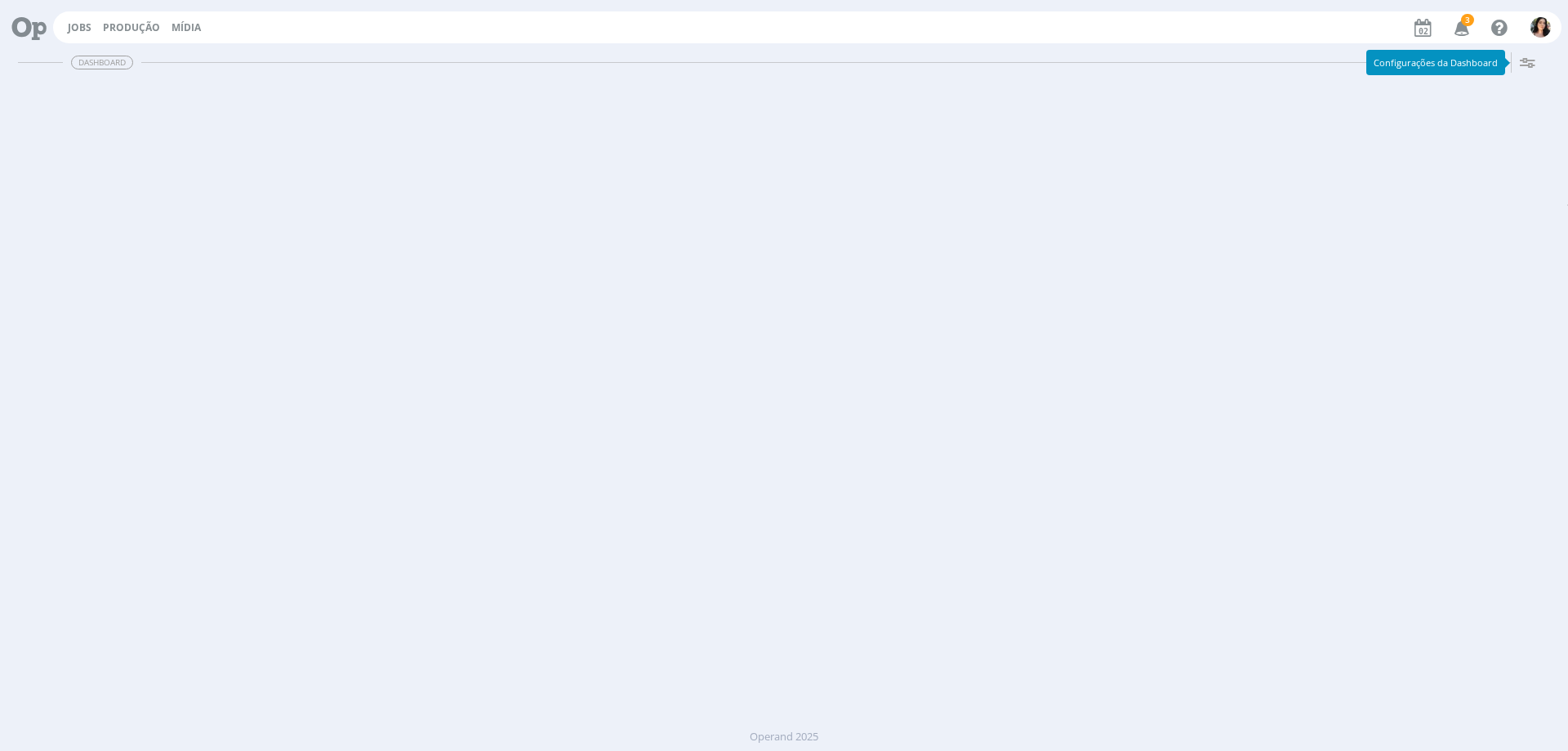
click at [26, 27] on icon at bounding box center [23, 27] width 33 height 32
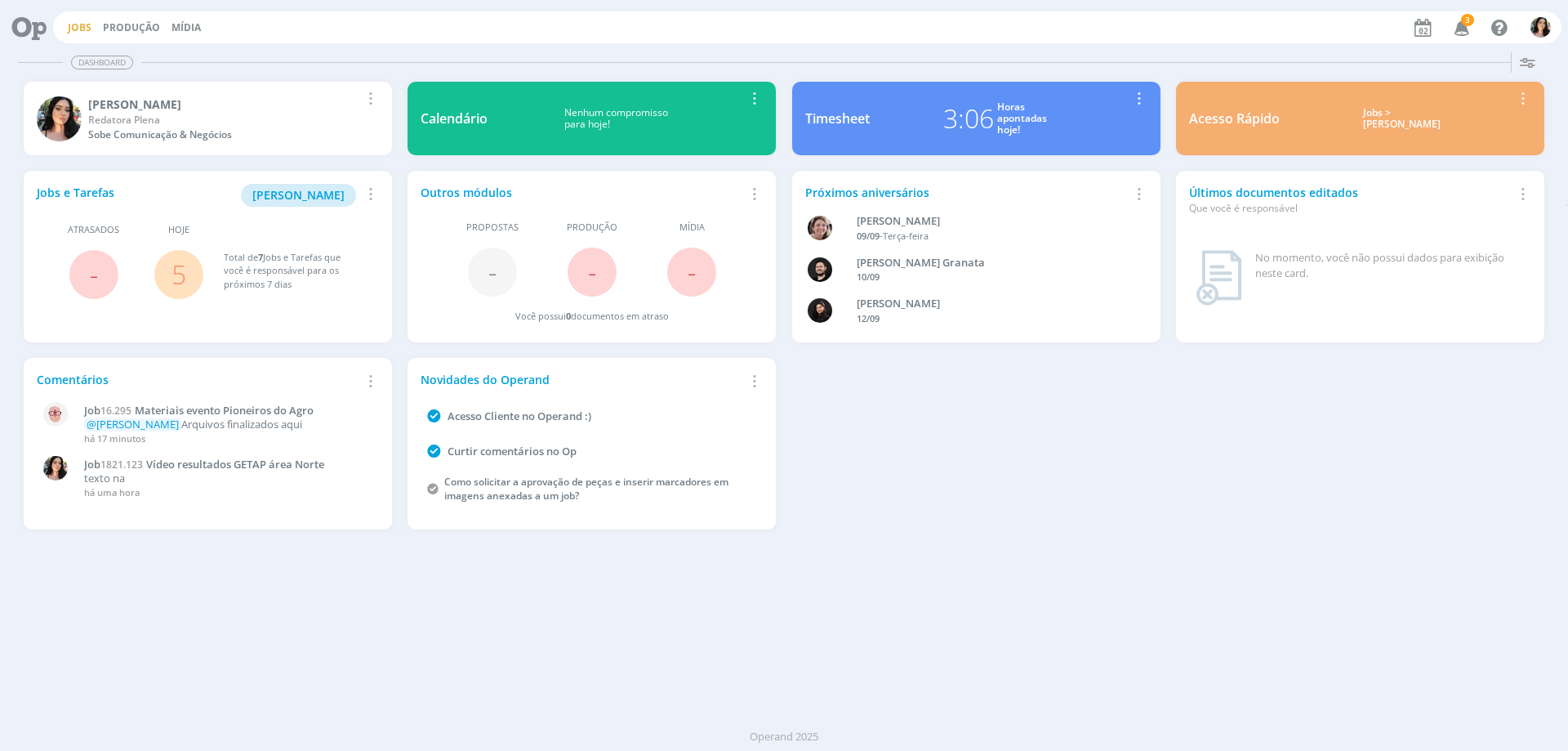
click at [84, 24] on link "Jobs" at bounding box center [79, 27] width 23 height 14
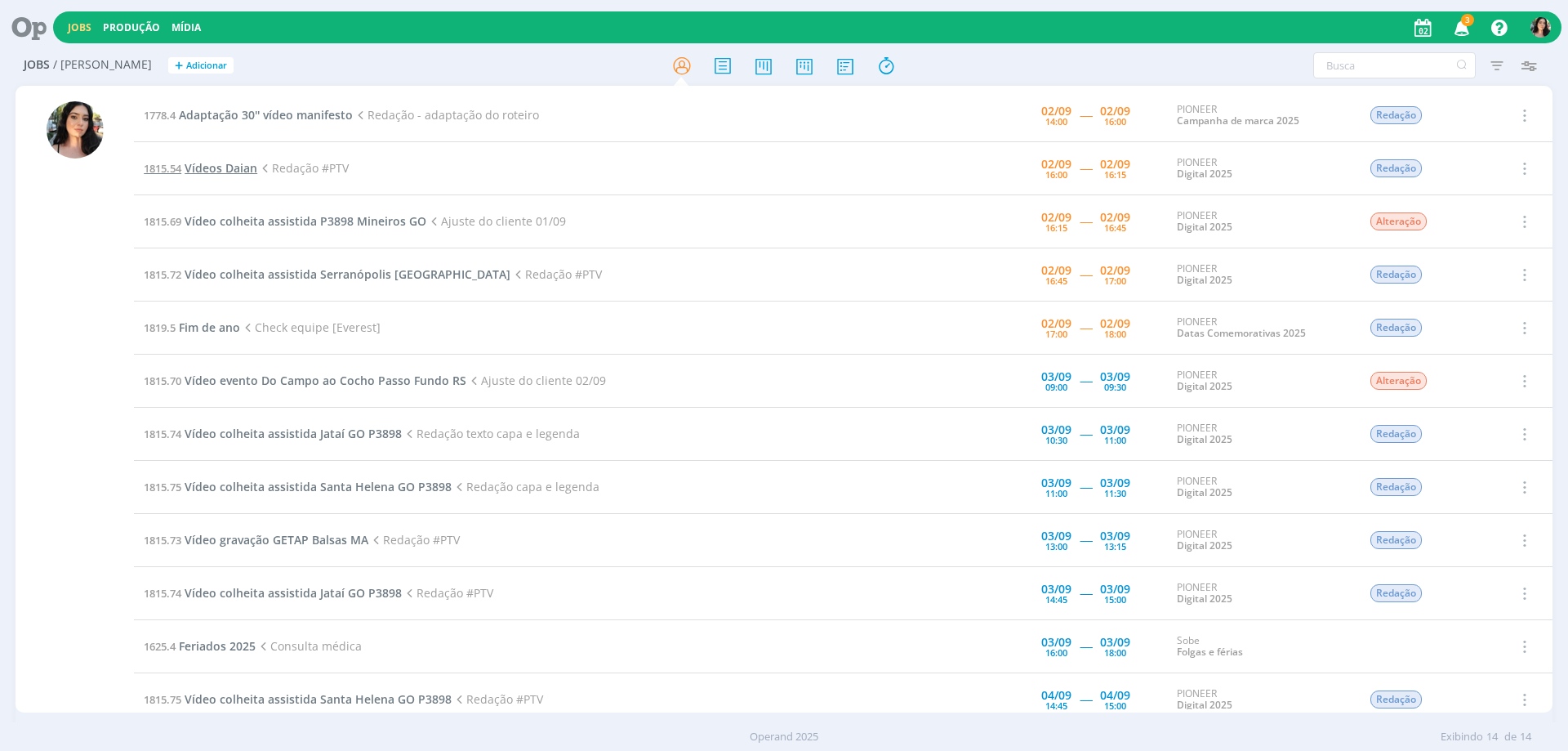
click at [224, 173] on span "Vídeos Daian" at bounding box center [221, 167] width 73 height 15
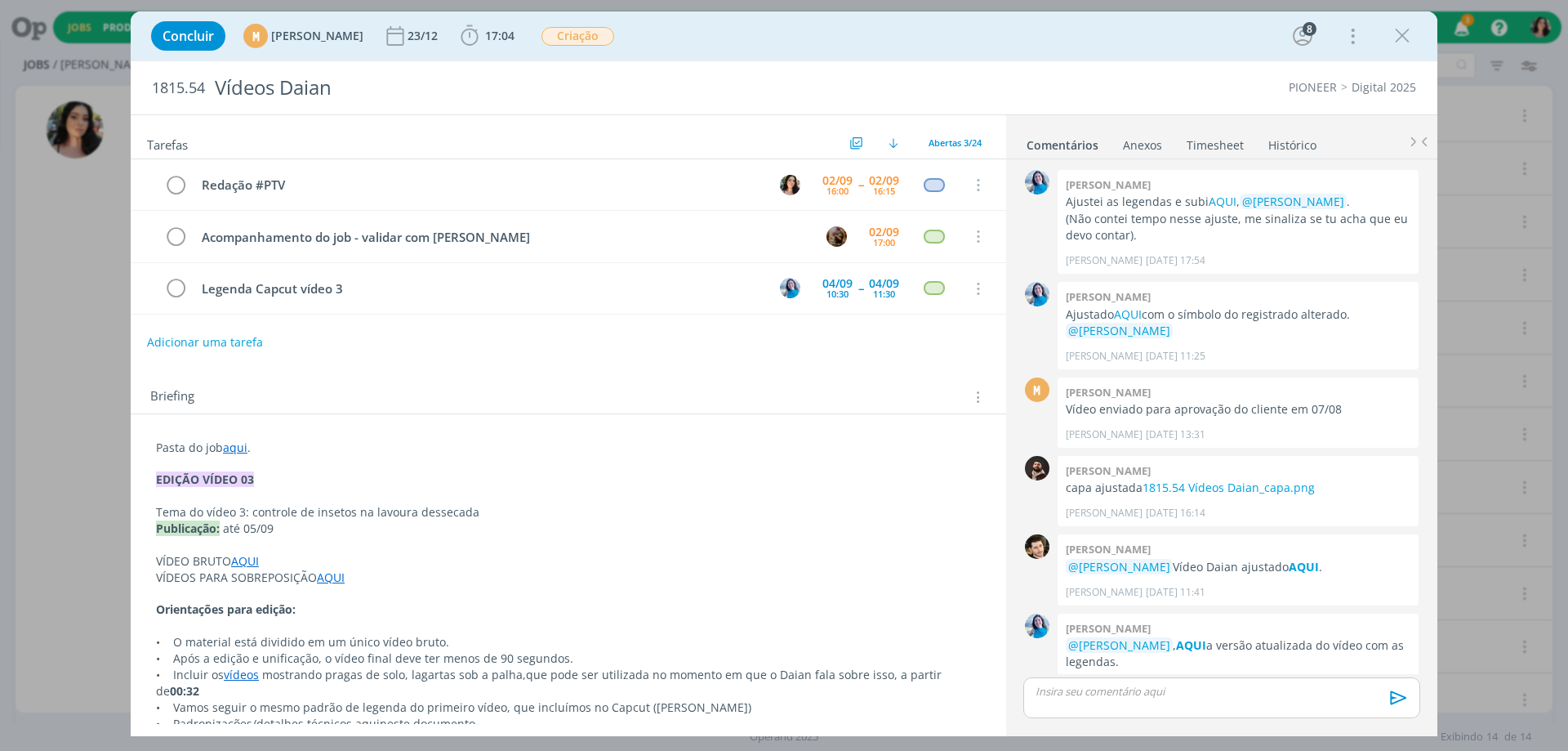
scroll to position [1314, 0]
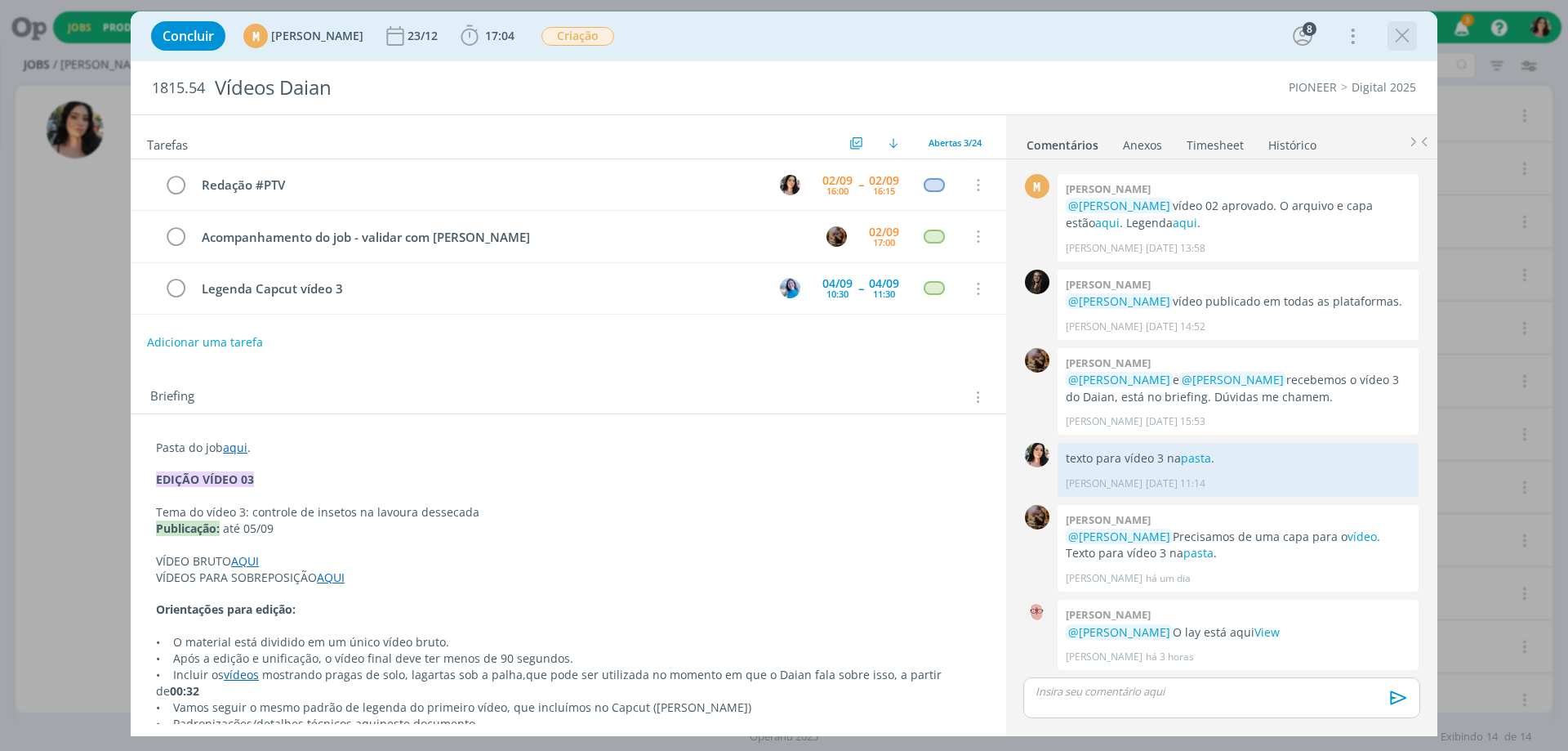
click at [1404, 38] on icon "dialog" at bounding box center [1402, 35] width 24 height 24
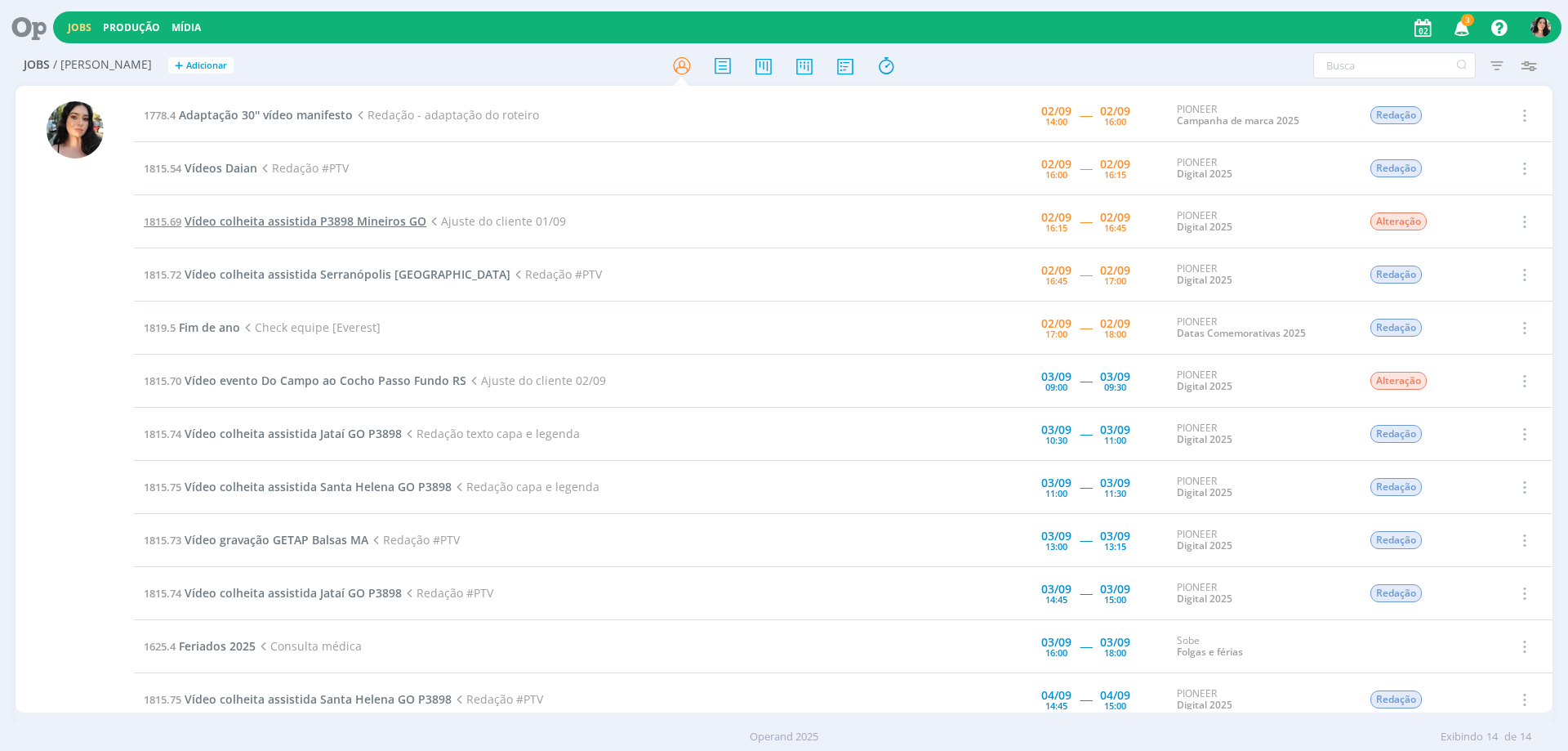
click at [298, 218] on span "Vídeo colheita assistida P3898 Mineiros GO" at bounding box center [306, 220] width 242 height 15
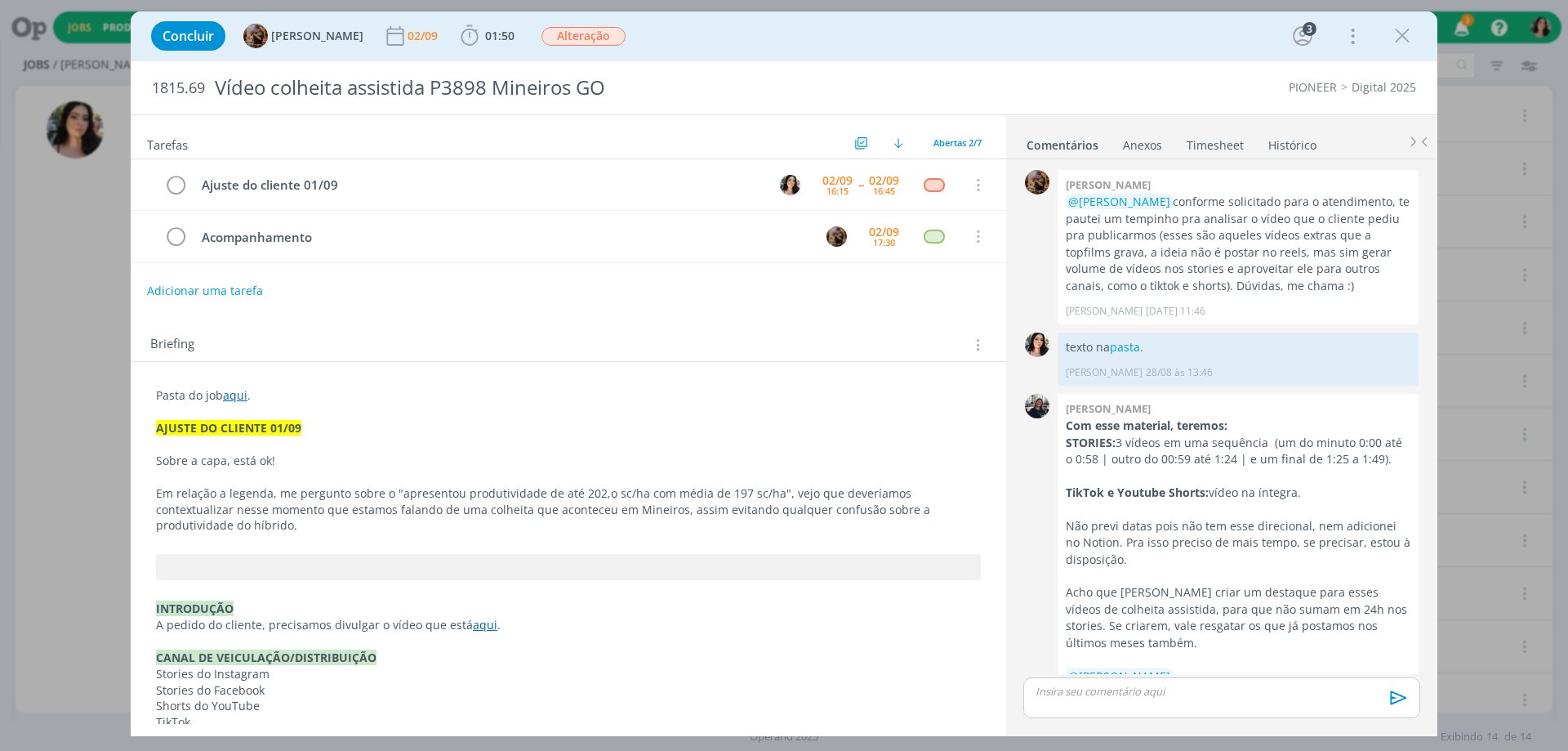
scroll to position [533, 0]
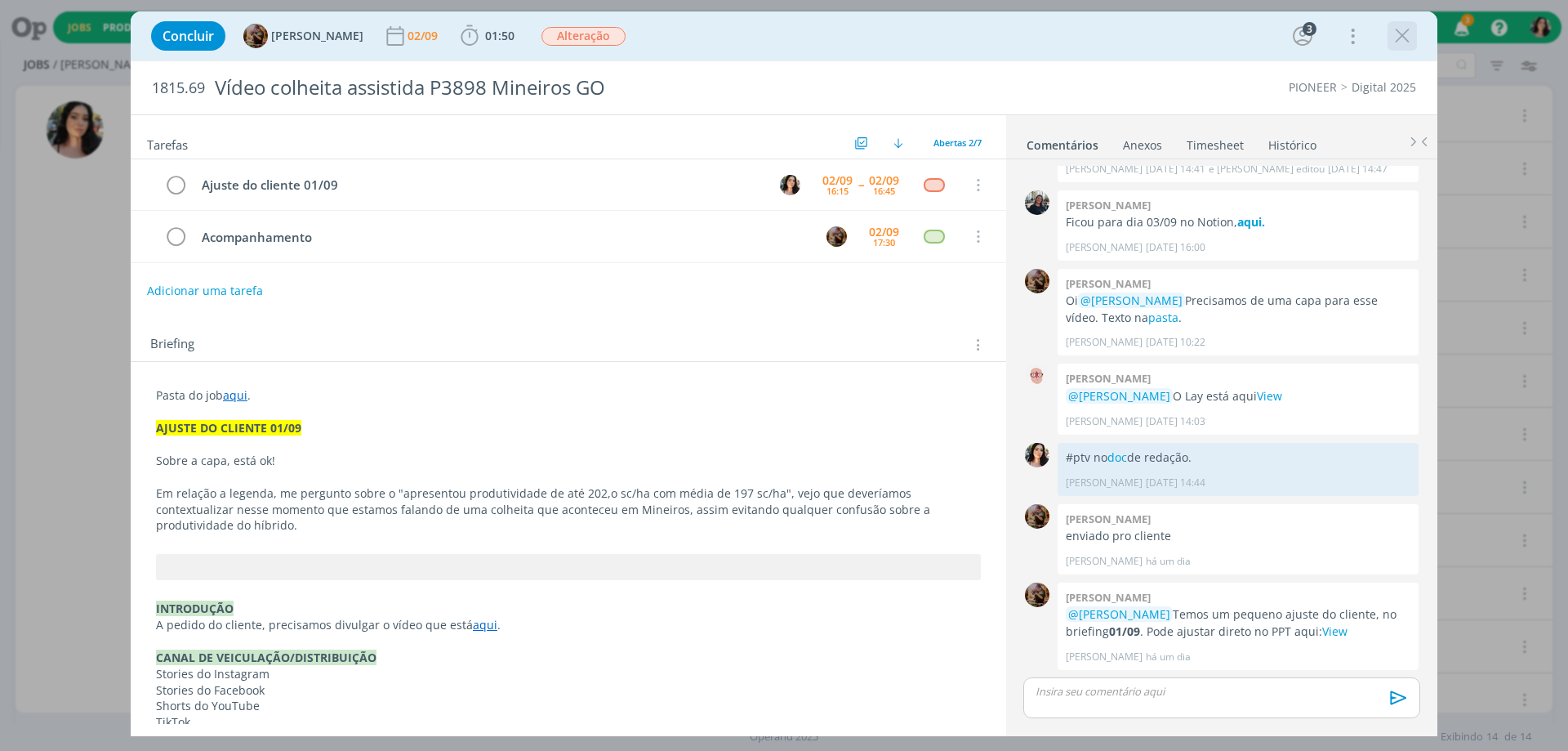
click at [1406, 42] on icon "dialog" at bounding box center [1402, 35] width 24 height 24
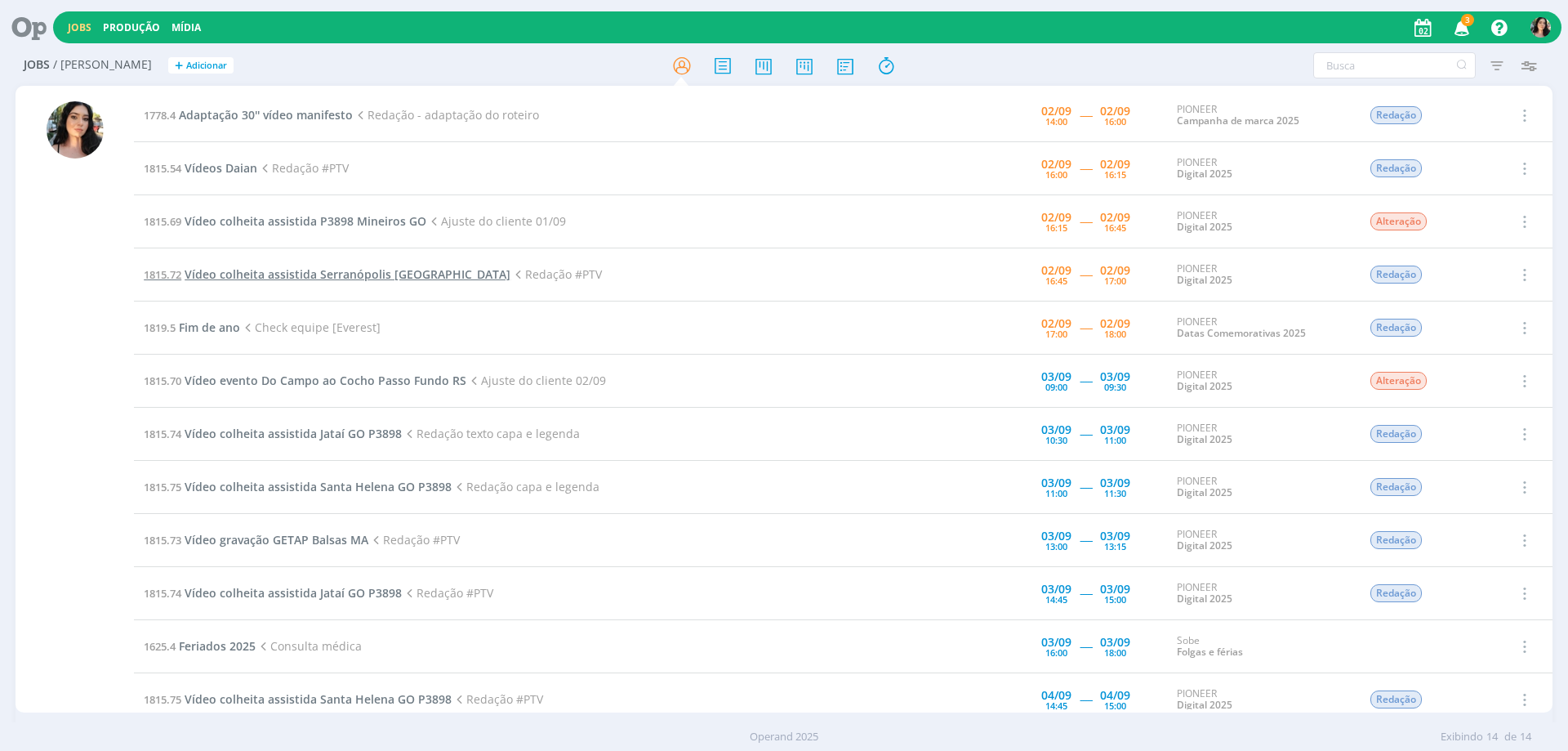
click at [364, 269] on span "Vídeo colheita assistida Serranópolis [GEOGRAPHIC_DATA]" at bounding box center [347, 274] width 326 height 15
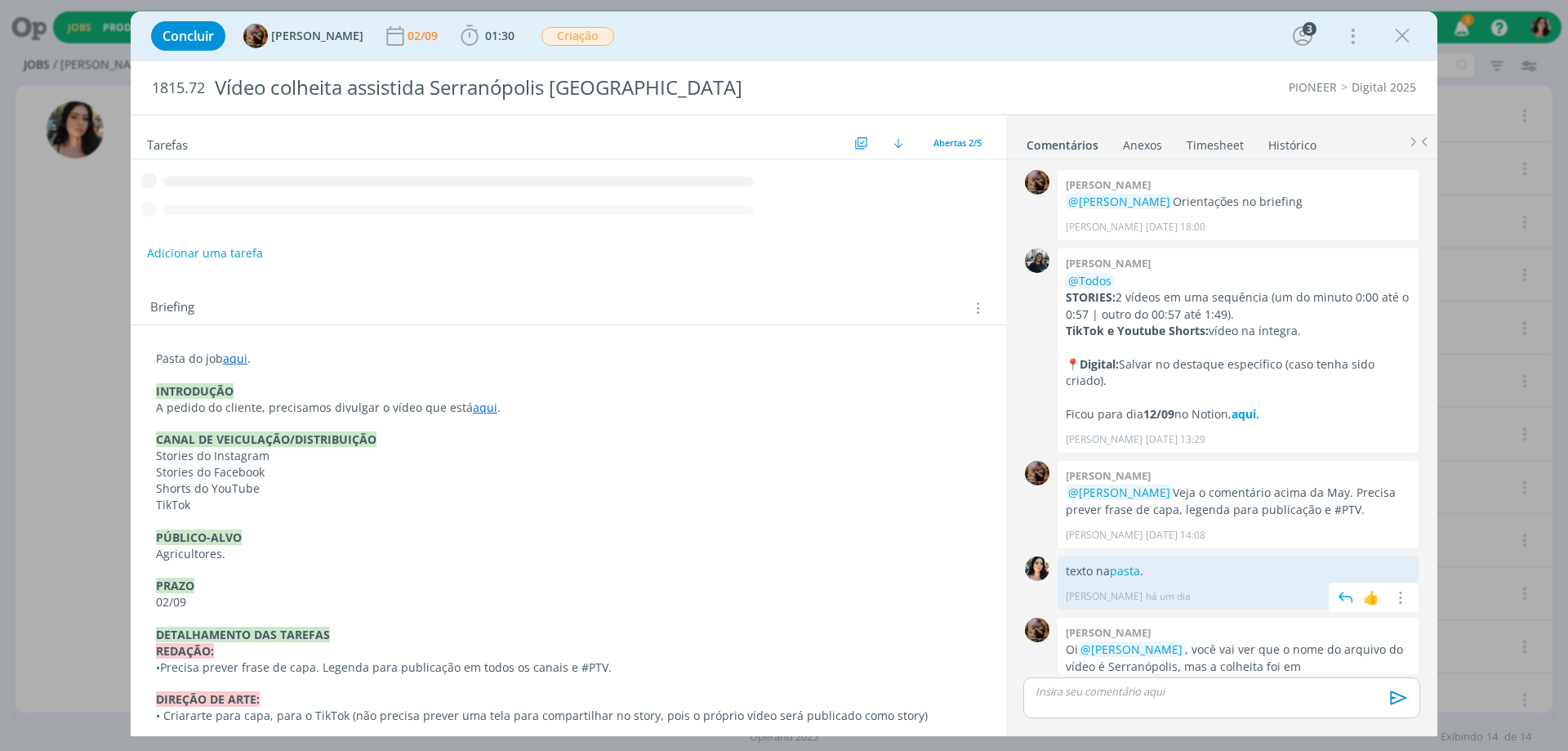
scroll to position [130, 0]
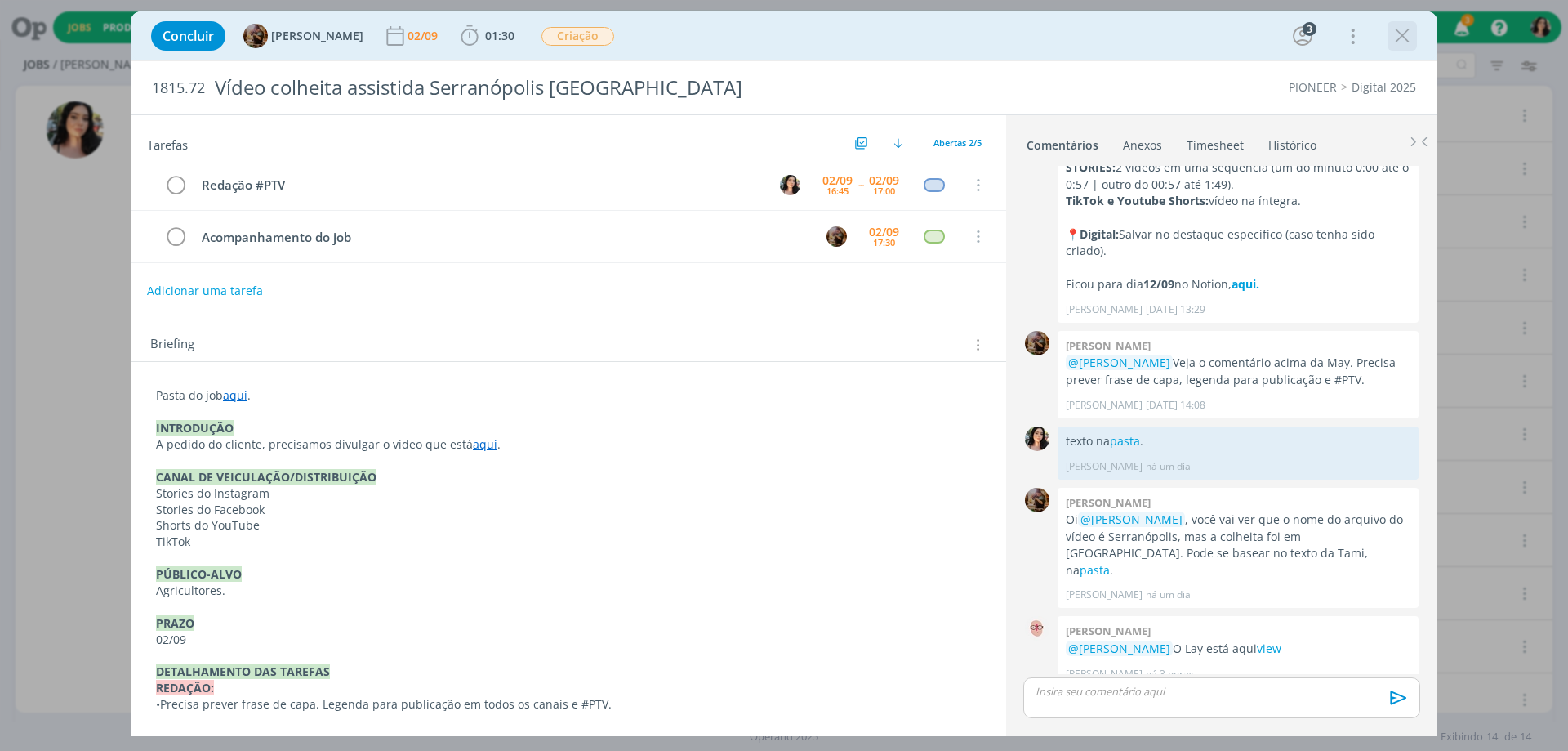
click at [1402, 42] on icon "dialog" at bounding box center [1402, 35] width 24 height 24
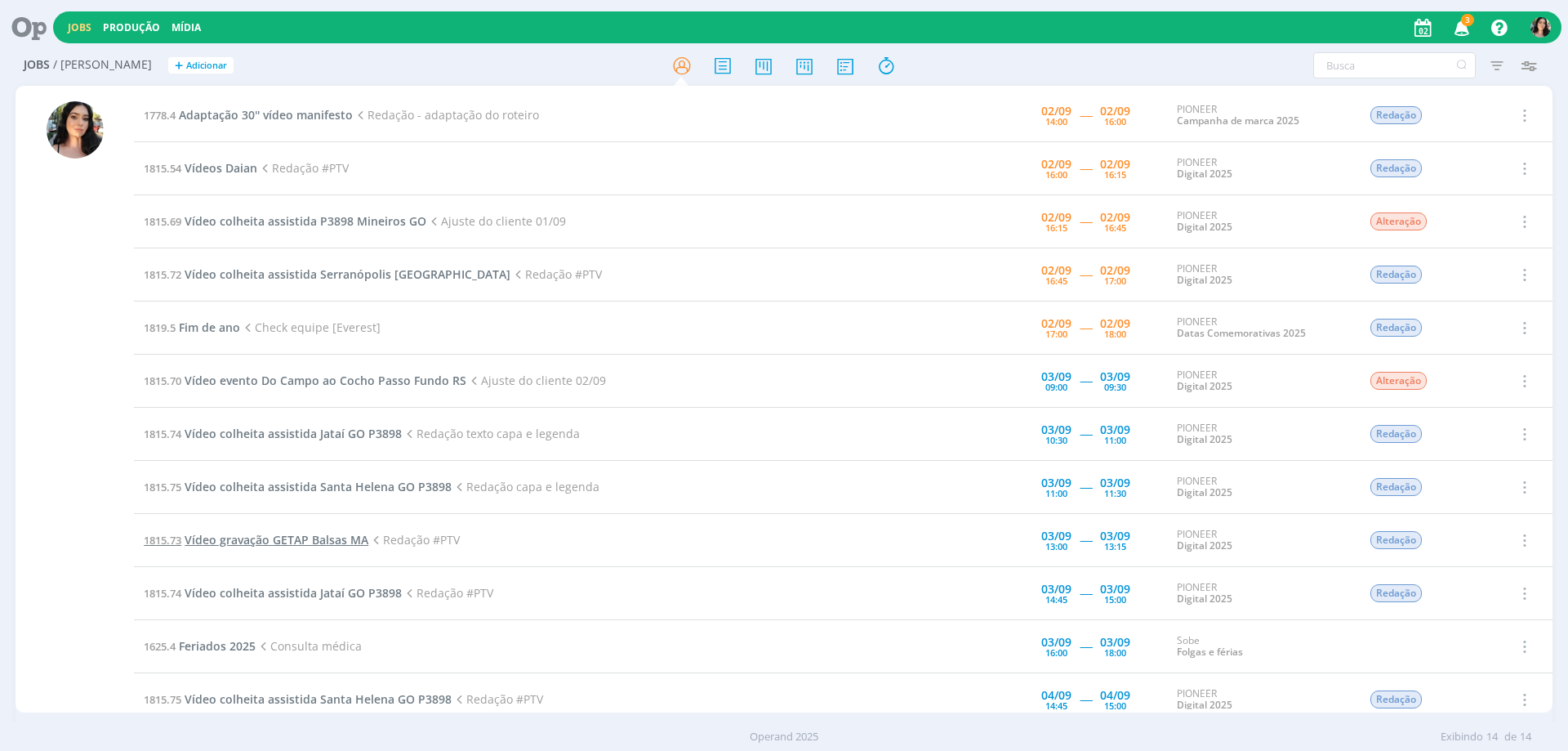
click at [306, 539] on span "Vídeo gravação GETAP Balsas MA" at bounding box center [277, 539] width 184 height 15
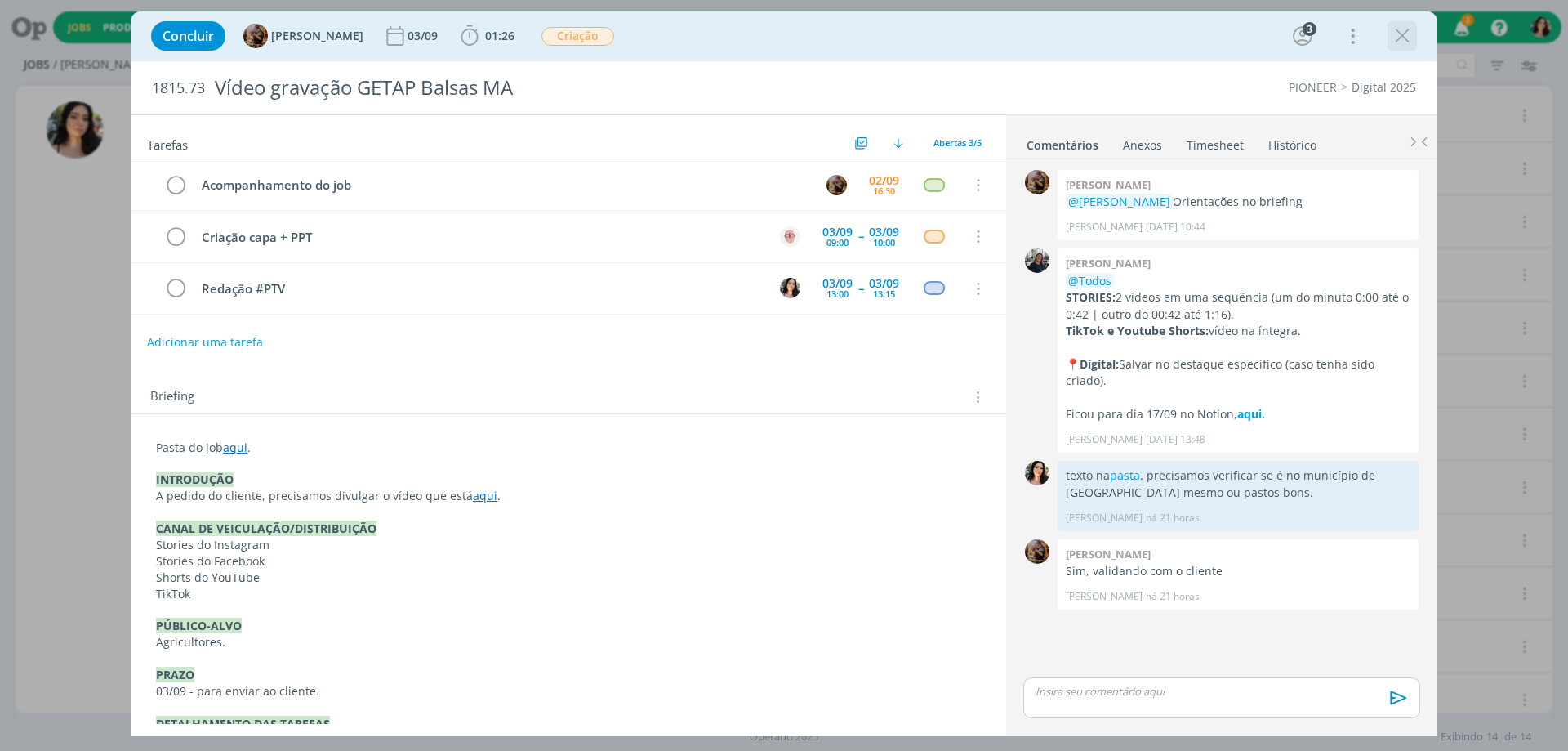
click at [1410, 43] on icon "dialog" at bounding box center [1402, 35] width 24 height 24
